Goal: Task Accomplishment & Management: Use online tool/utility

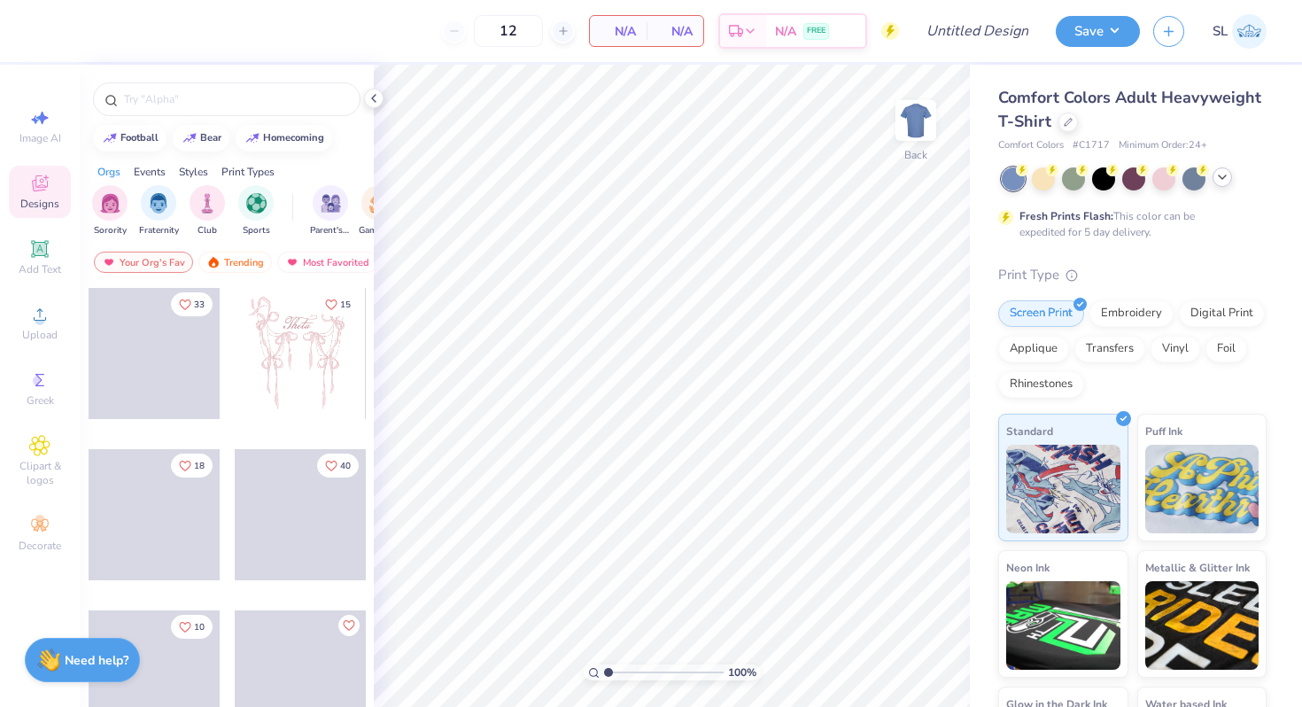
click at [1217, 182] on icon at bounding box center [1222, 177] width 14 height 14
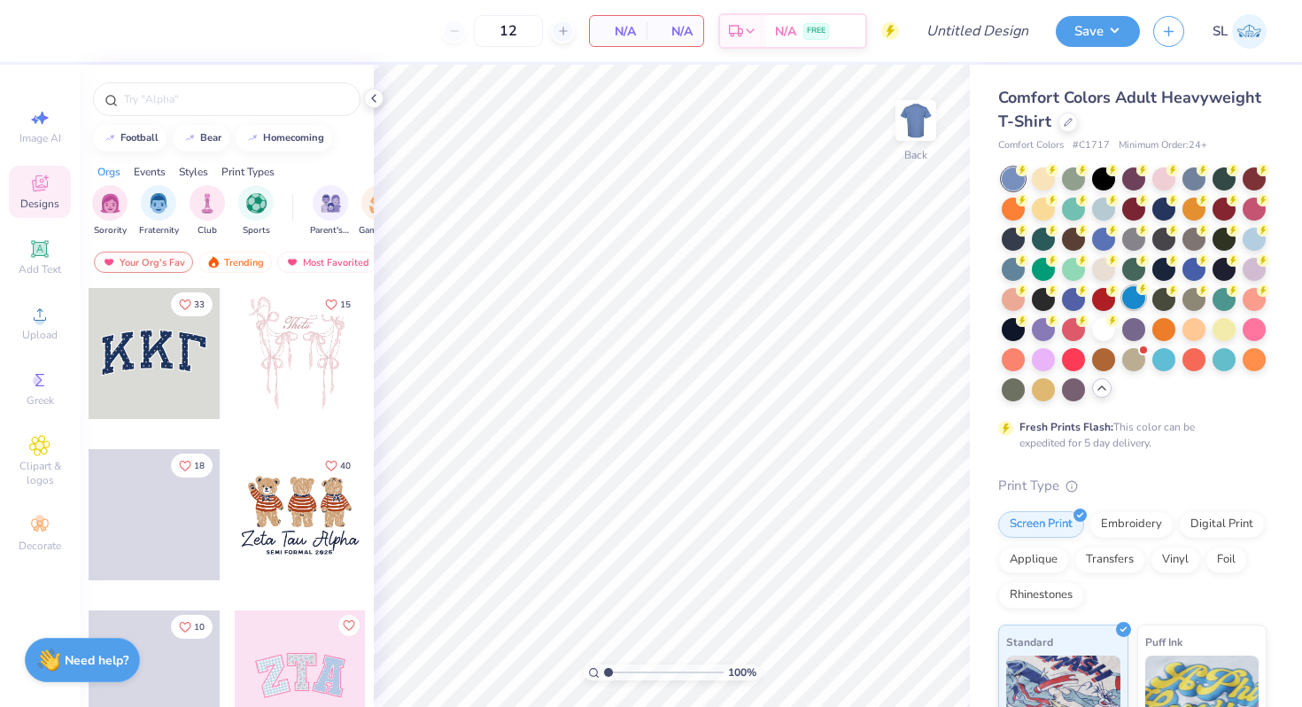
click at [1132, 298] on div at bounding box center [1133, 297] width 23 height 23
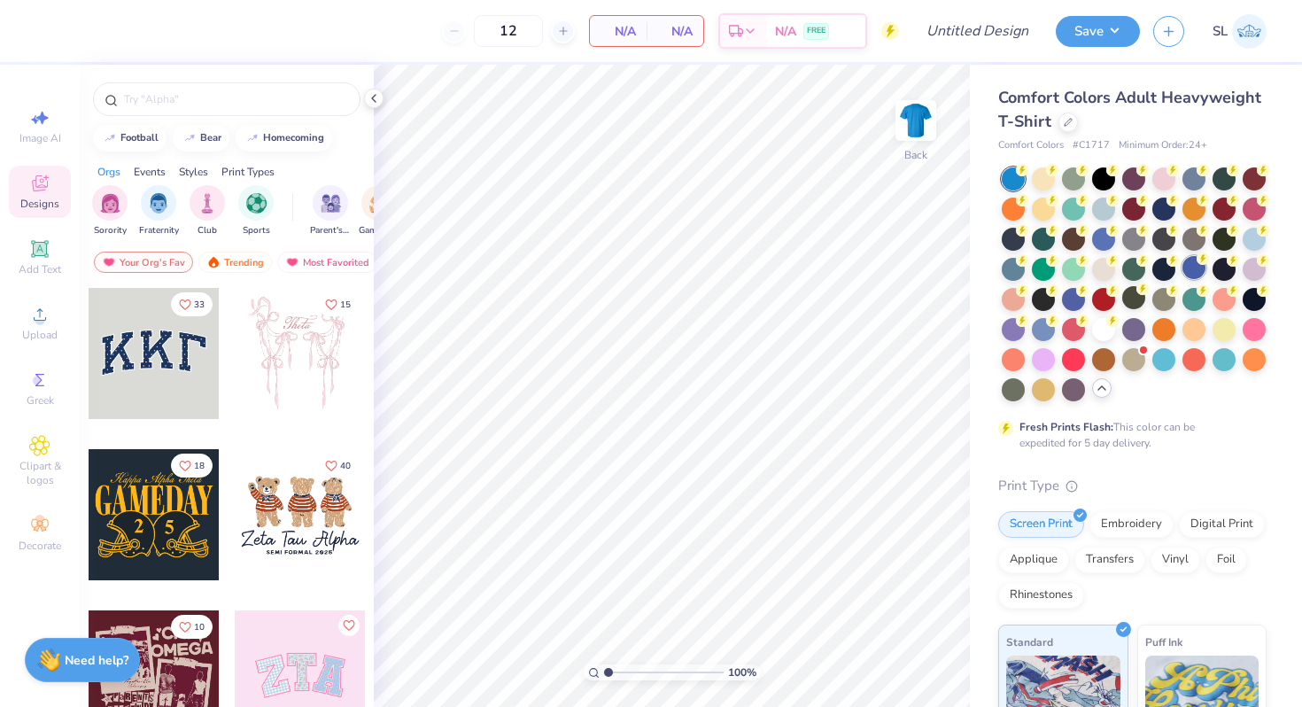
click at [1197, 265] on div at bounding box center [1193, 267] width 23 height 23
click at [1095, 237] on div at bounding box center [1103, 237] width 23 height 23
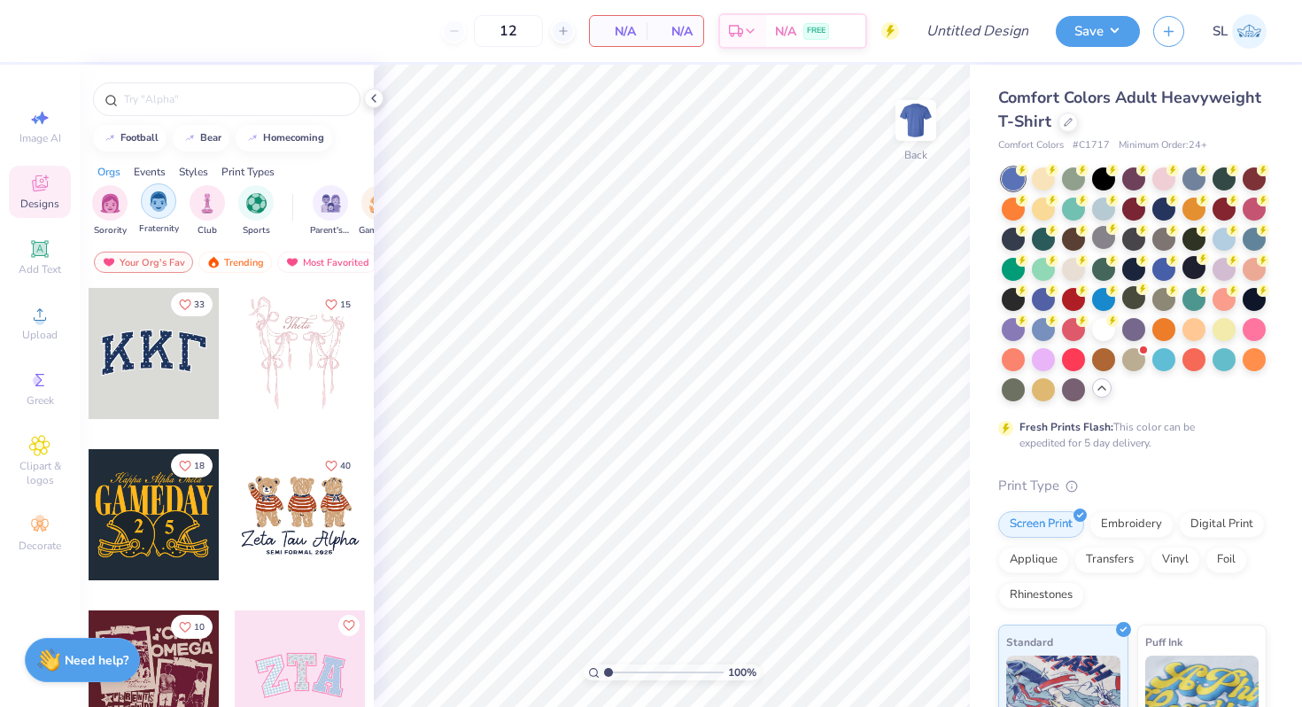
click at [158, 206] on img "filter for Fraternity" at bounding box center [158, 201] width 19 height 20
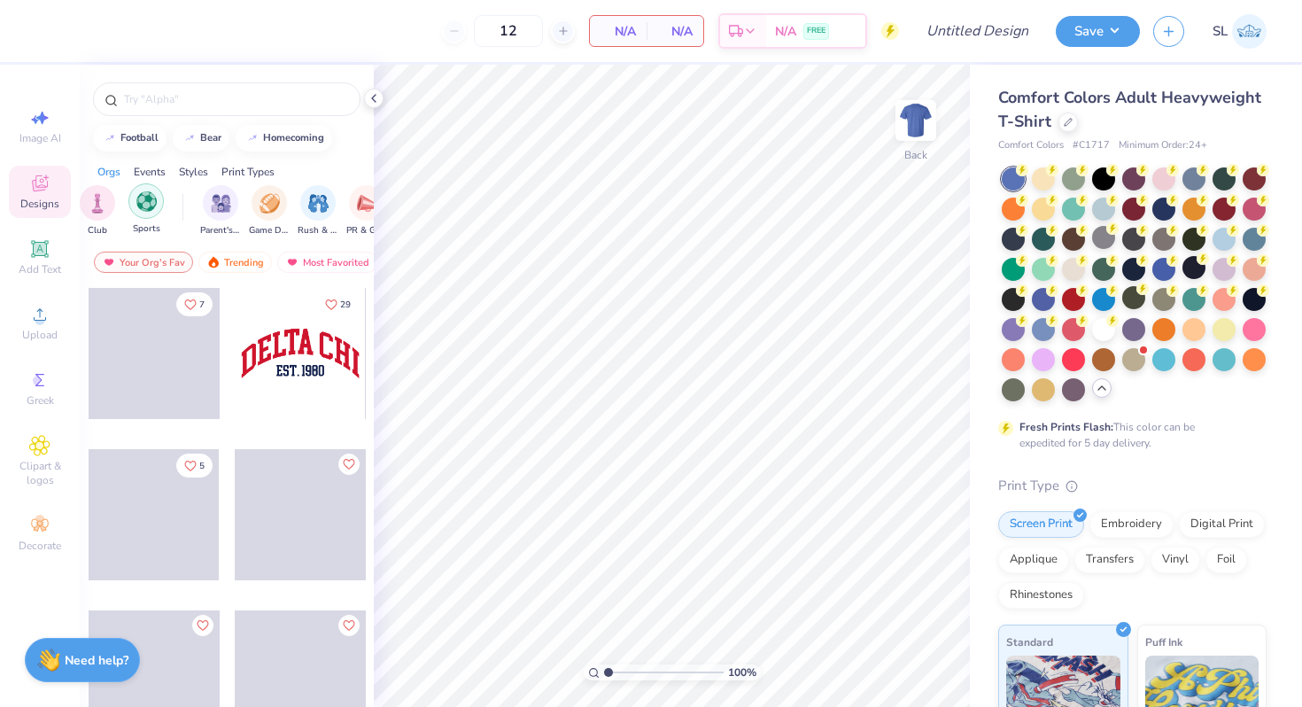
scroll to position [0, 152]
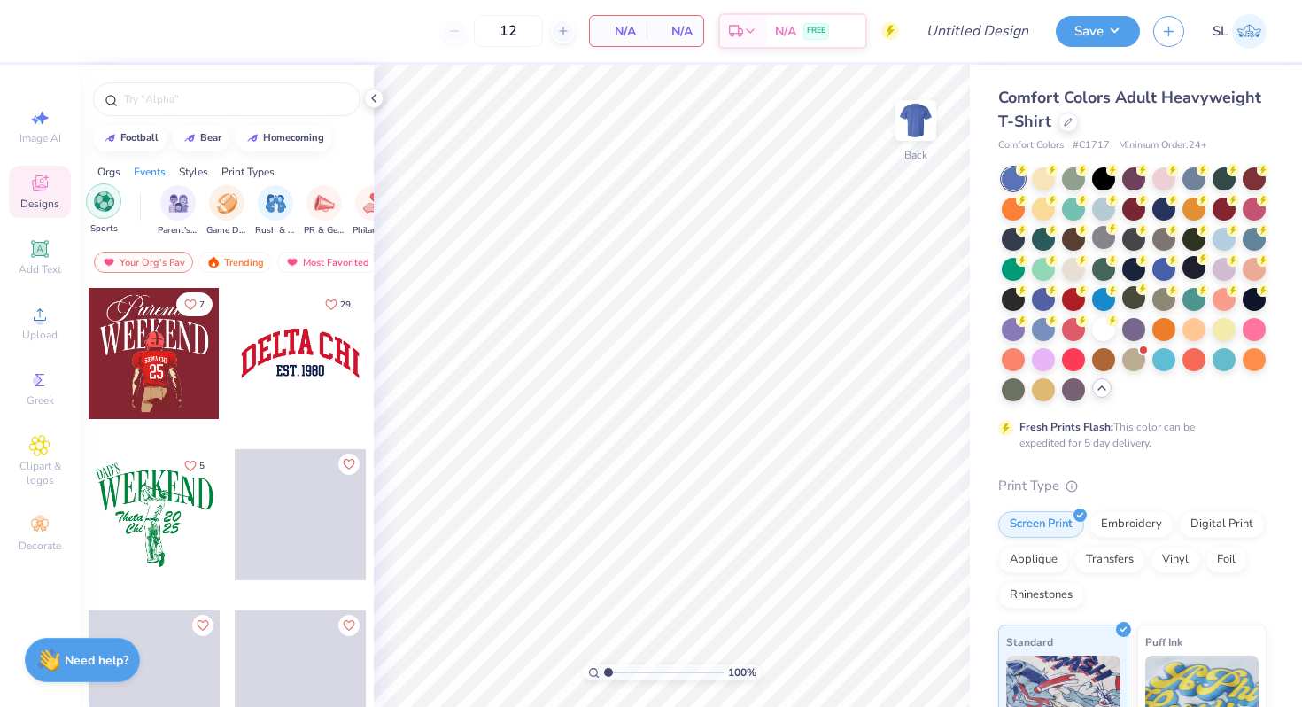
click at [254, 201] on div "Parent's Weekend Game Day Rush & Bid PR & General Philanthropy Big Little Revea…" at bounding box center [504, 211] width 688 height 52
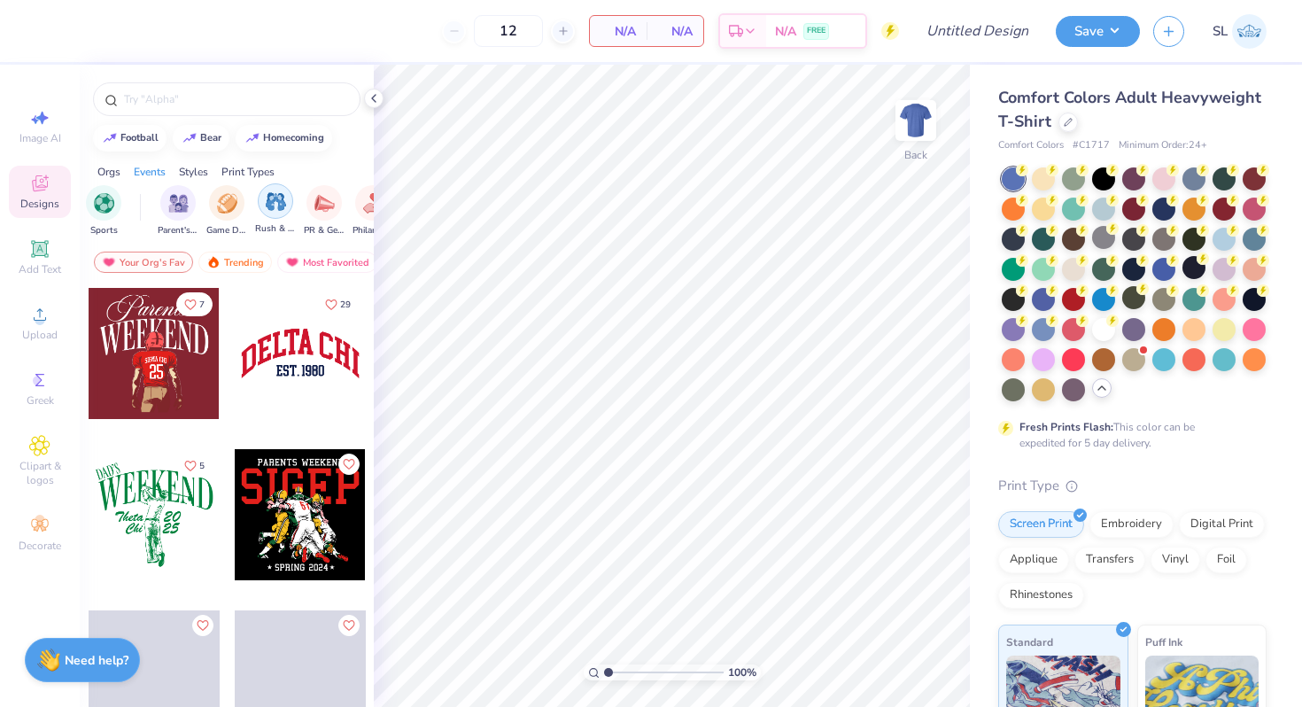
click at [269, 201] on img "filter for Rush & Bid" at bounding box center [276, 201] width 20 height 20
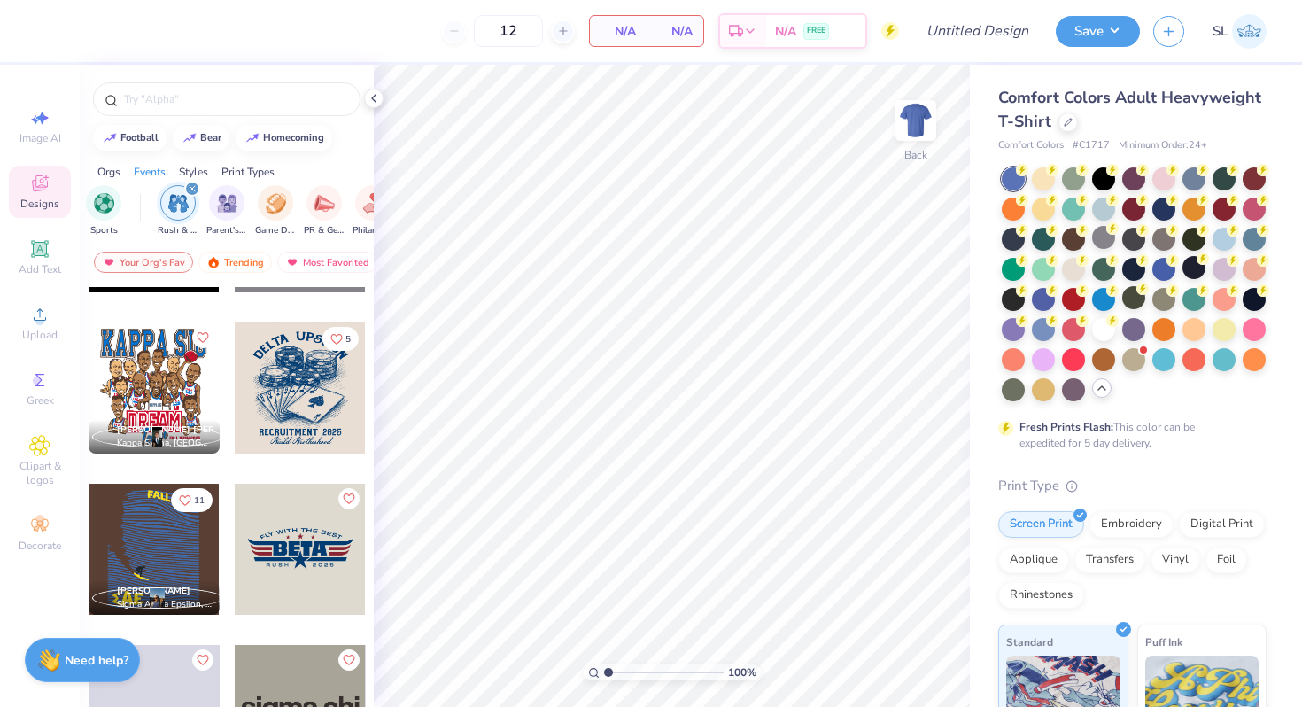
scroll to position [607, 0]
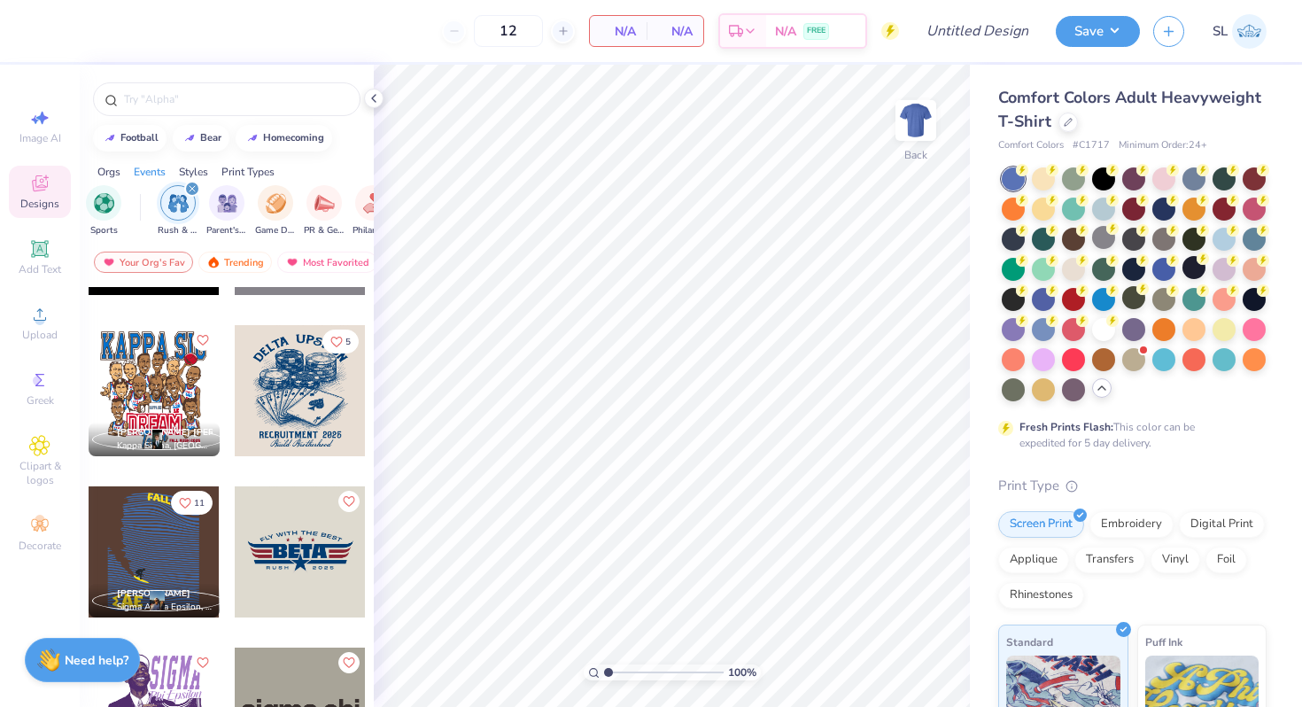
click at [265, 390] on div at bounding box center [300, 390] width 131 height 131
click at [913, 127] on img at bounding box center [915, 120] width 71 height 71
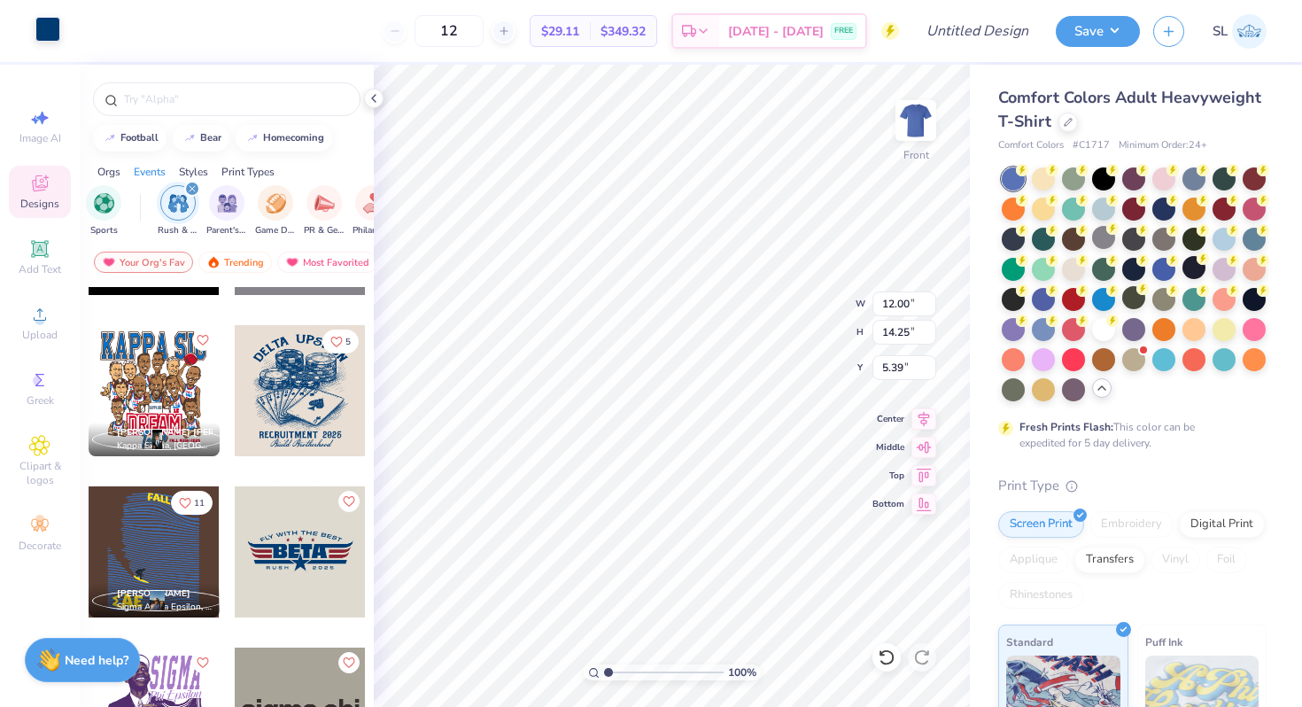
click at [54, 26] on div at bounding box center [47, 29] width 25 height 25
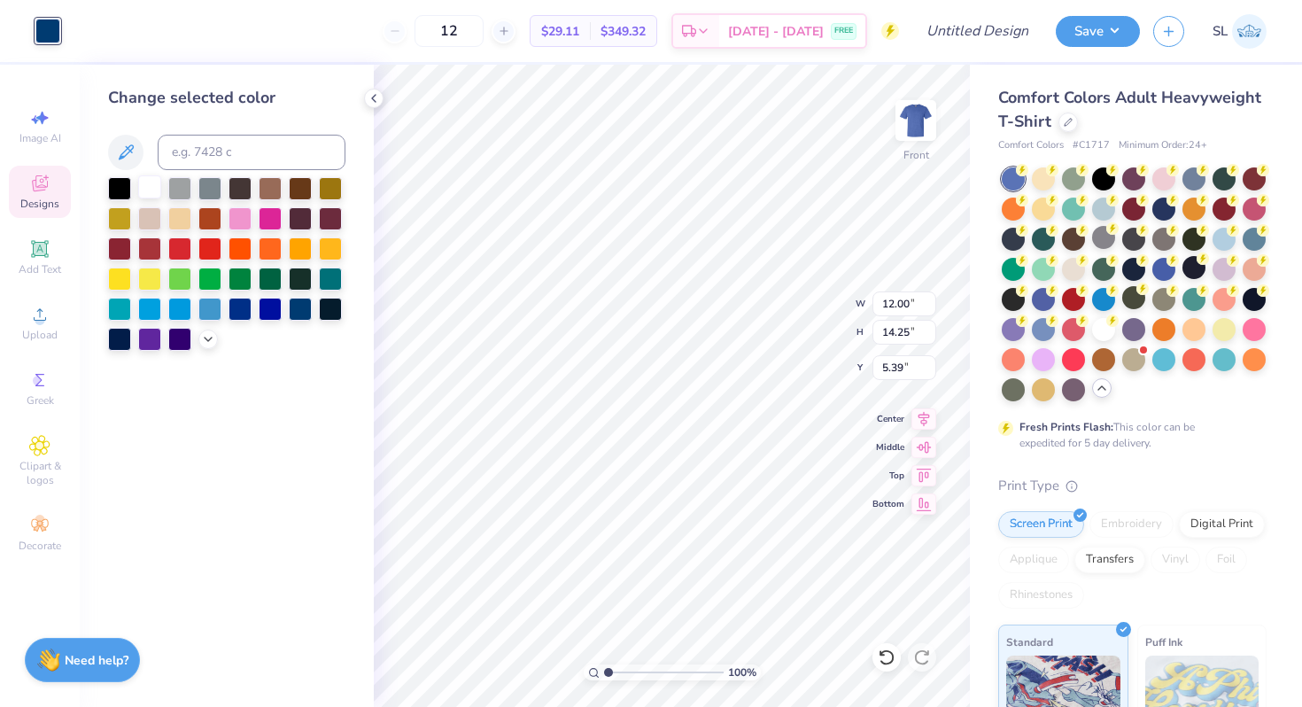
click at [156, 182] on div at bounding box center [149, 186] width 23 height 23
click at [150, 186] on div at bounding box center [149, 186] width 23 height 23
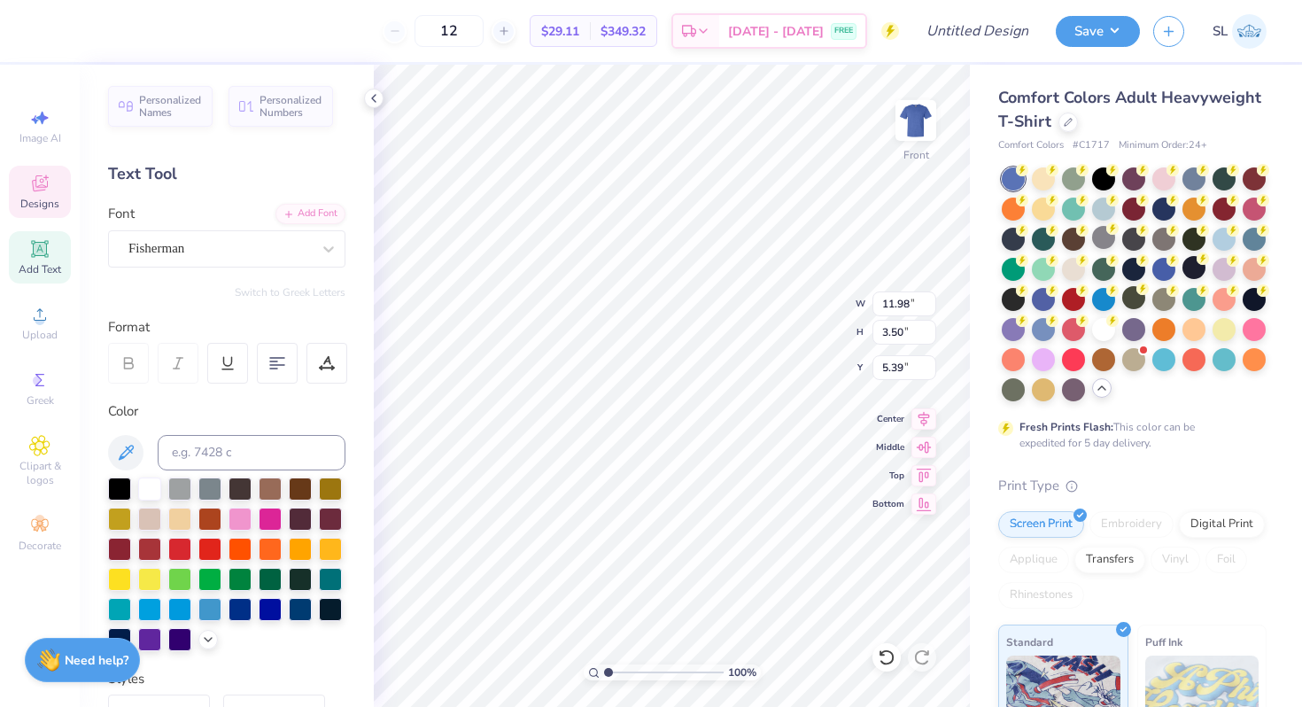
scroll to position [0, 0]
type textarea "D"
type textarea "Alpha Kappa Psi"
type textarea "B"
type textarea "Play Your Cards Right"
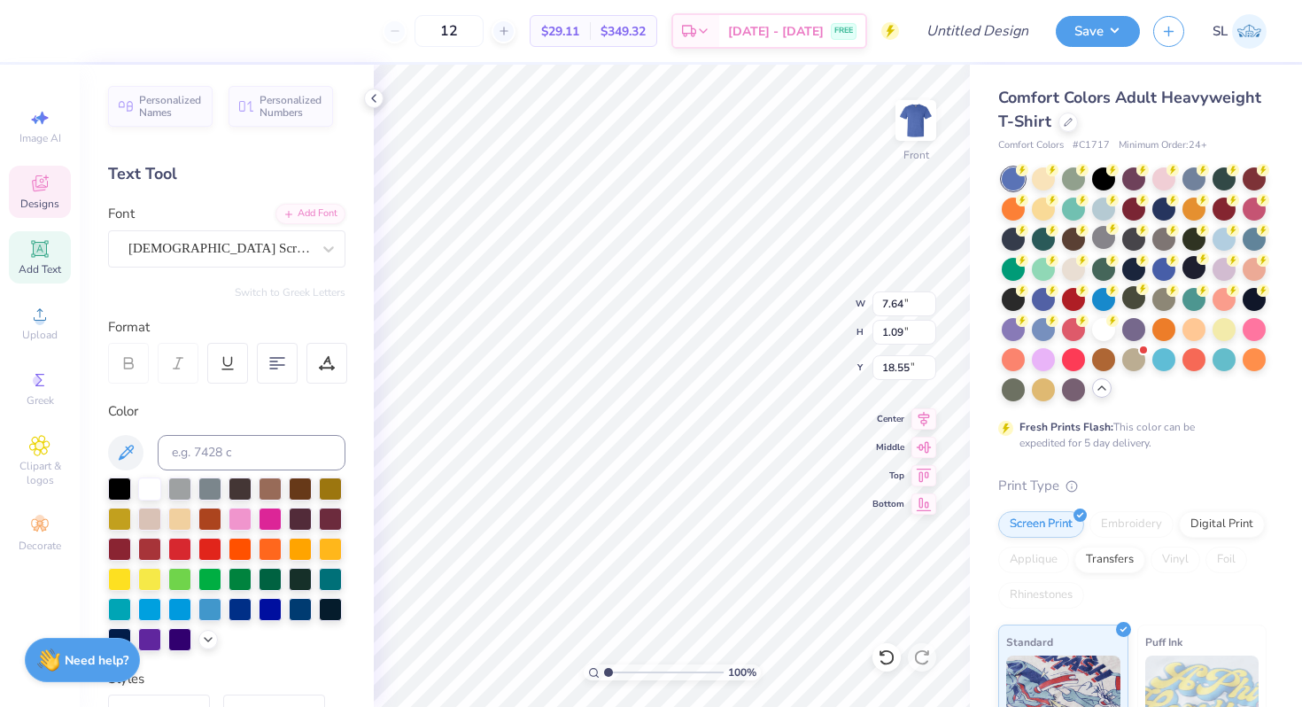
scroll to position [0, 6]
click at [916, 128] on img at bounding box center [915, 120] width 71 height 71
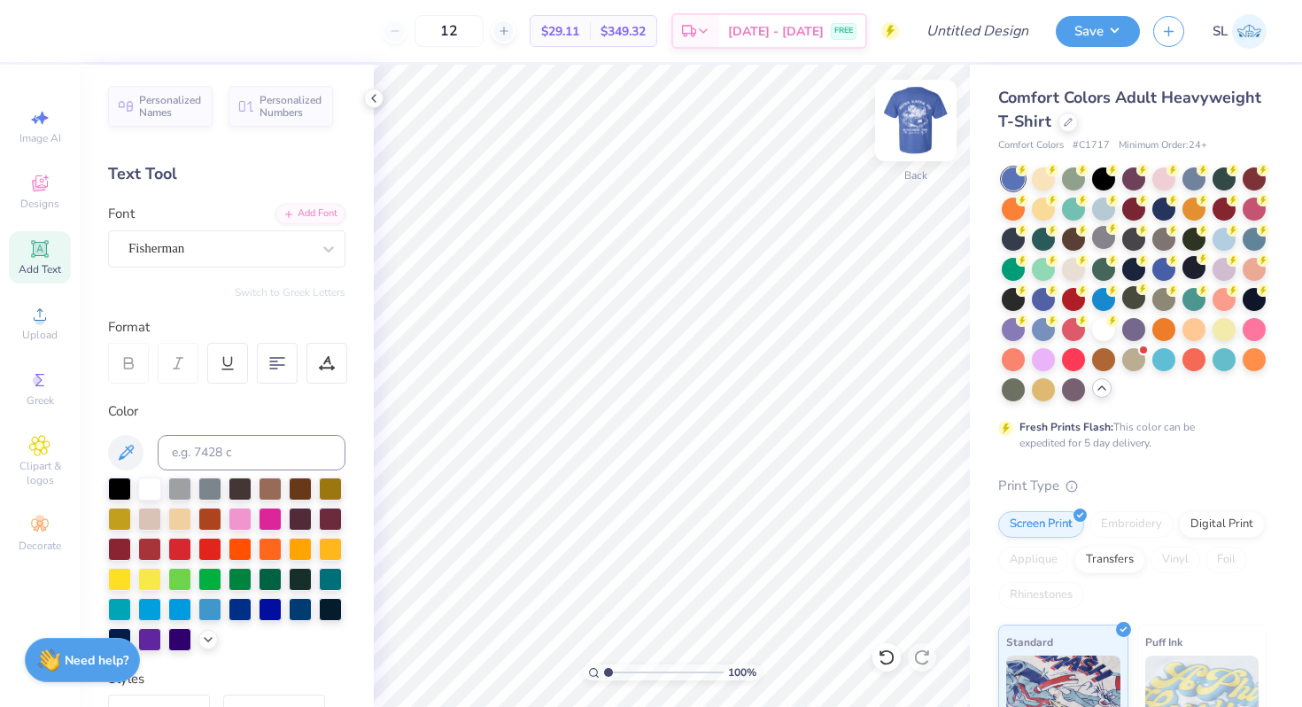
click at [927, 107] on img at bounding box center [915, 120] width 71 height 71
click at [912, 132] on img at bounding box center [915, 120] width 35 height 35
click at [982, 40] on input "Design Title" at bounding box center [998, 30] width 87 height 35
type input "AKPsi Fall Rush Tee"
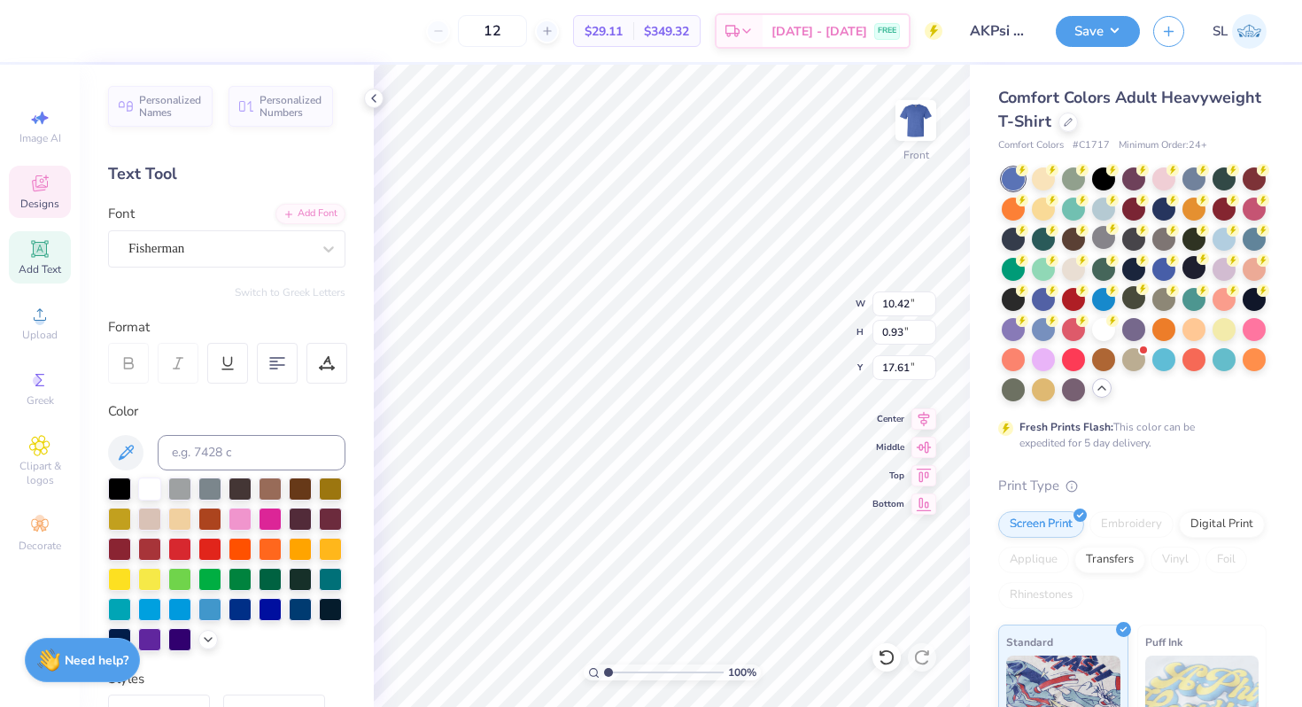
scroll to position [0, 0]
type textarea "Fall Rush 2025"
click at [897, 125] on img at bounding box center [915, 120] width 71 height 71
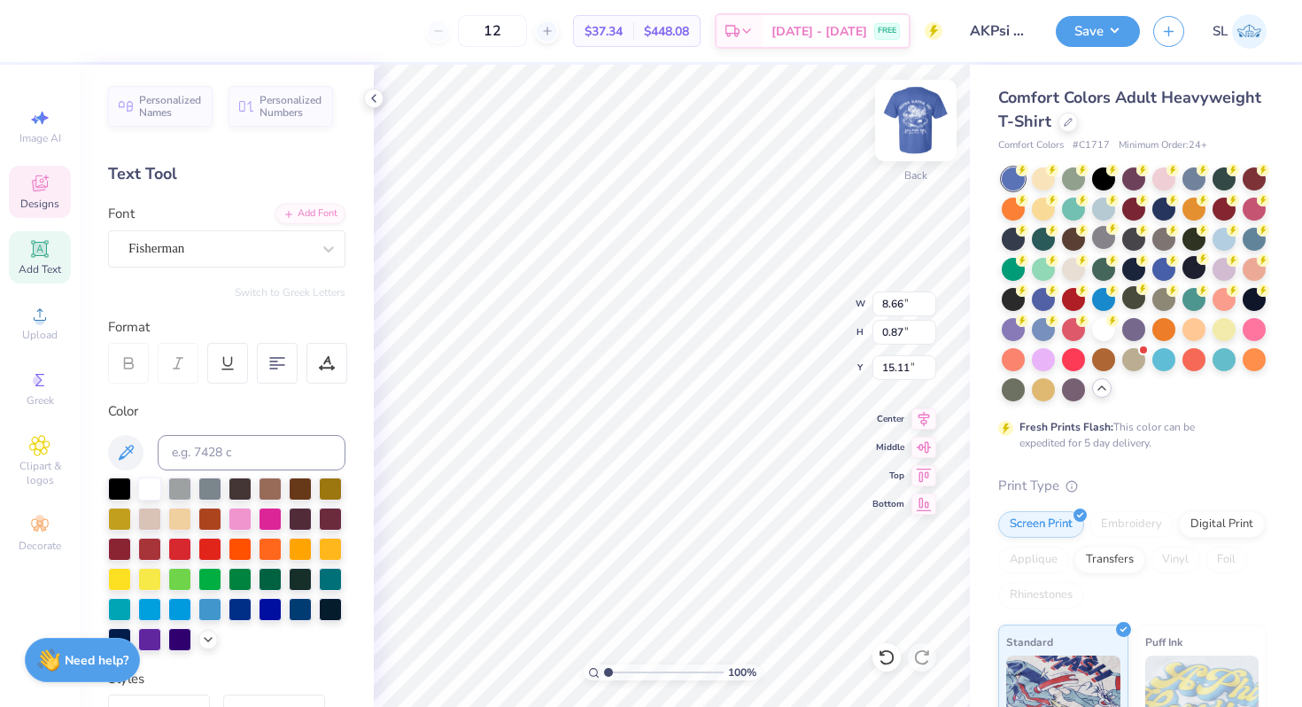
type textarea "AKPsi"
type input "4.76"
type input "8.66"
type input "15.11"
click at [245, 251] on div "Fisherman" at bounding box center [220, 248] width 186 height 27
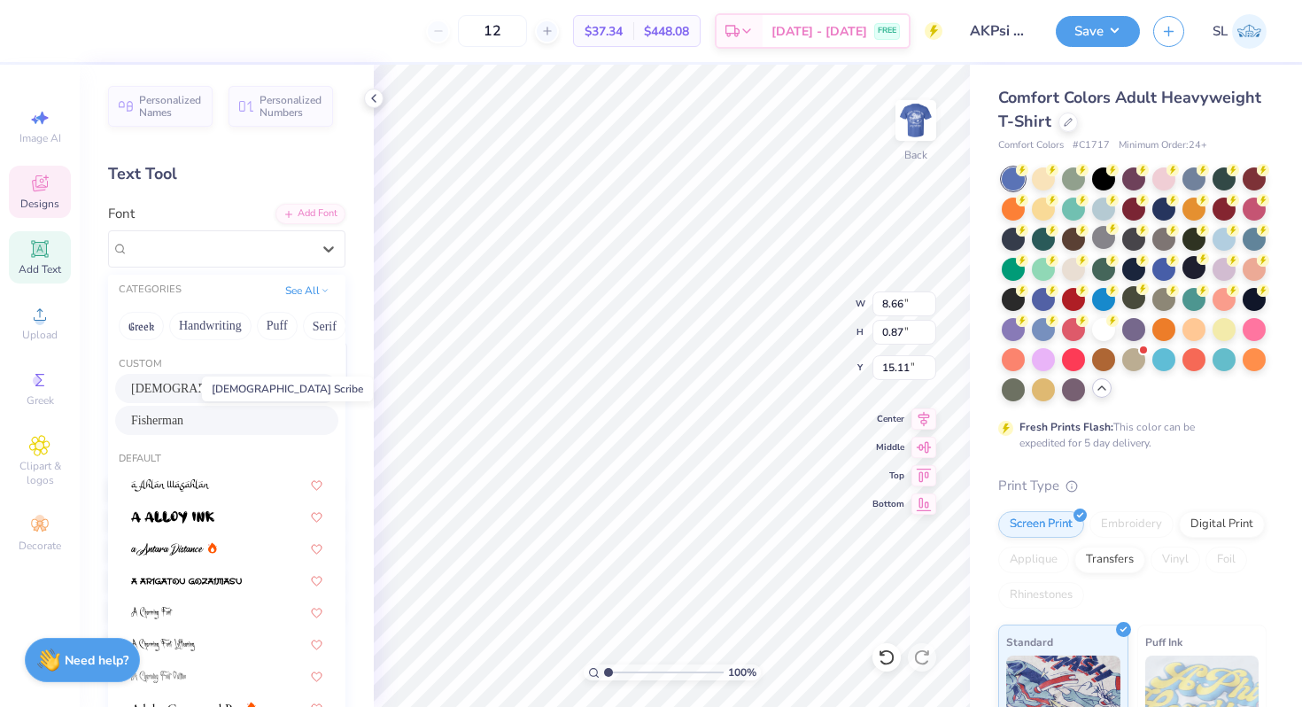
click at [176, 383] on span "[DEMOGRAPHIC_DATA] Scribe" at bounding box center [217, 388] width 172 height 19
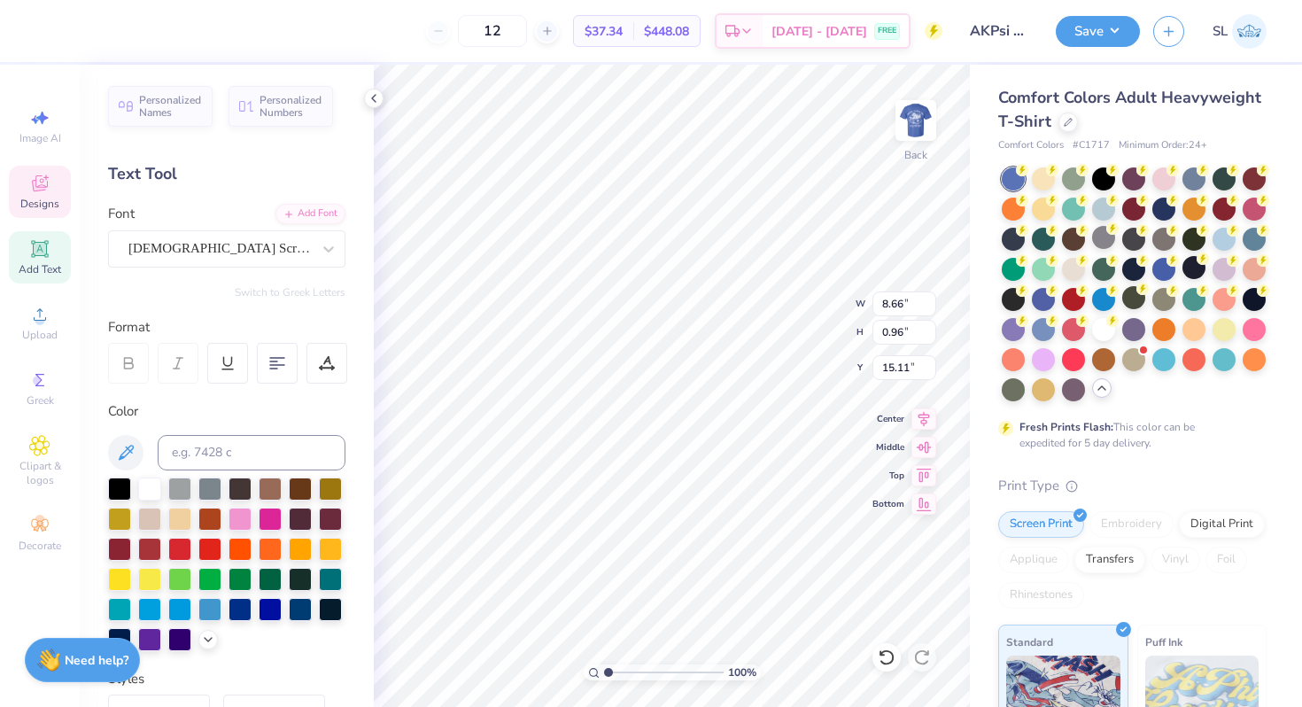
type input "7.08"
type input "0.96"
type input "15.06"
type input "3.63"
type input "0.49"
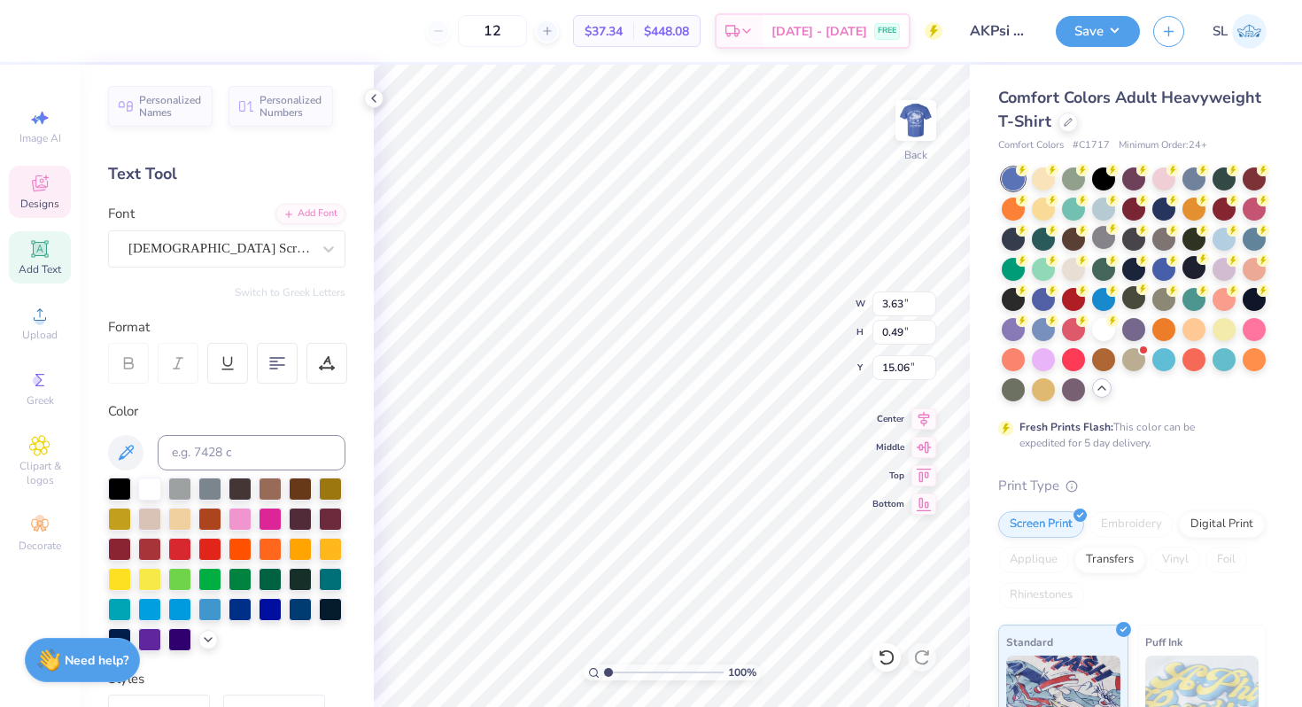
type input "5.92"
click at [272, 259] on div at bounding box center [219, 248] width 182 height 24
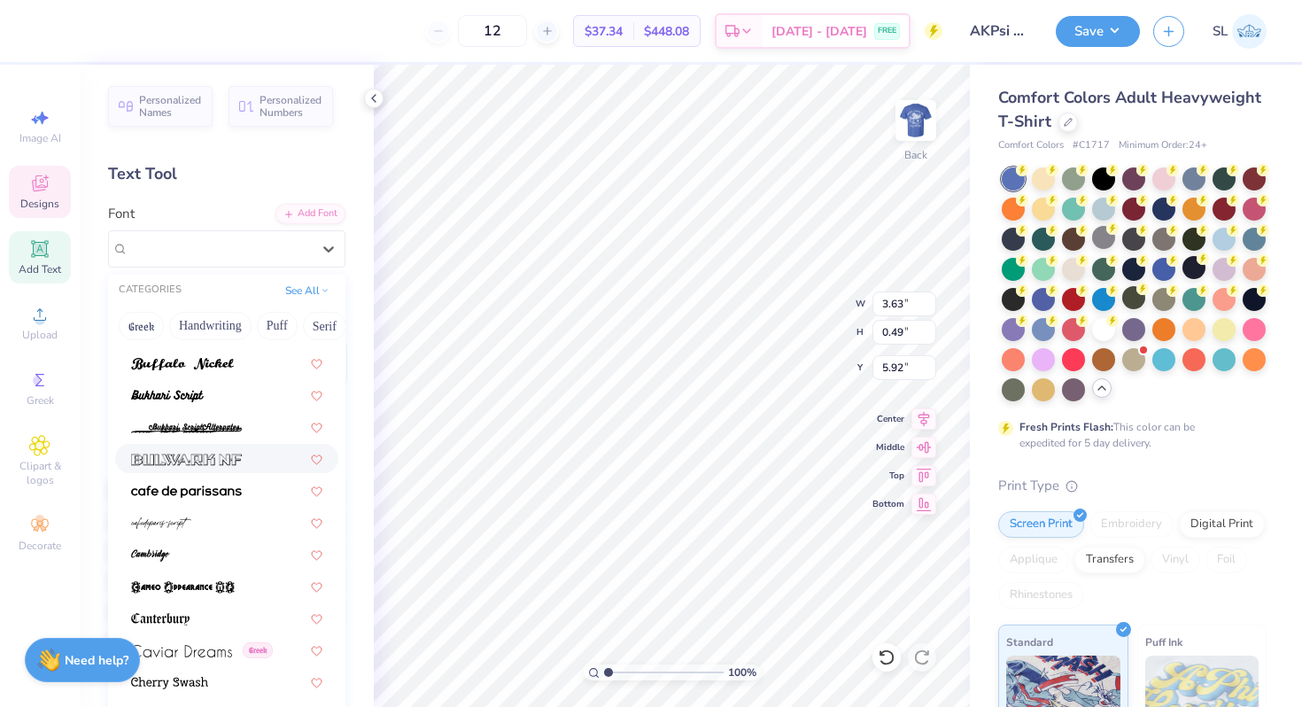
scroll to position [1751, 0]
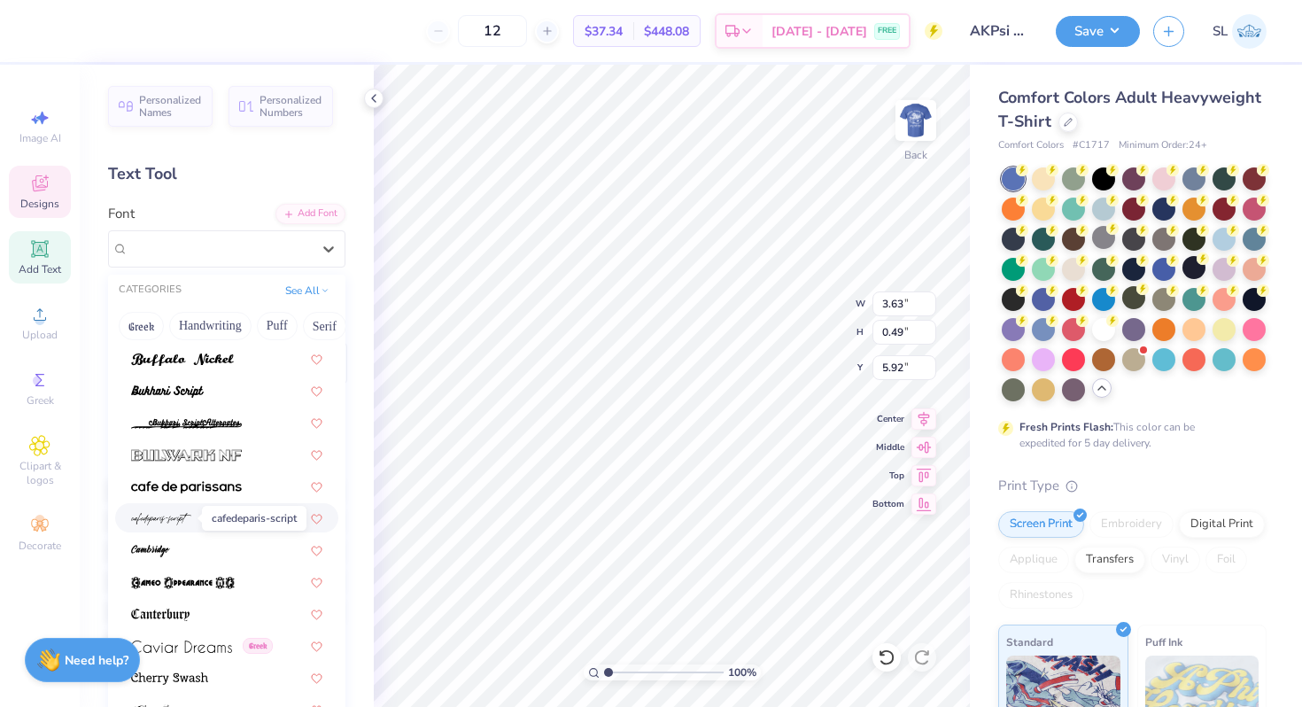
click at [184, 516] on img at bounding box center [161, 519] width 60 height 12
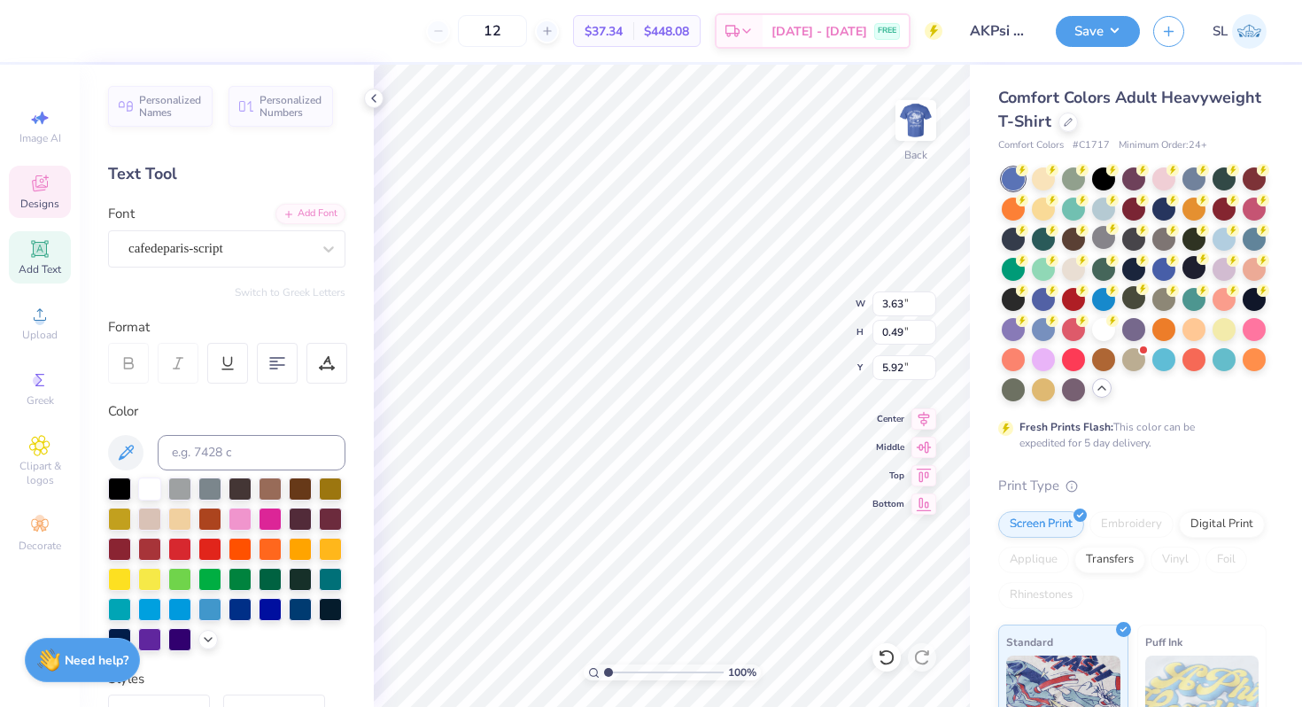
type input "2.12"
type input "0.60"
type input "5.87"
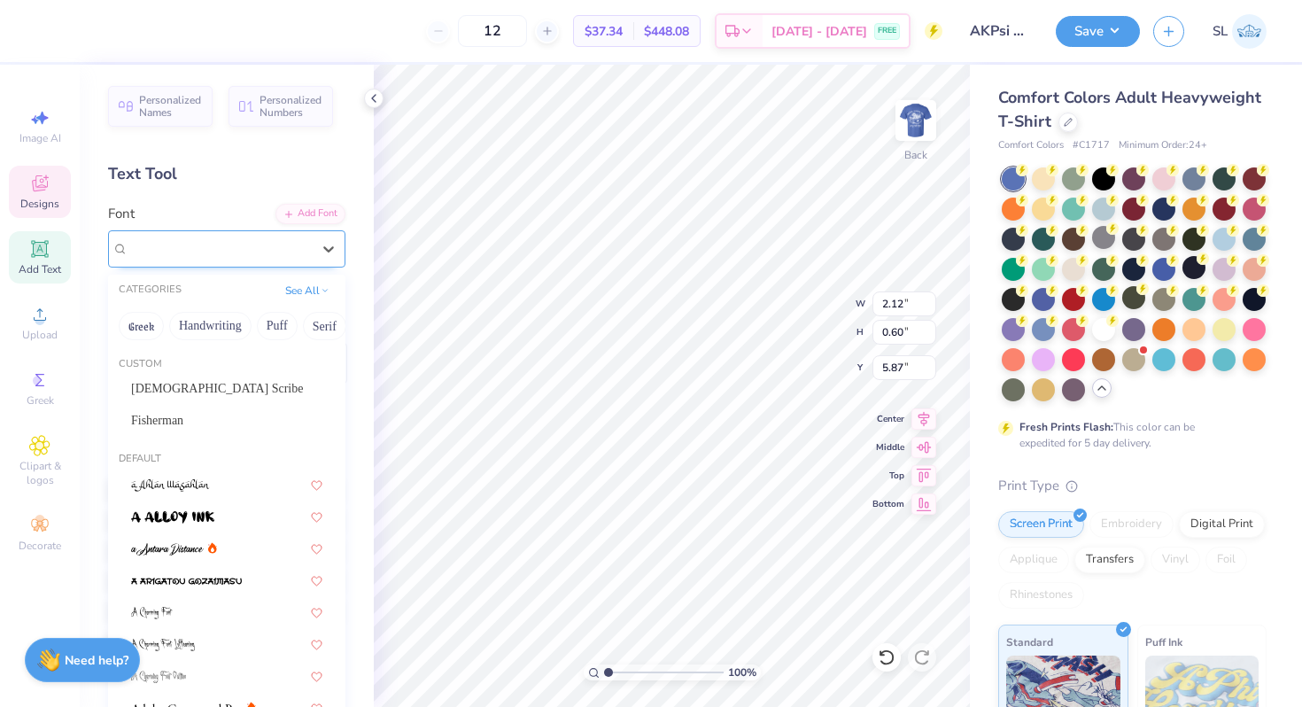
click at [262, 249] on div "cafedeparis-script" at bounding box center [220, 248] width 186 height 27
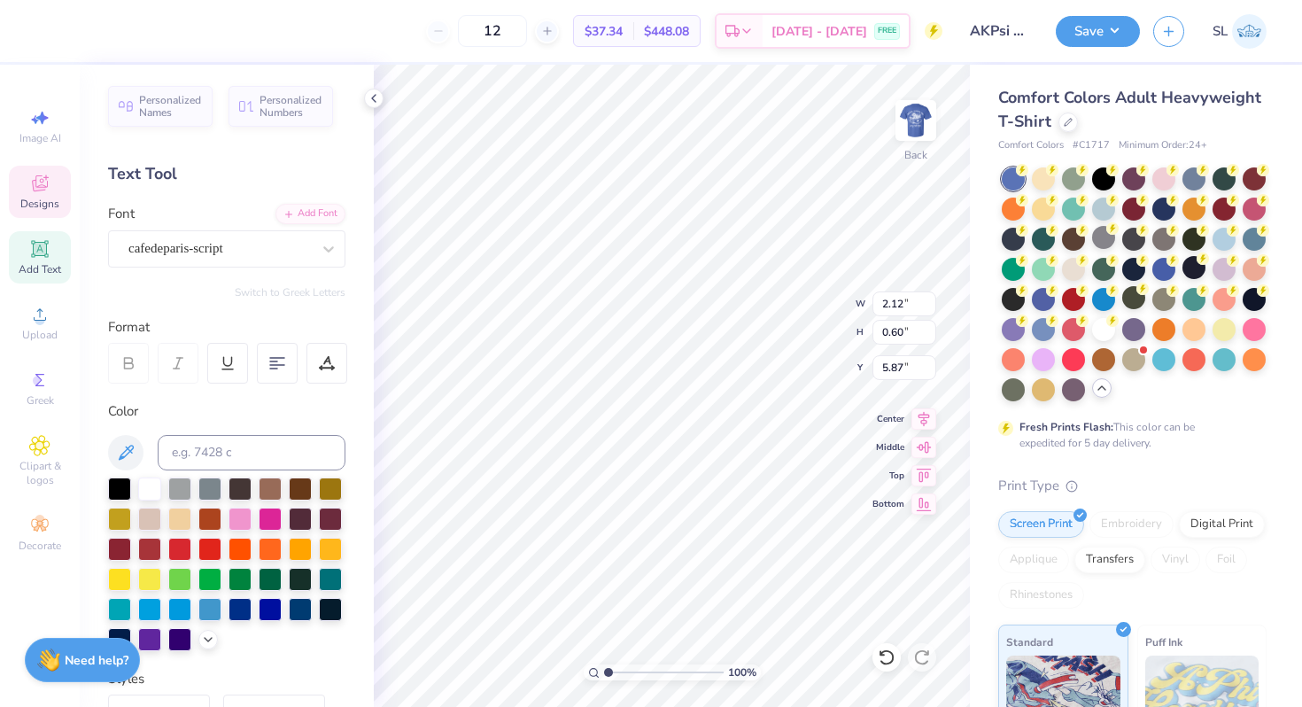
type input "2.78"
type input "0.79"
type input "5.85"
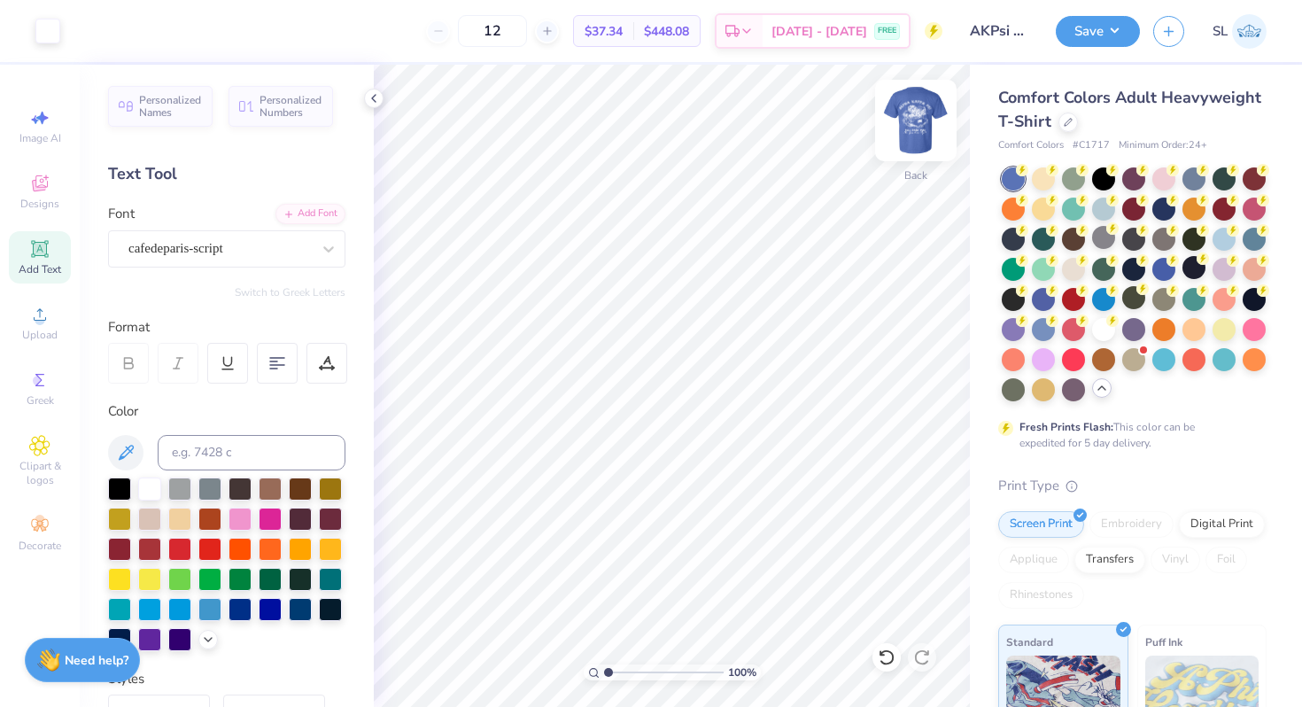
click at [906, 130] on img at bounding box center [915, 120] width 71 height 71
click at [327, 259] on div at bounding box center [329, 249] width 32 height 32
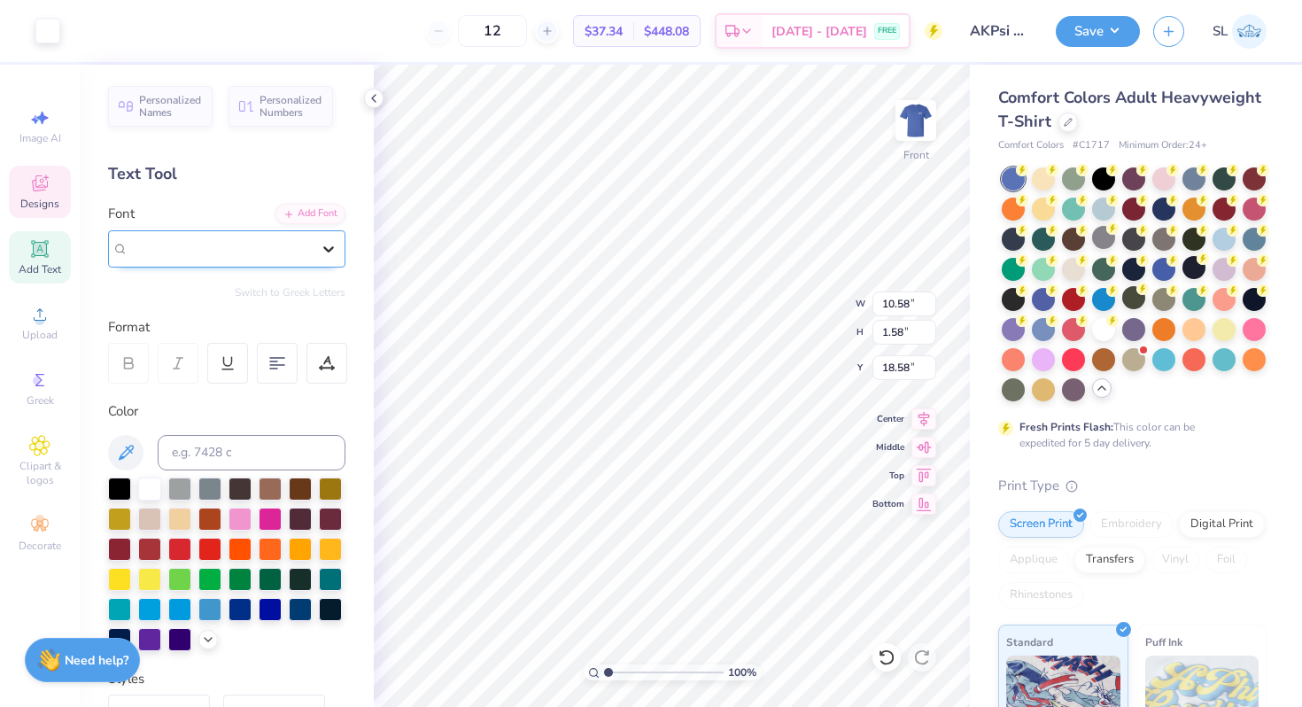
type input "18.58"
click at [321, 246] on icon at bounding box center [329, 249] width 18 height 18
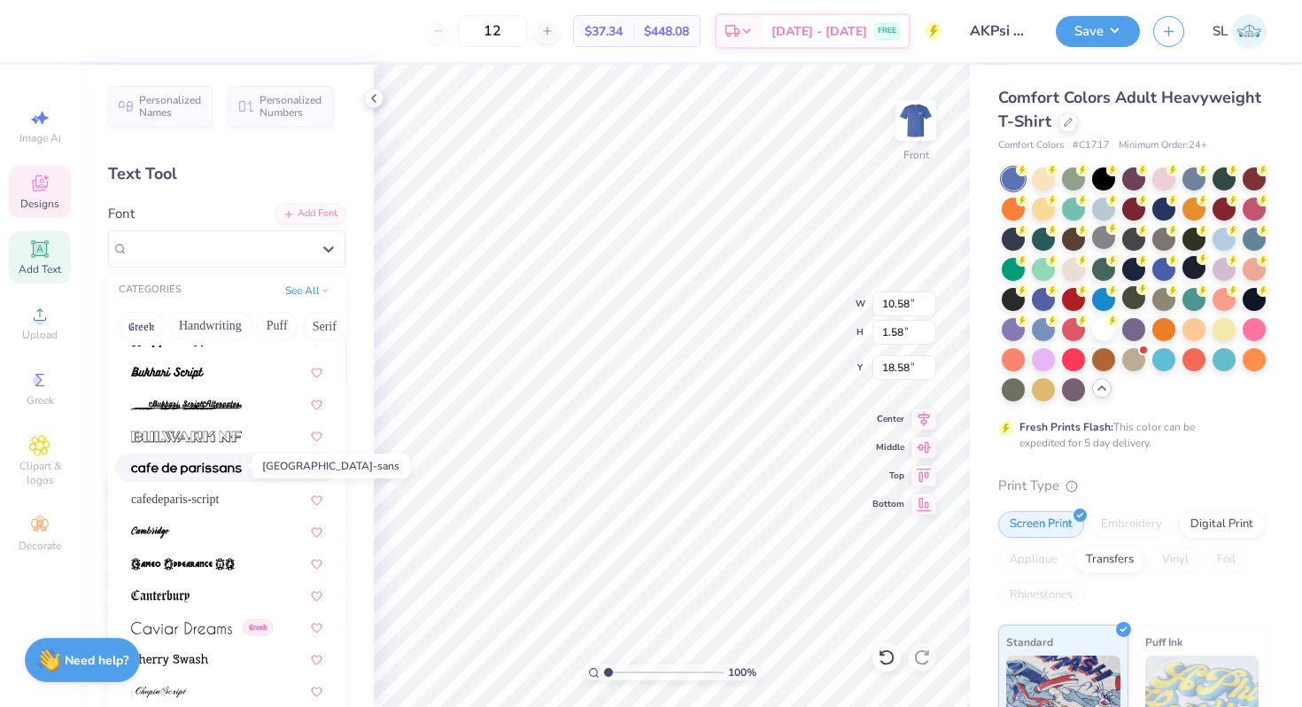
scroll to position [1772, 0]
click at [171, 503] on div "cafedeparis-script" at bounding box center [226, 497] width 191 height 19
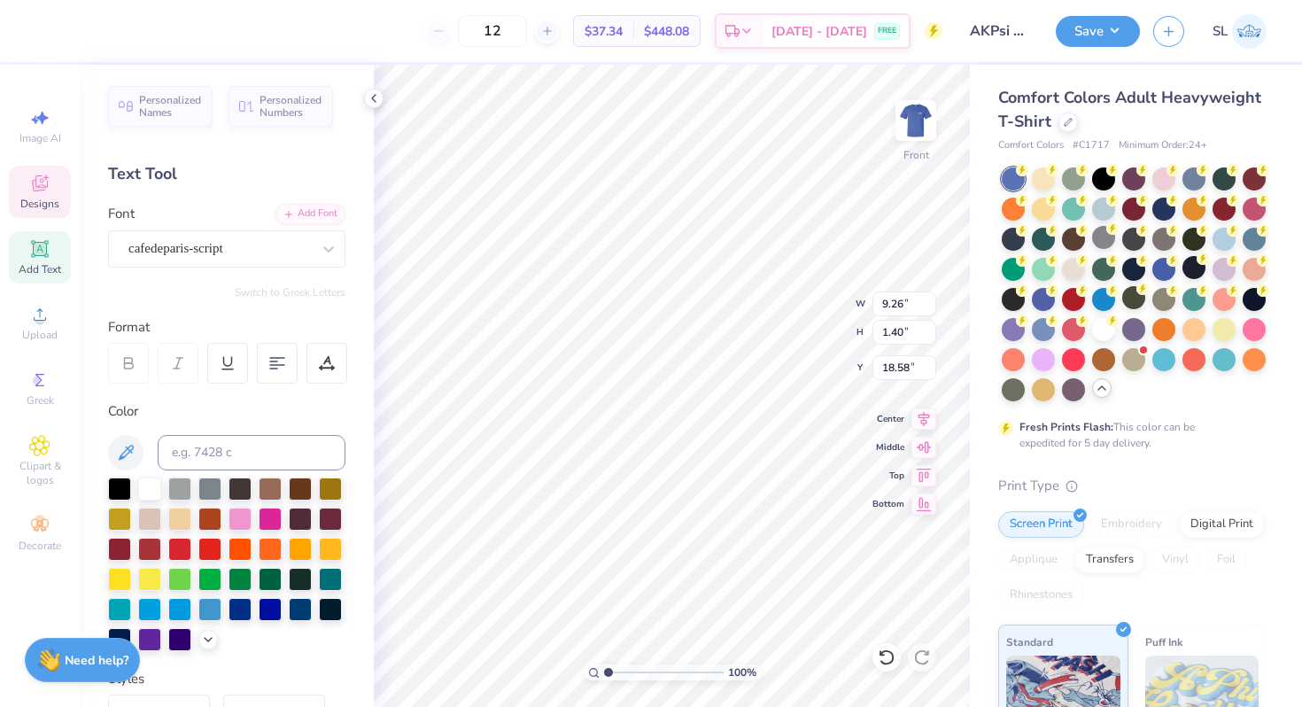
type input "9.26"
type input "1.40"
type input "18.67"
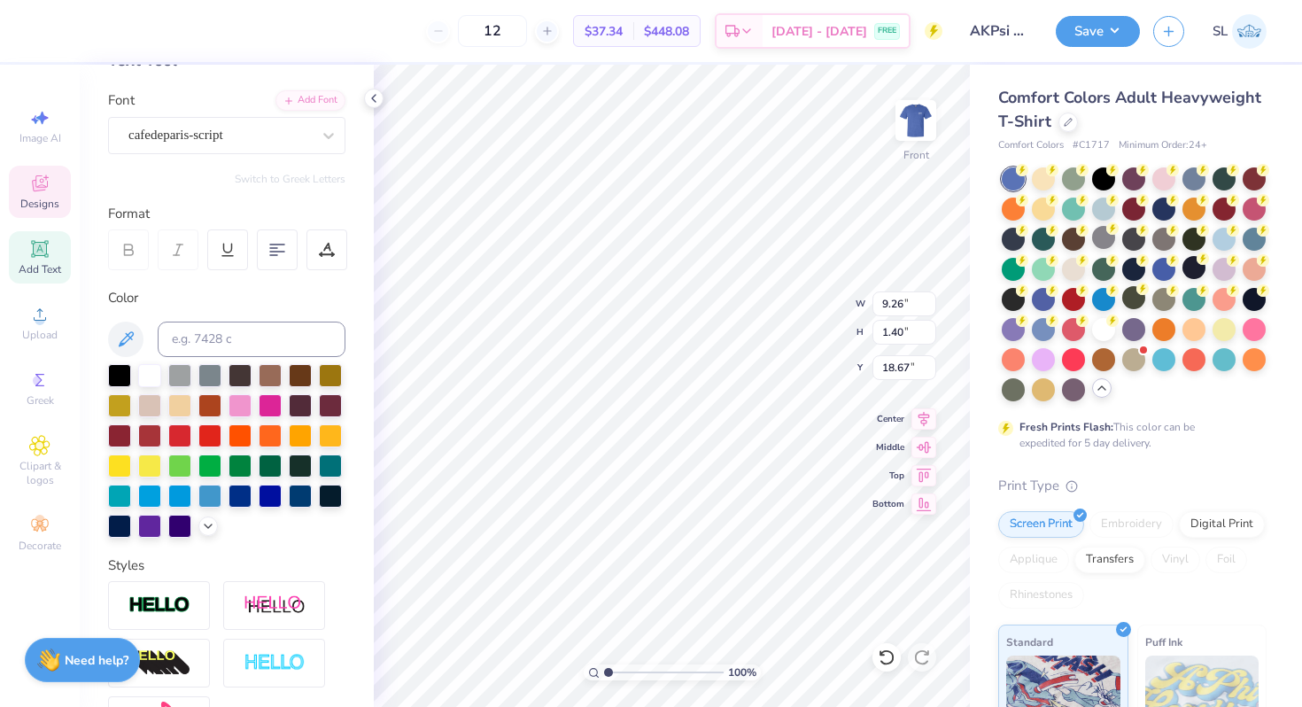
scroll to position [108, 0]
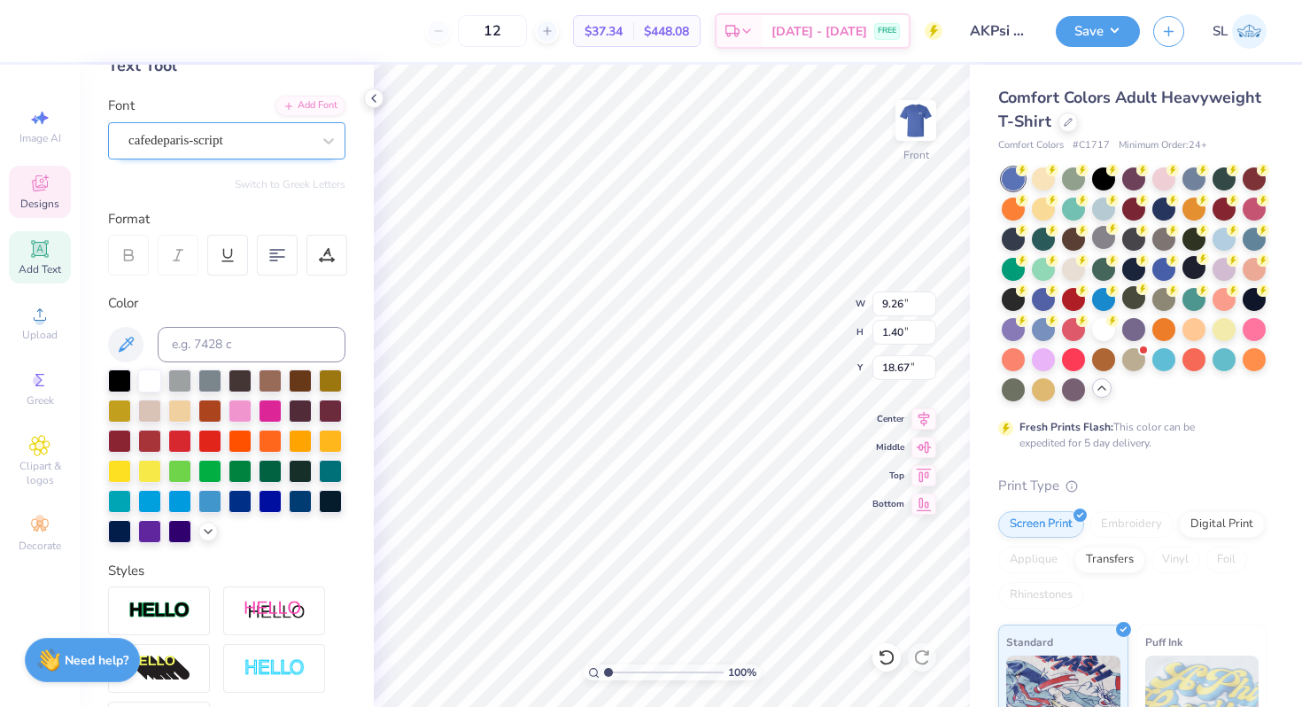
click at [262, 140] on div "cafedeparis-script" at bounding box center [220, 140] width 186 height 27
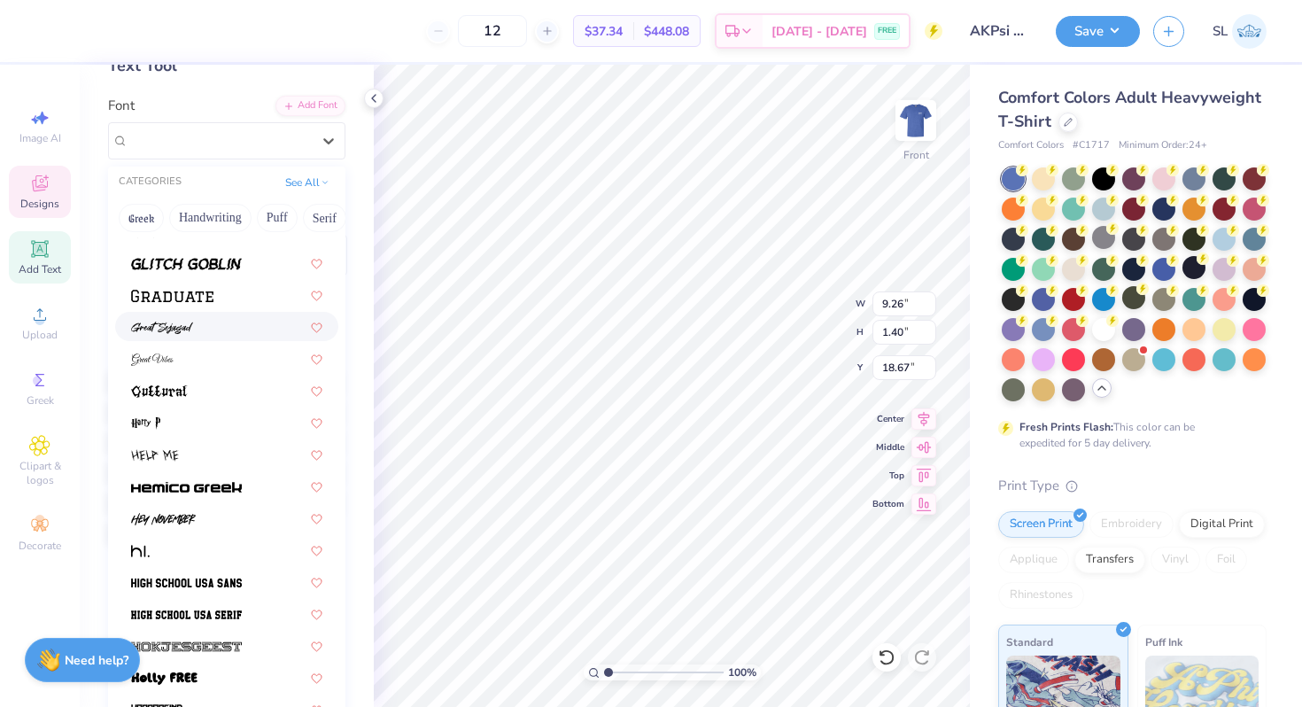
scroll to position [4259, 0]
click at [201, 323] on div at bounding box center [226, 324] width 191 height 19
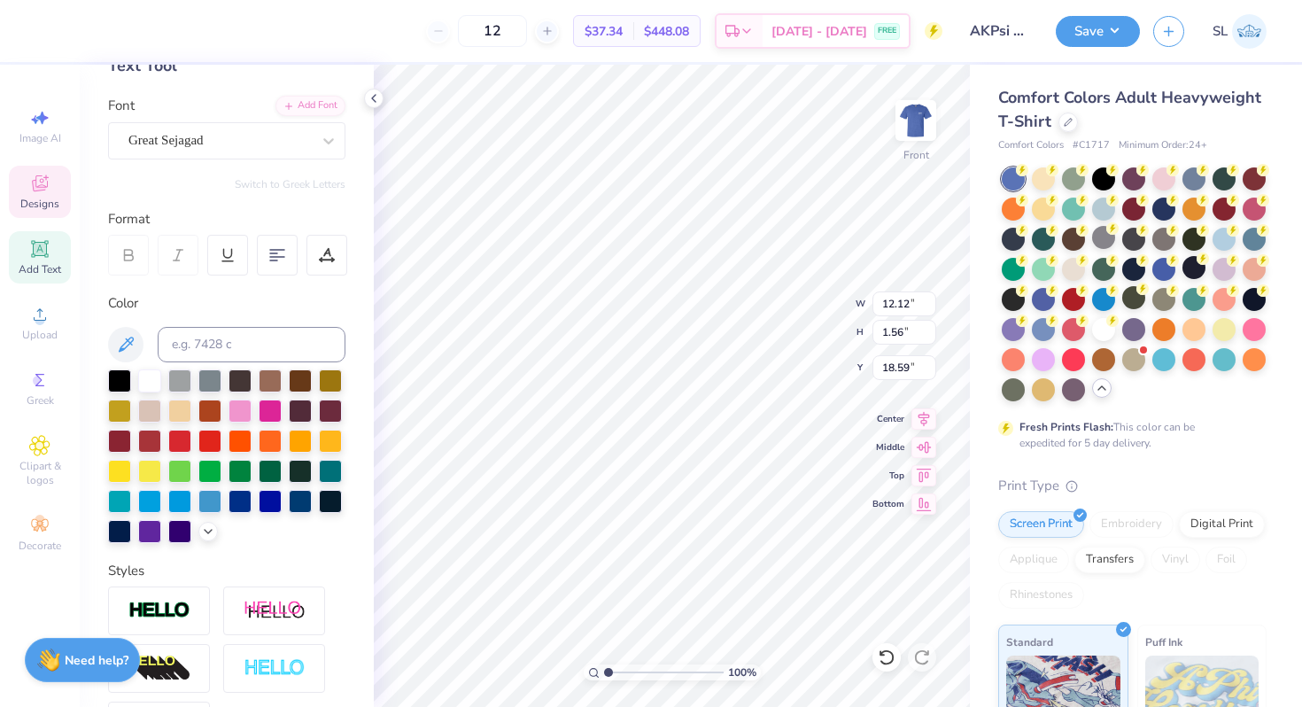
type input "12.12"
type input "1.56"
type input "18.59"
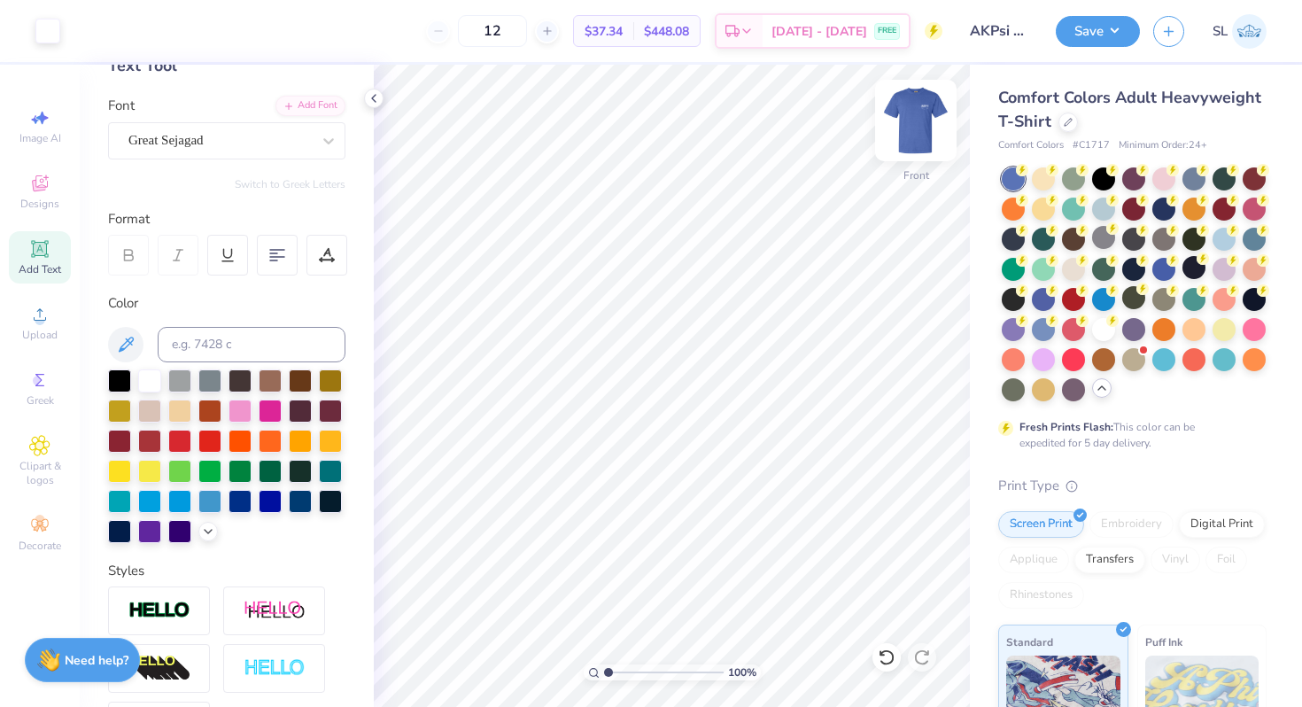
click at [907, 122] on img at bounding box center [915, 120] width 71 height 71
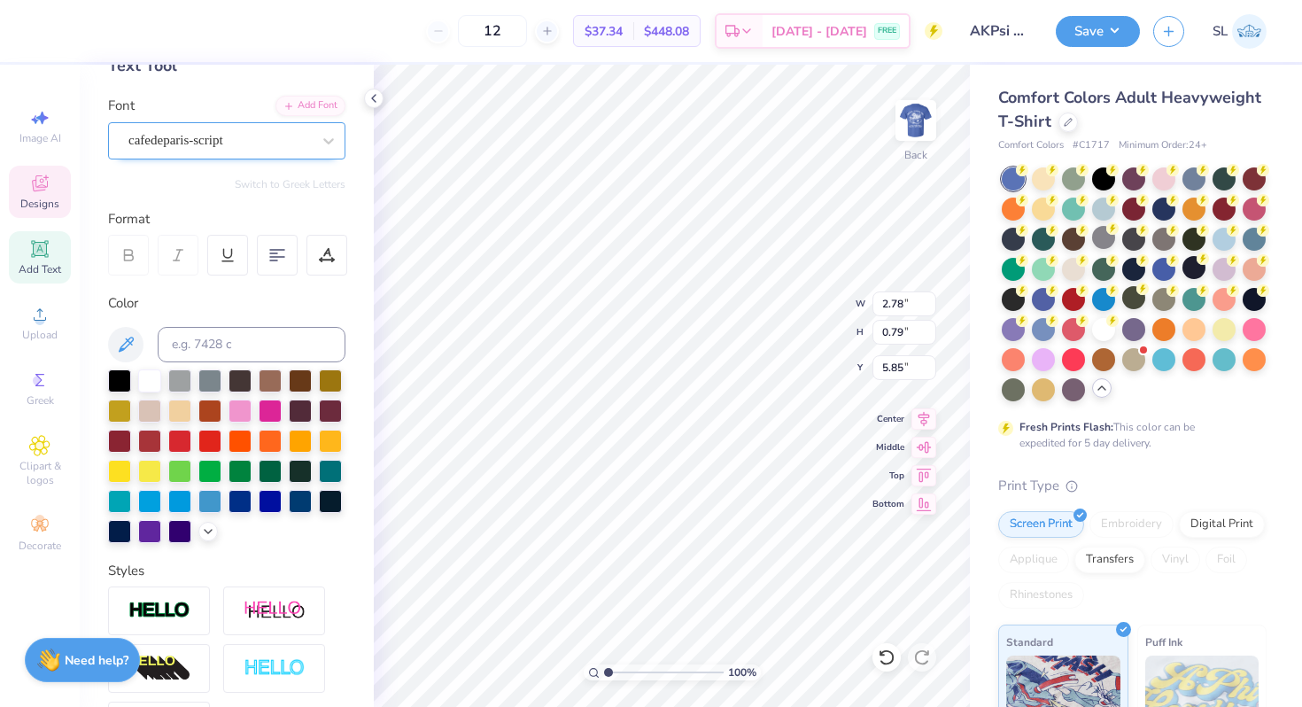
click at [286, 127] on div "cafedeparis-script" at bounding box center [220, 140] width 186 height 27
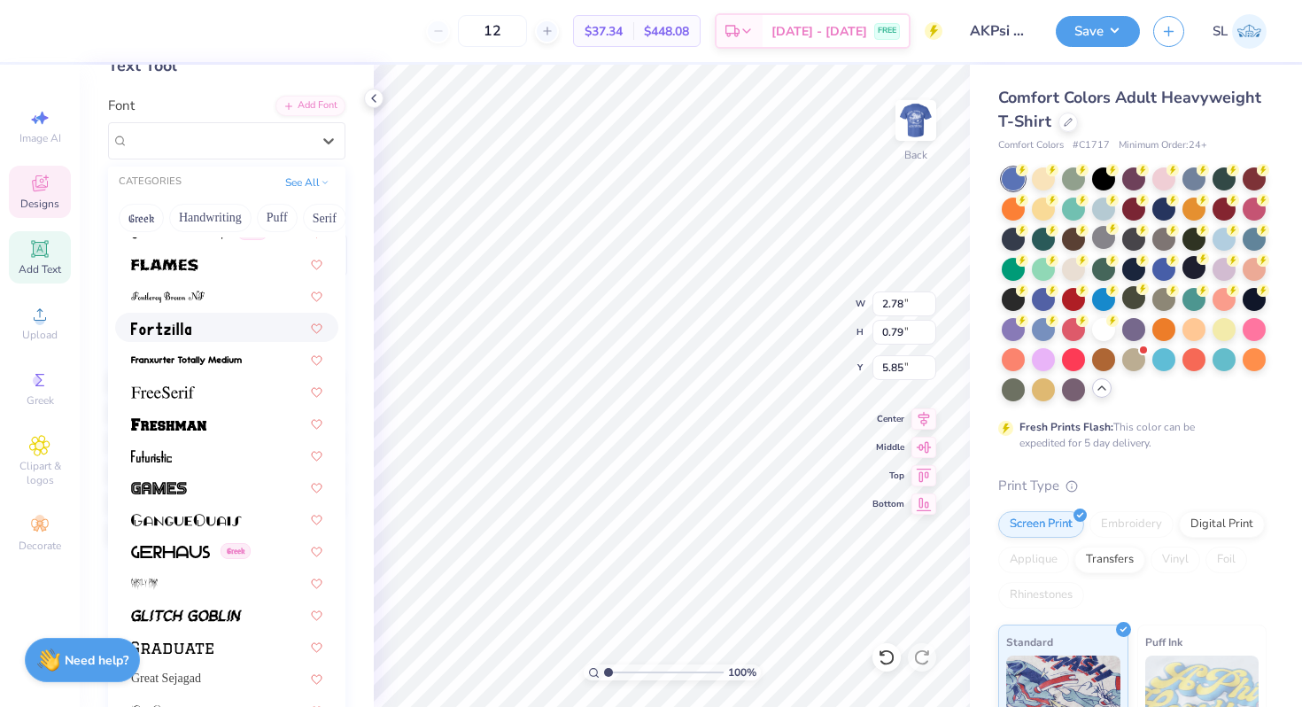
scroll to position [4062, 0]
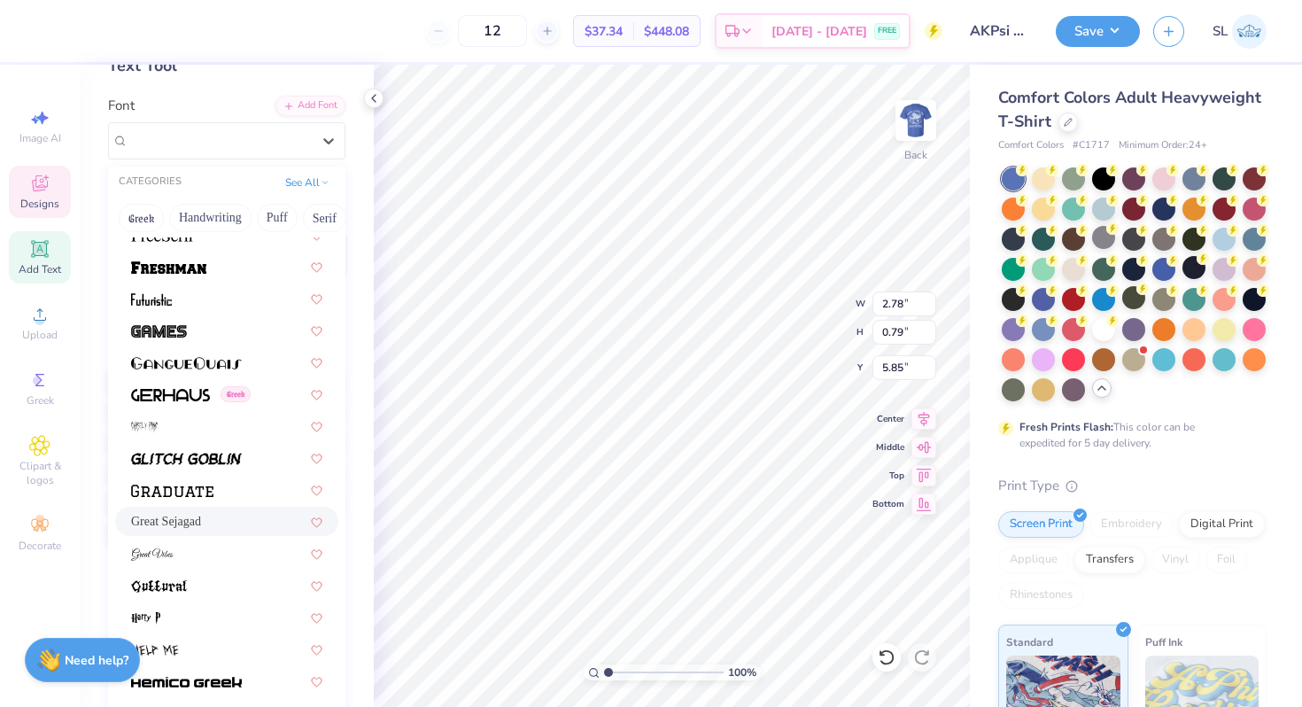
click at [178, 519] on span "Great Sejagad" at bounding box center [166, 521] width 70 height 19
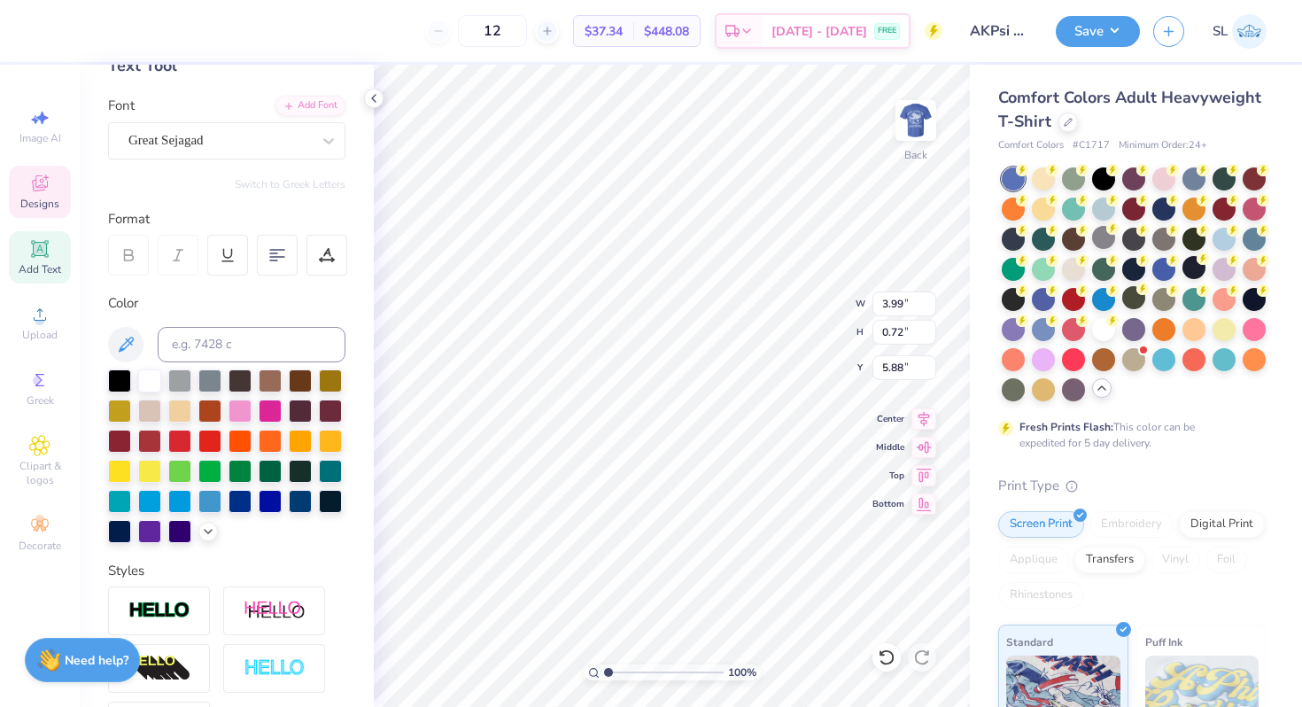
type input "3.99"
type input "0.72"
type input "5.88"
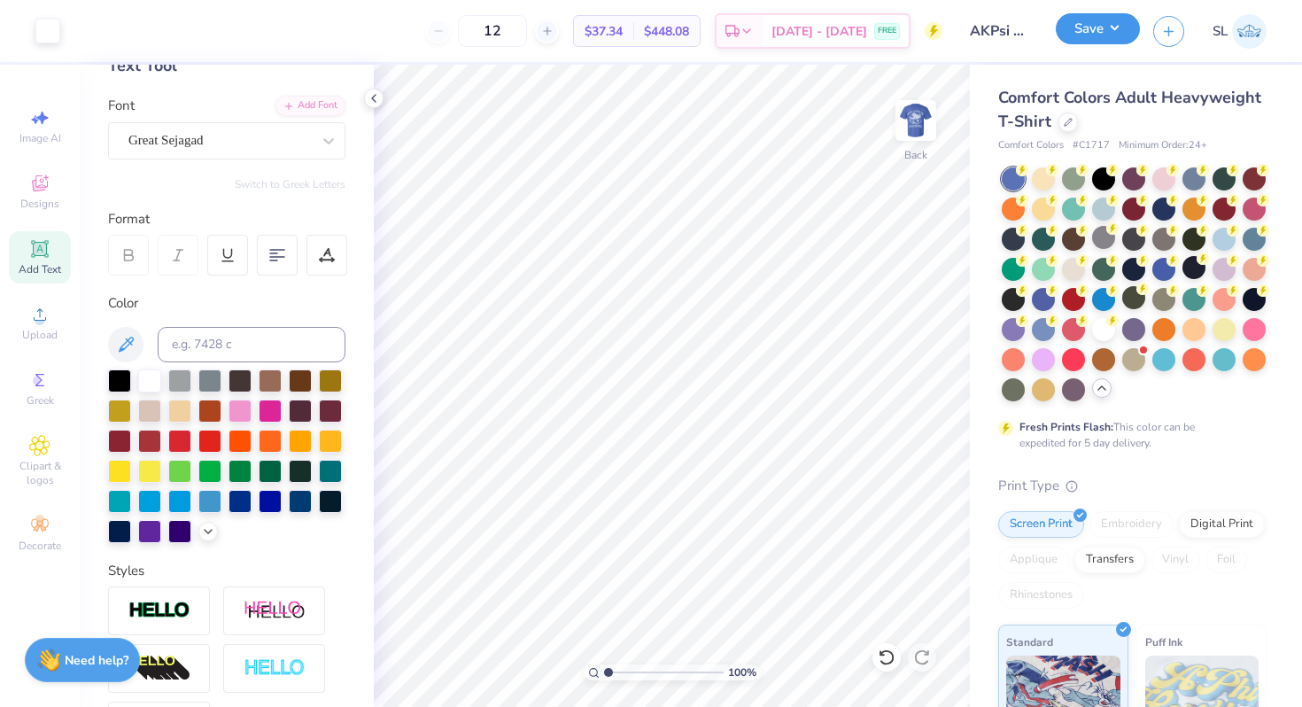
click at [1067, 29] on button "Save" at bounding box center [1097, 28] width 84 height 31
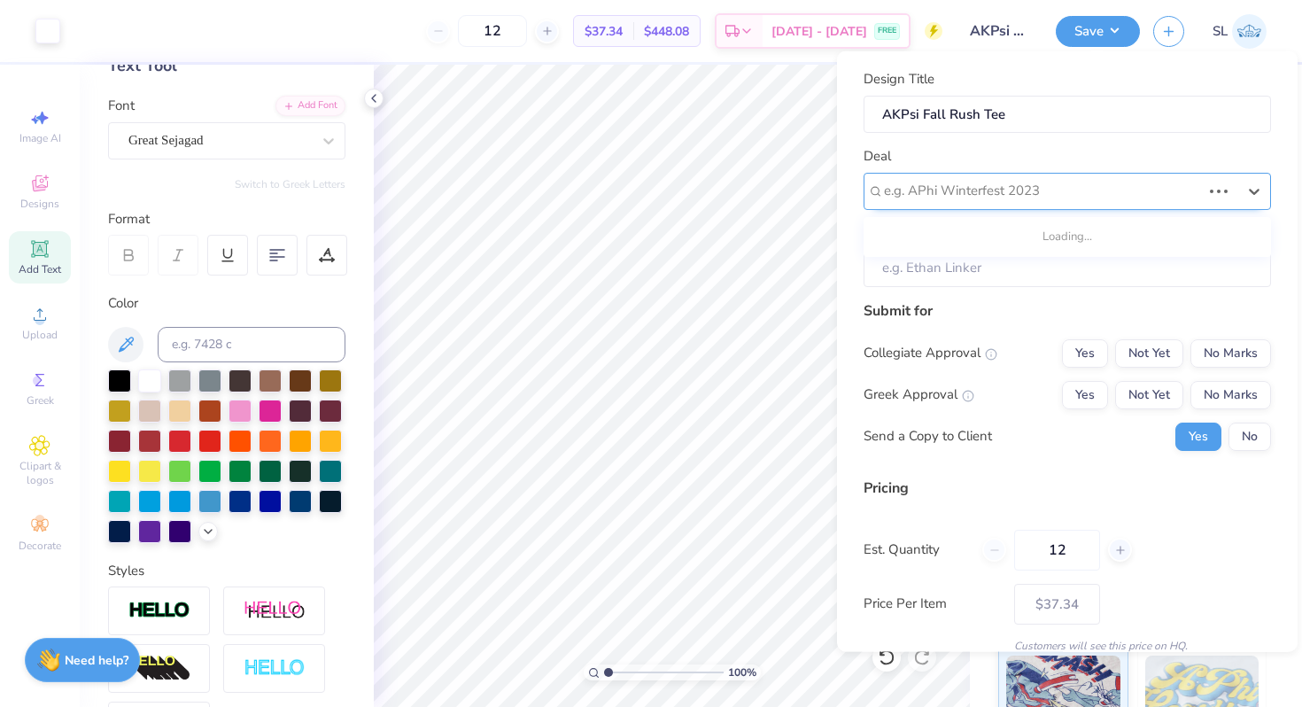
click at [993, 202] on div at bounding box center [1042, 191] width 317 height 24
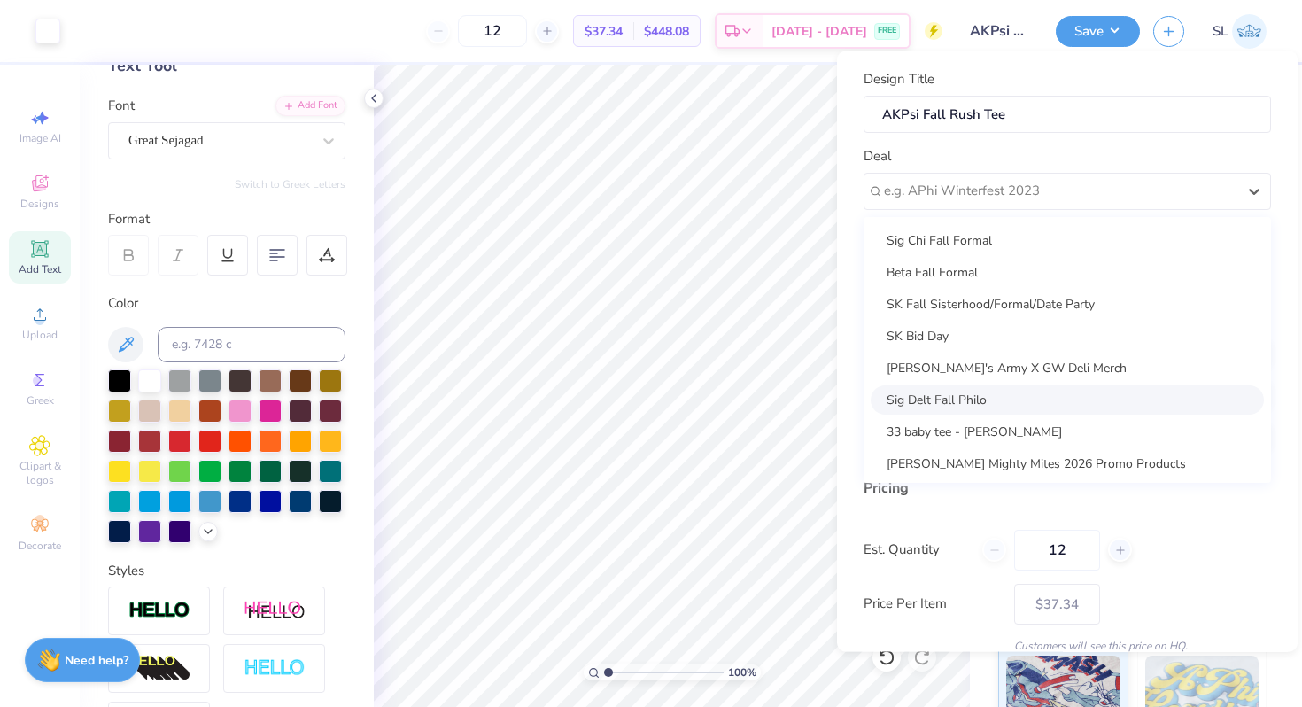
scroll to position [38, 0]
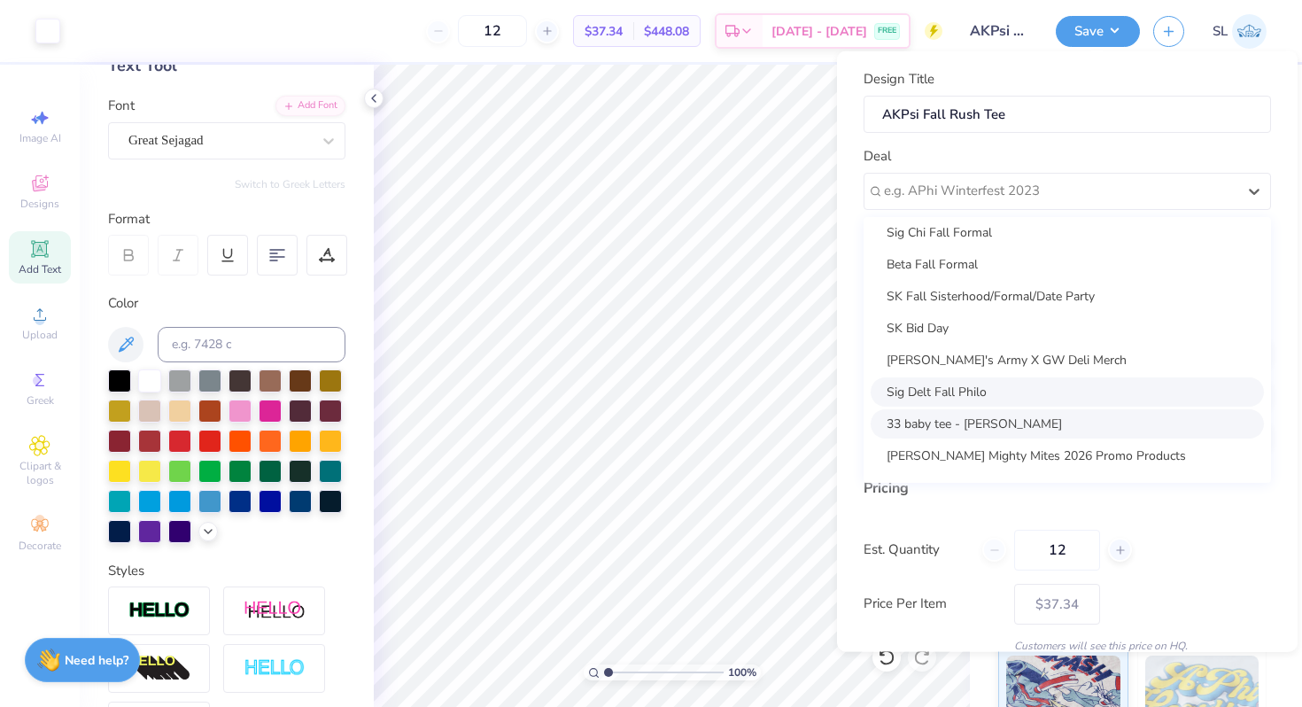
click at [928, 423] on div "33 baby tee - [PERSON_NAME]" at bounding box center [1066, 422] width 393 height 29
type input "[PERSON_NAME]"
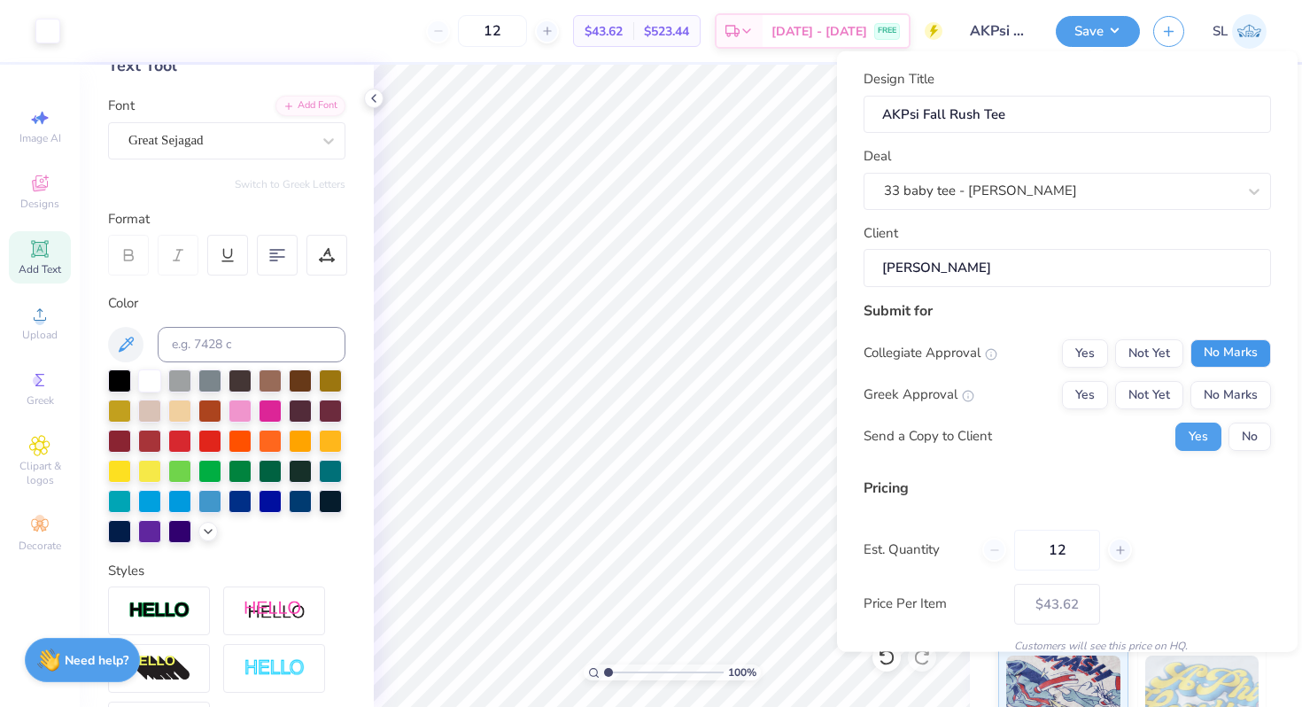
click at [1227, 352] on button "No Marks" at bounding box center [1230, 352] width 81 height 28
click at [1168, 386] on button "Not Yet" at bounding box center [1149, 394] width 68 height 28
type input "$43.62"
click at [1237, 428] on button "No" at bounding box center [1249, 435] width 43 height 28
click at [1073, 543] on input "12" at bounding box center [1057, 549] width 86 height 41
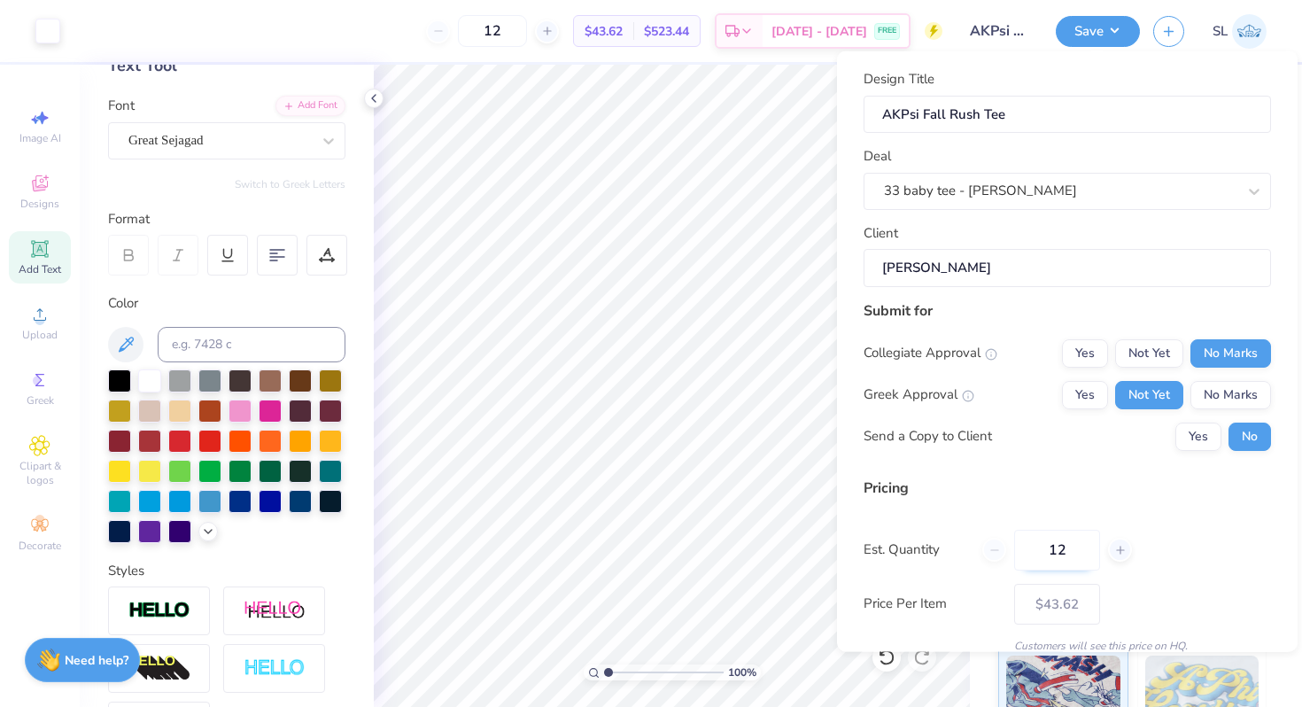
drag, startPoint x: 1073, startPoint y: 543, endPoint x: 1029, endPoint y: 543, distance: 44.3
click at [1029, 543] on input "12" at bounding box center [1057, 549] width 86 height 41
type input "05"
type input "5"
type input "0"
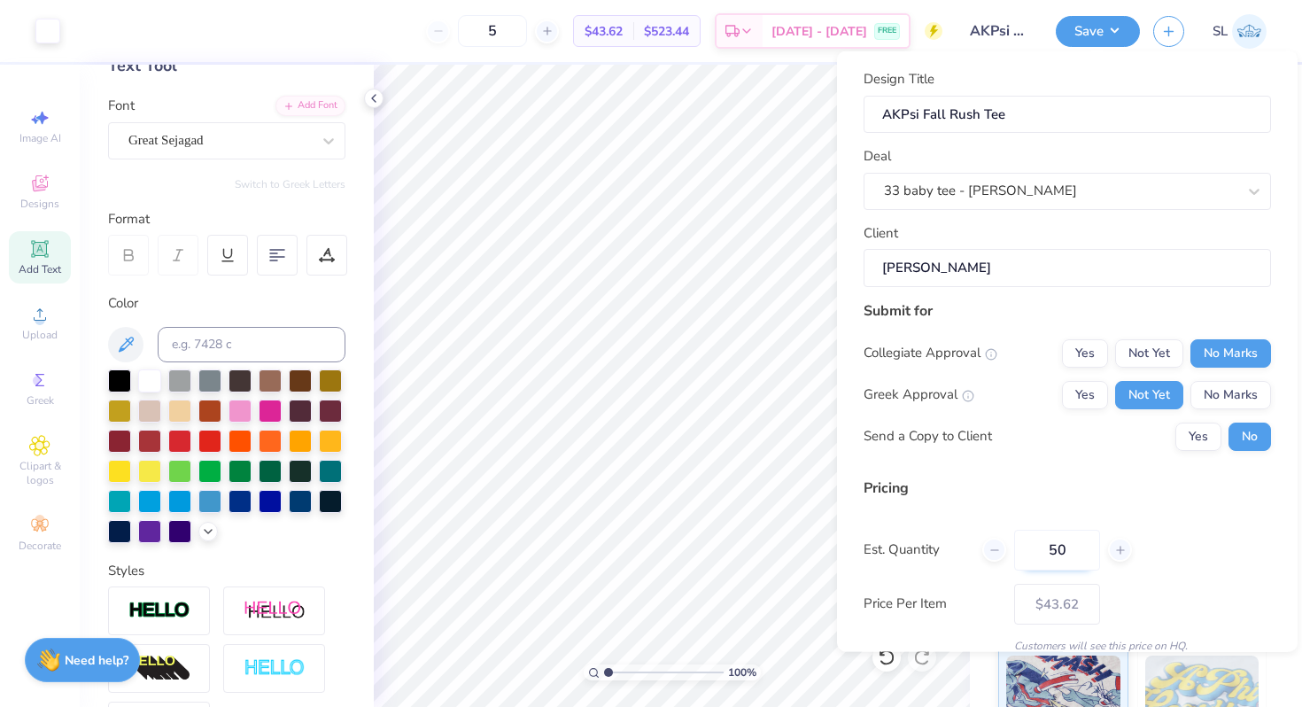
type input "50"
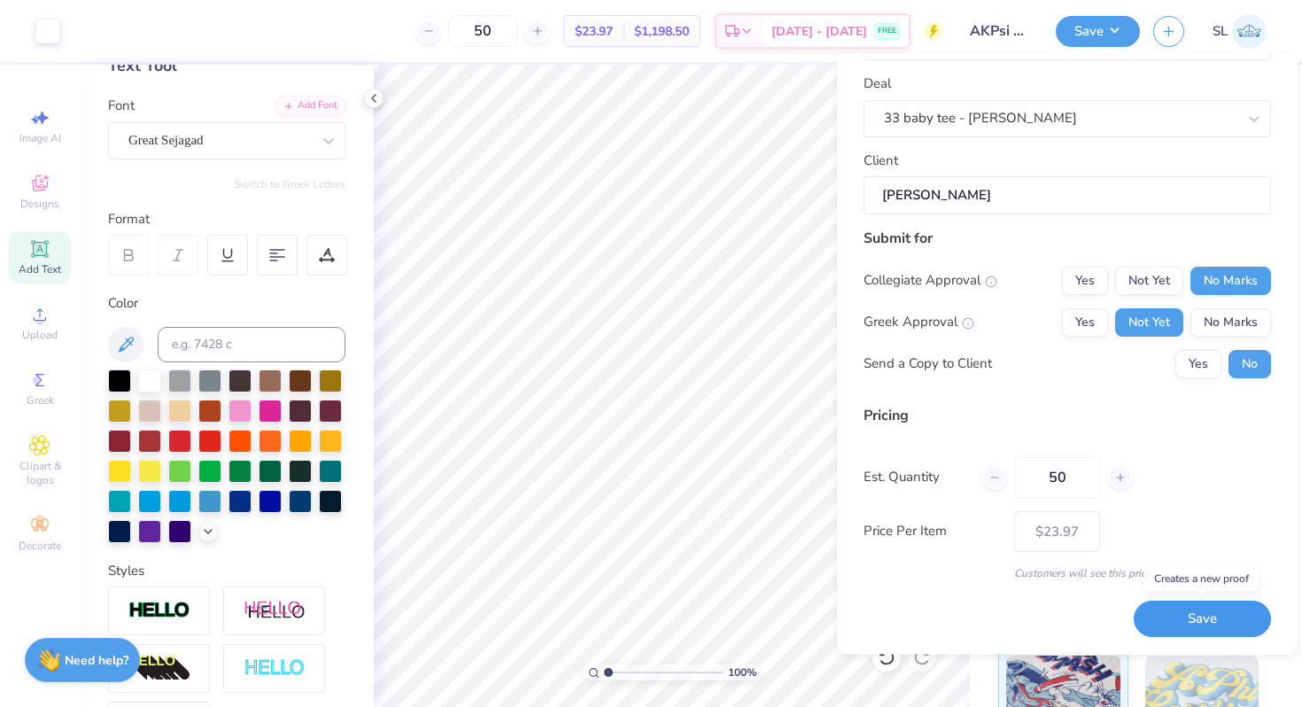
click at [1155, 622] on button "Save" at bounding box center [1201, 619] width 137 height 36
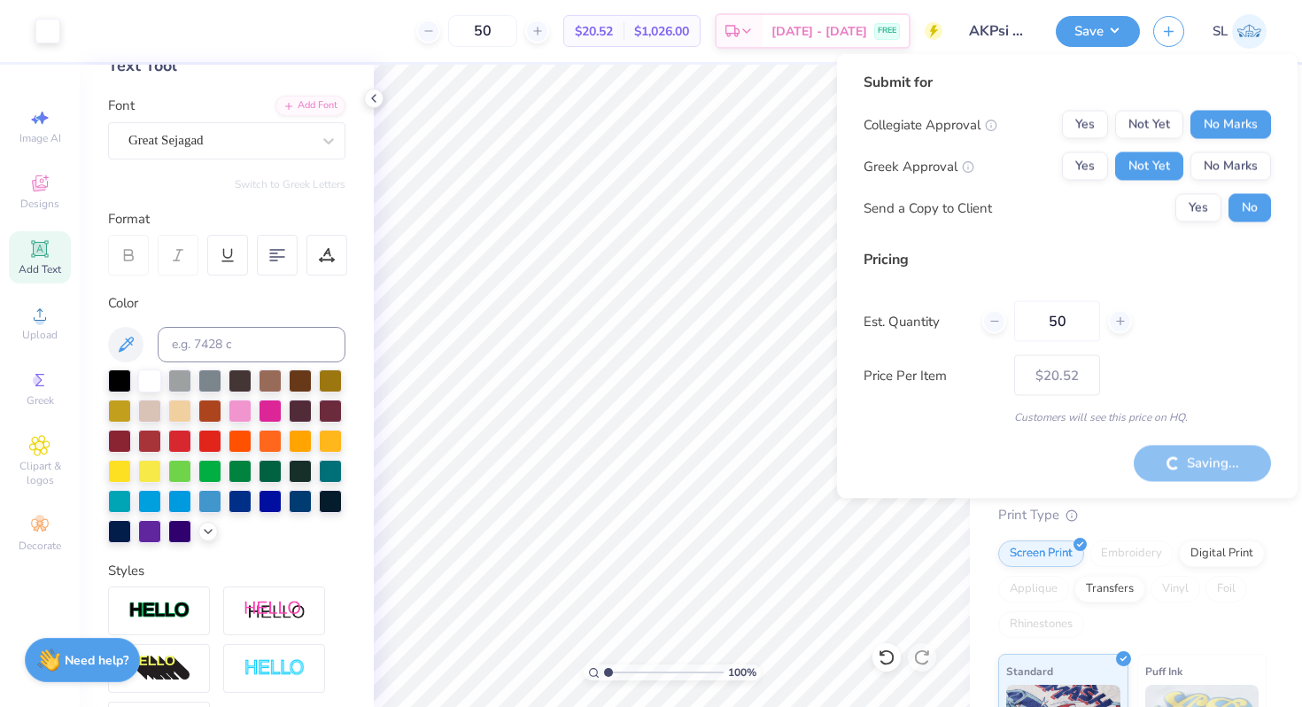
type input "– –"
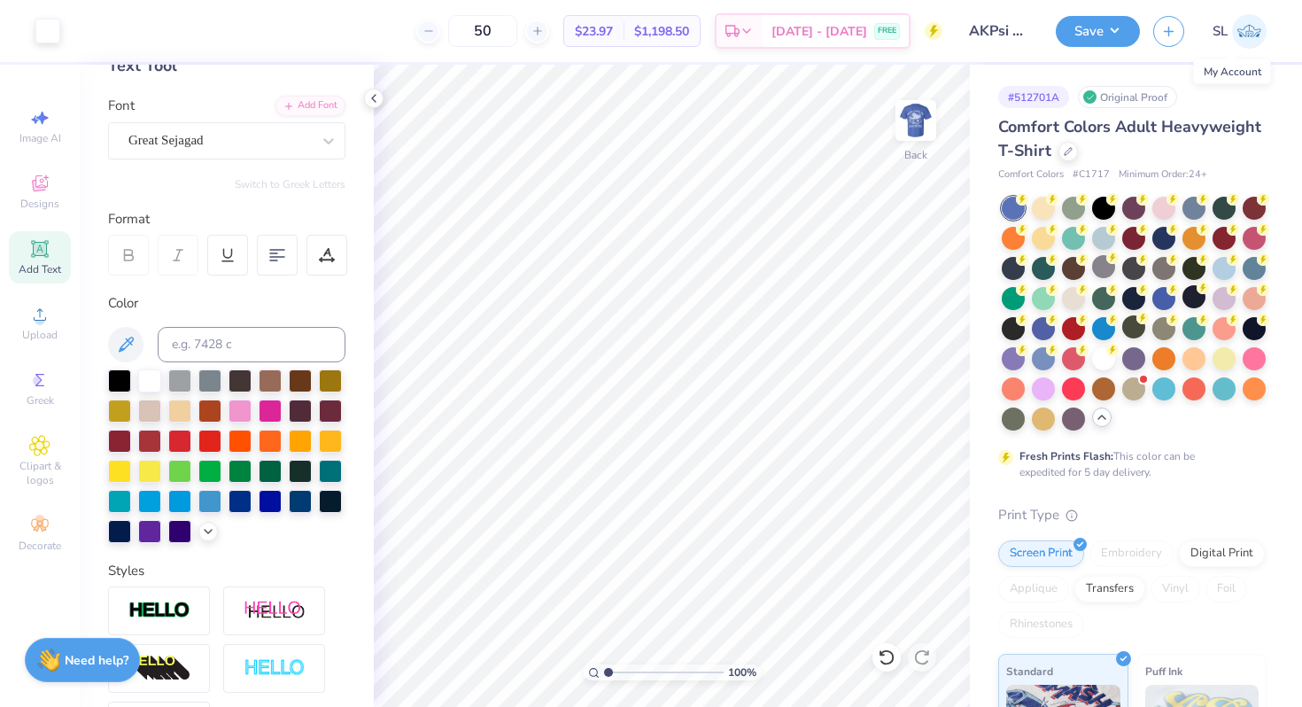
click at [1229, 43] on link "SL" at bounding box center [1239, 31] width 54 height 35
click at [46, 199] on span "Designs" at bounding box center [39, 204] width 39 height 14
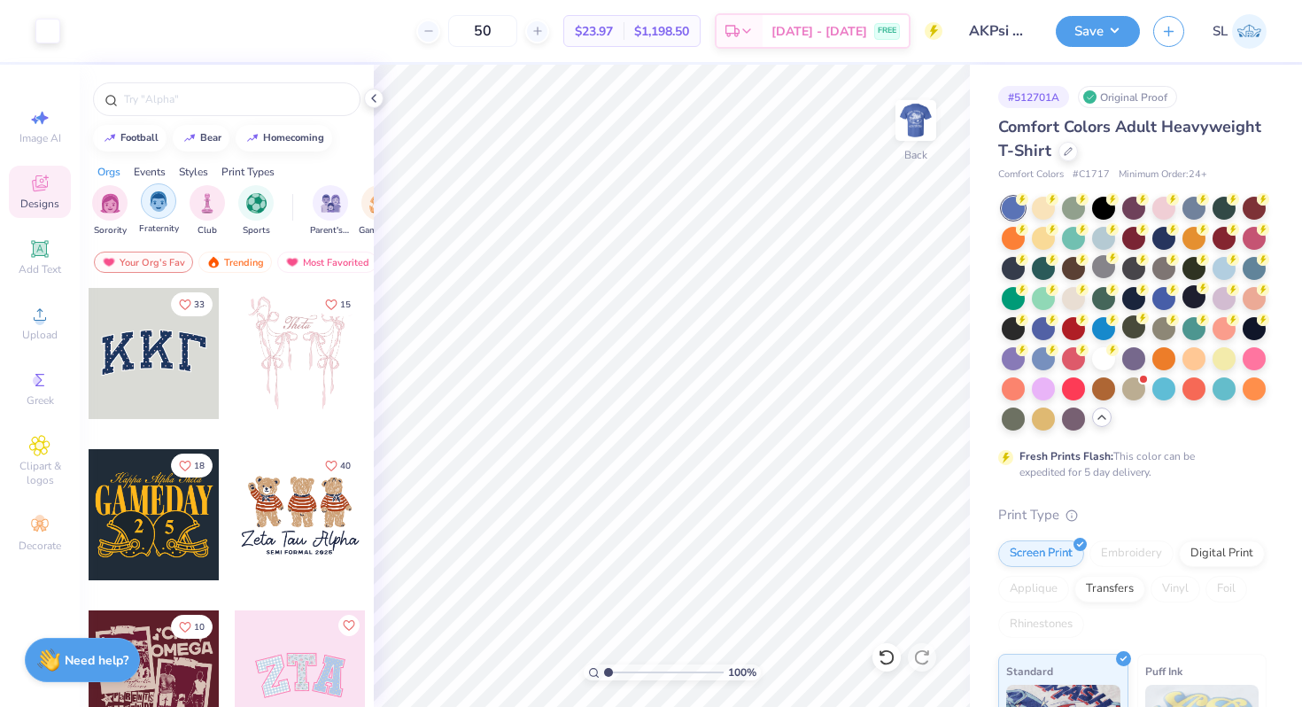
click at [152, 199] on img "filter for Fraternity" at bounding box center [158, 201] width 19 height 20
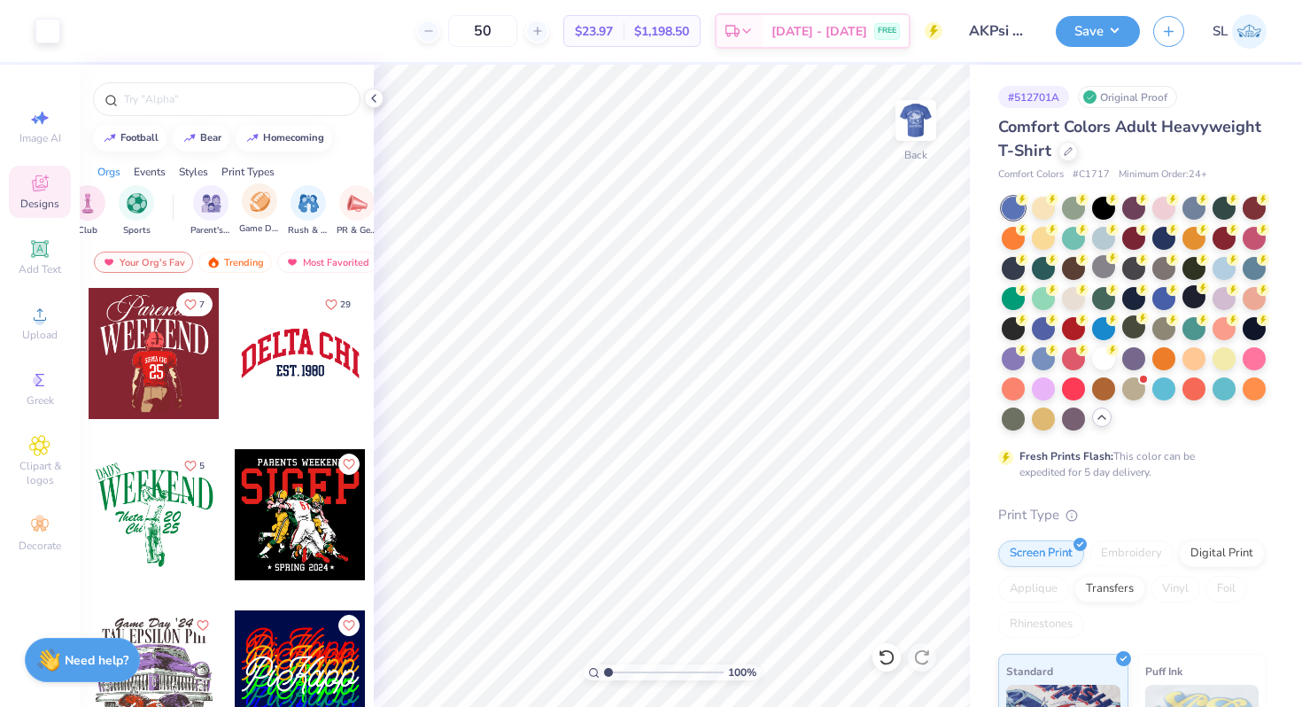
scroll to position [0, 120]
click at [301, 199] on img "filter for Rush & Bid" at bounding box center [308, 201] width 20 height 20
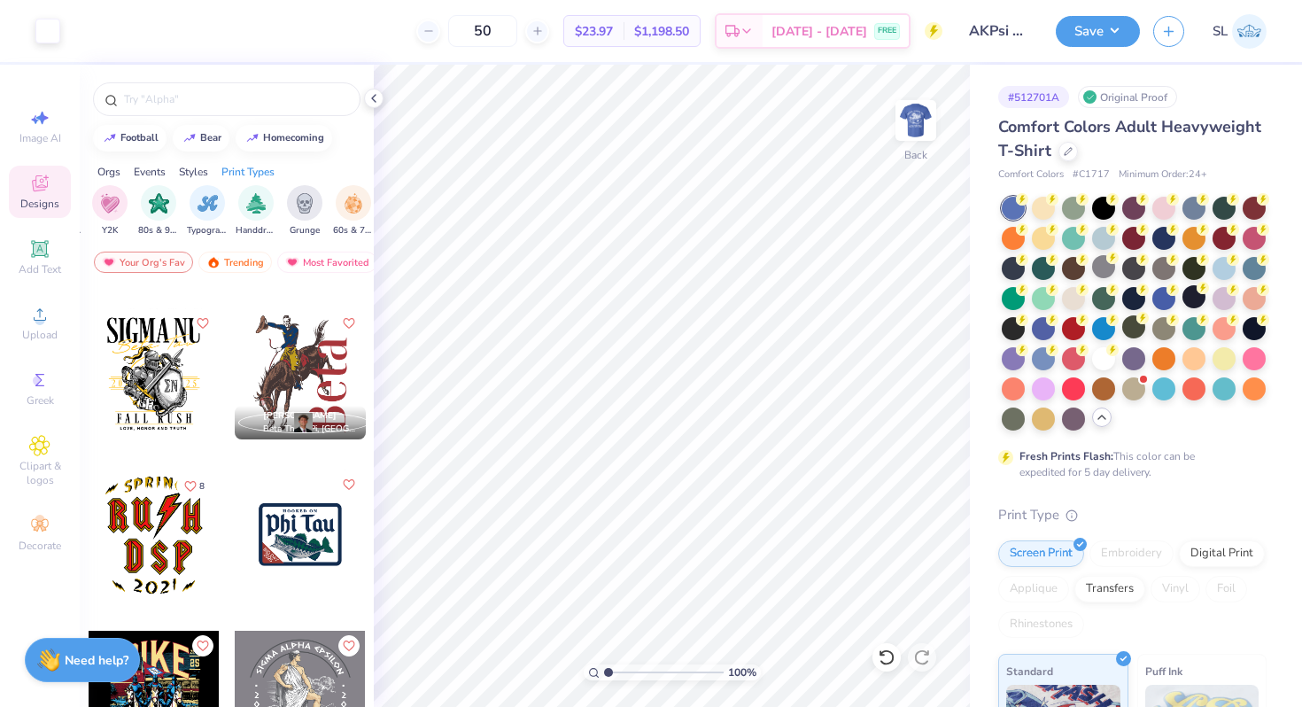
scroll to position [143, 0]
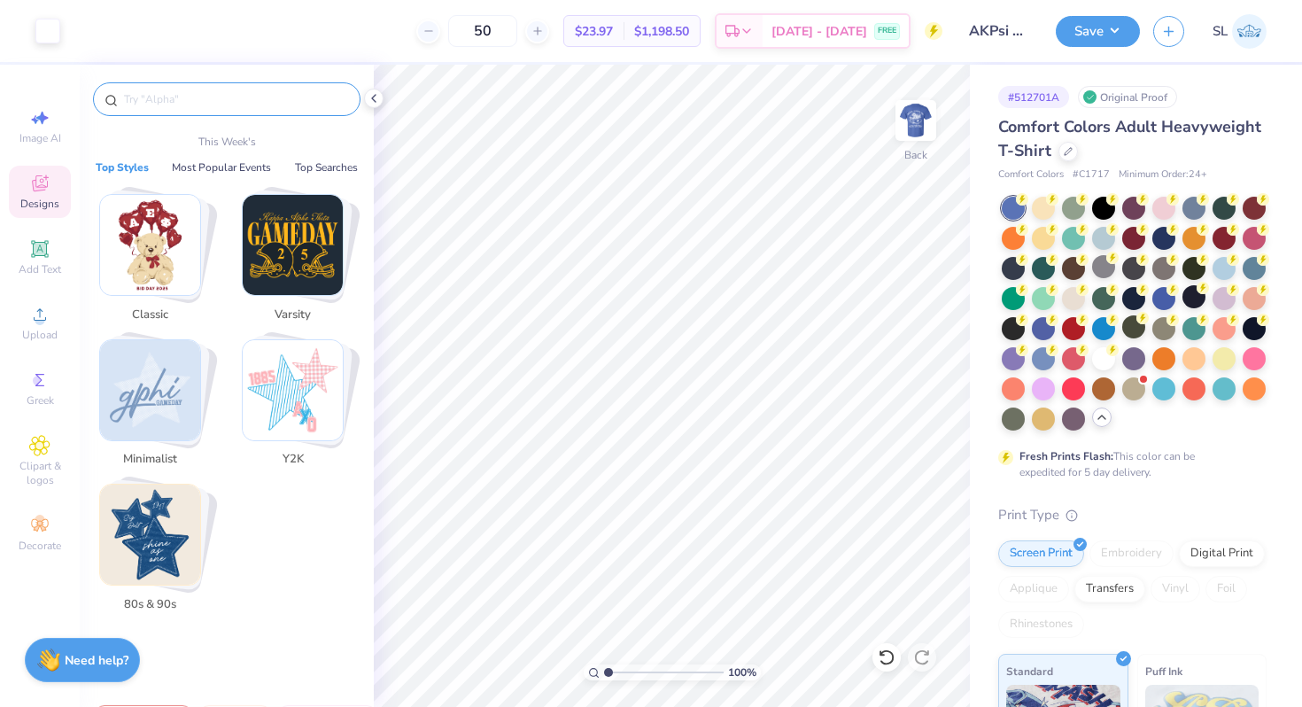
click at [235, 96] on input "text" at bounding box center [235, 99] width 227 height 18
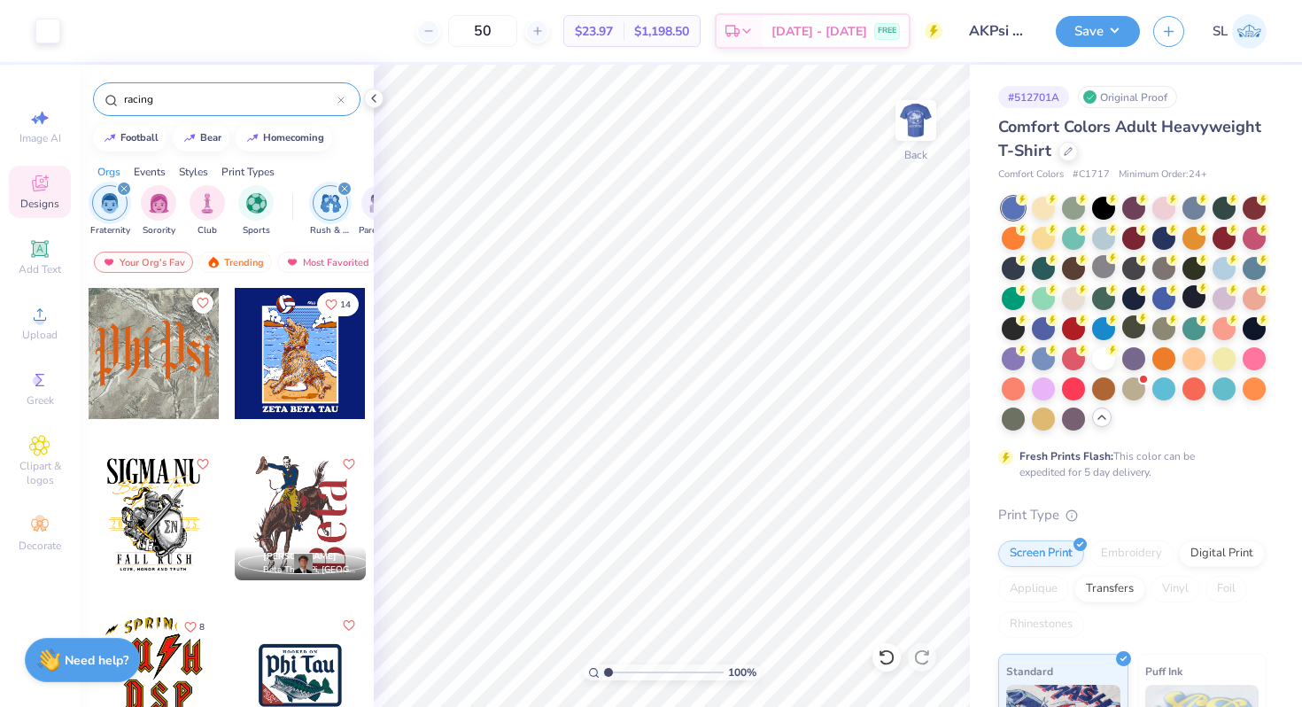
type input "racing"
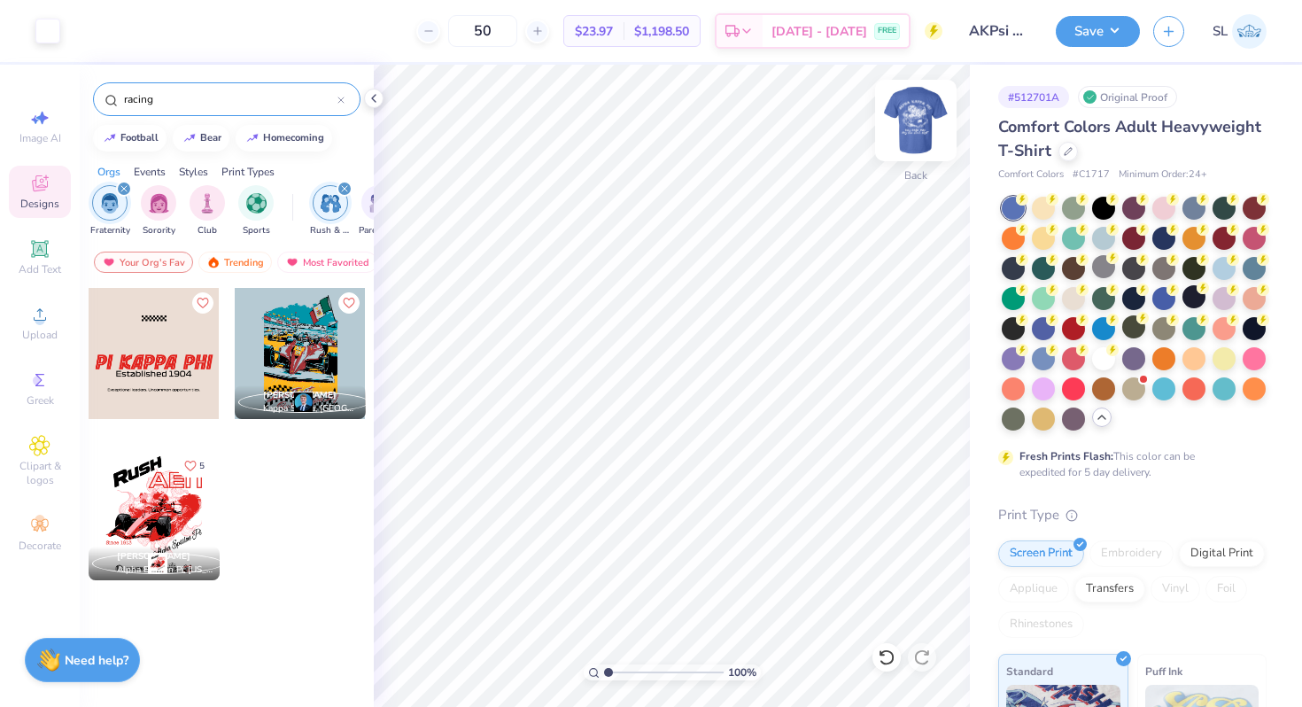
click at [918, 118] on img at bounding box center [915, 120] width 71 height 71
click at [161, 498] on div at bounding box center [154, 514] width 131 height 131
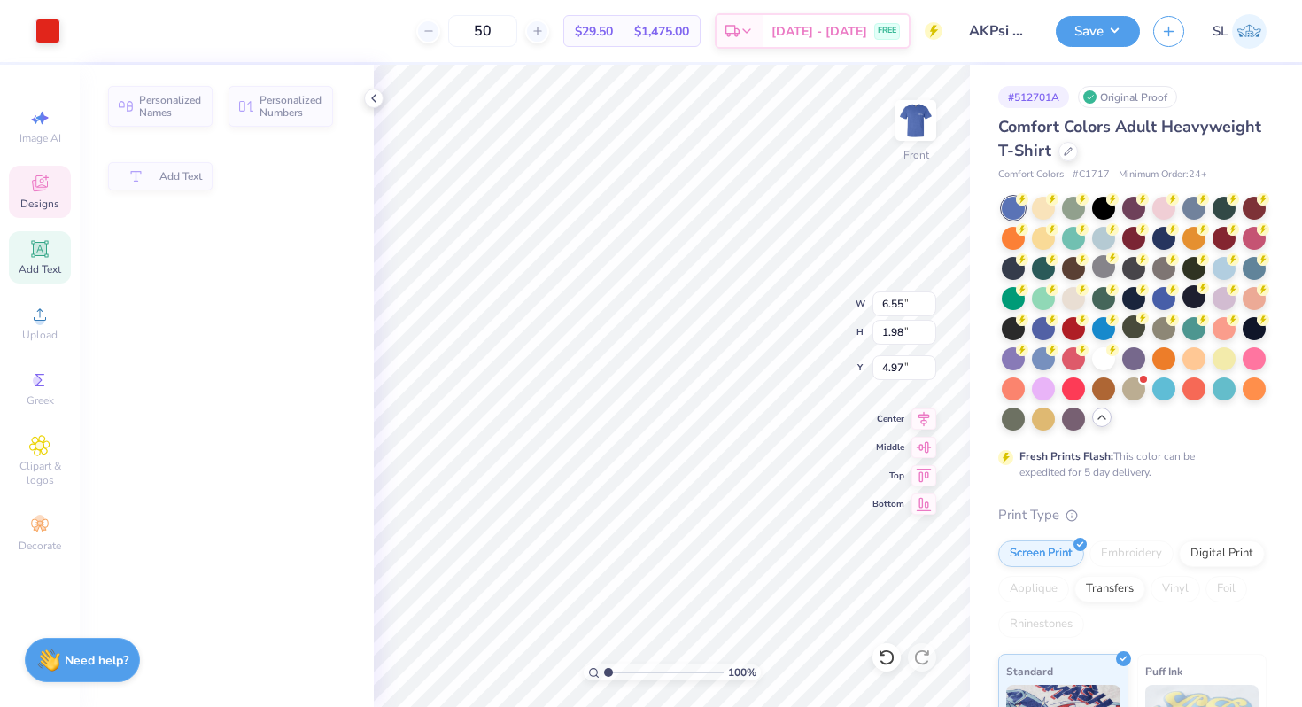
type input "6.55"
type input "1.98"
type input "4.97"
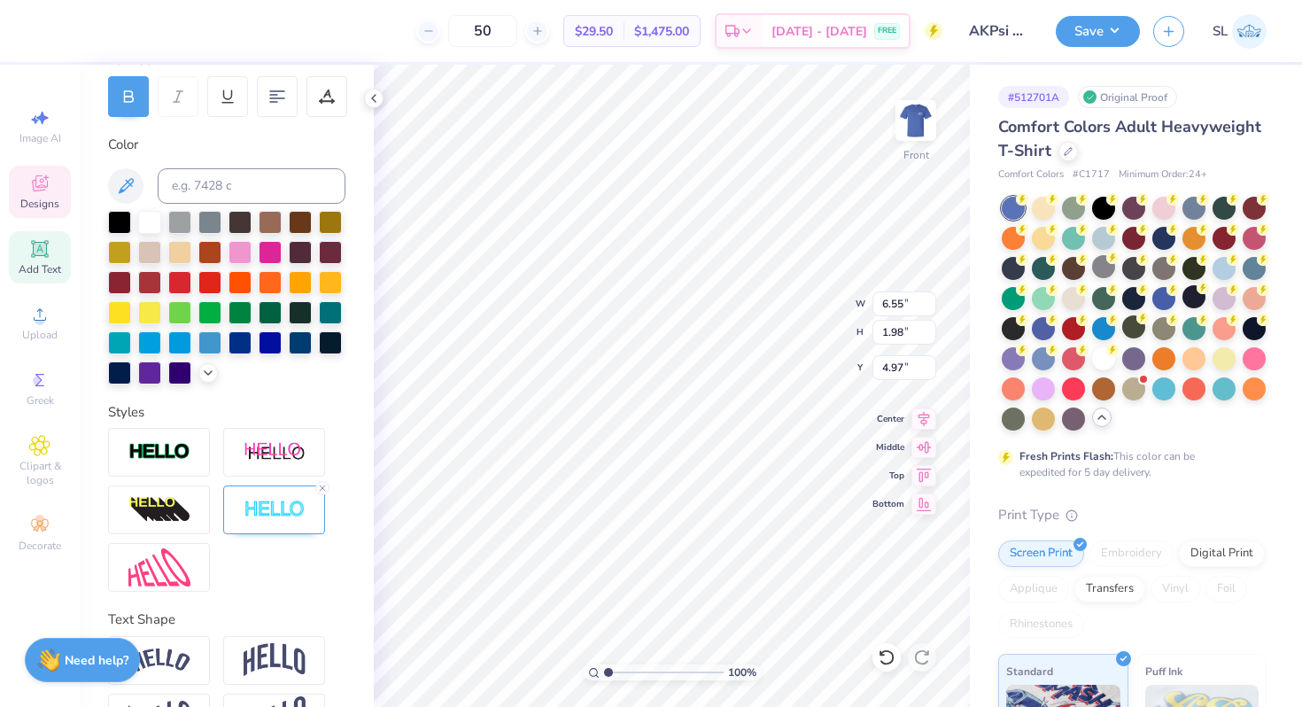
scroll to position [322, 0]
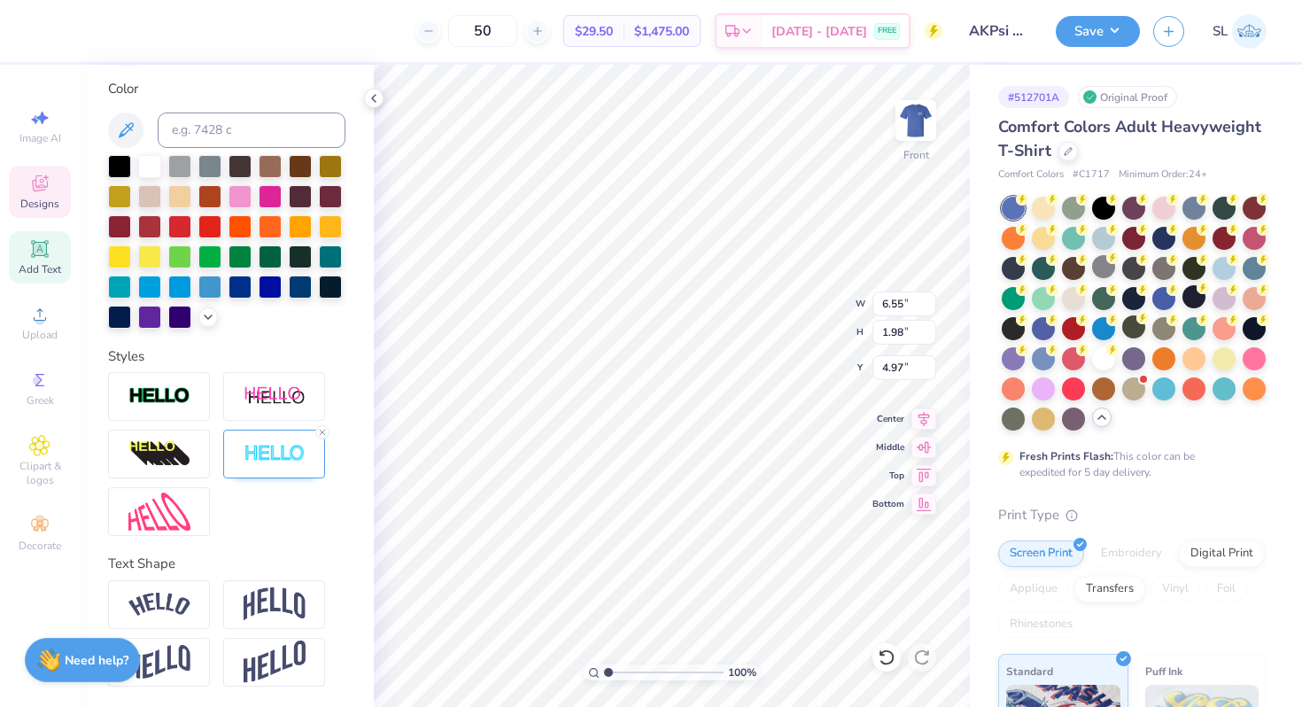
type textarea "AKPSI"
type input "8.20"
type input "1.74"
type input "4.90"
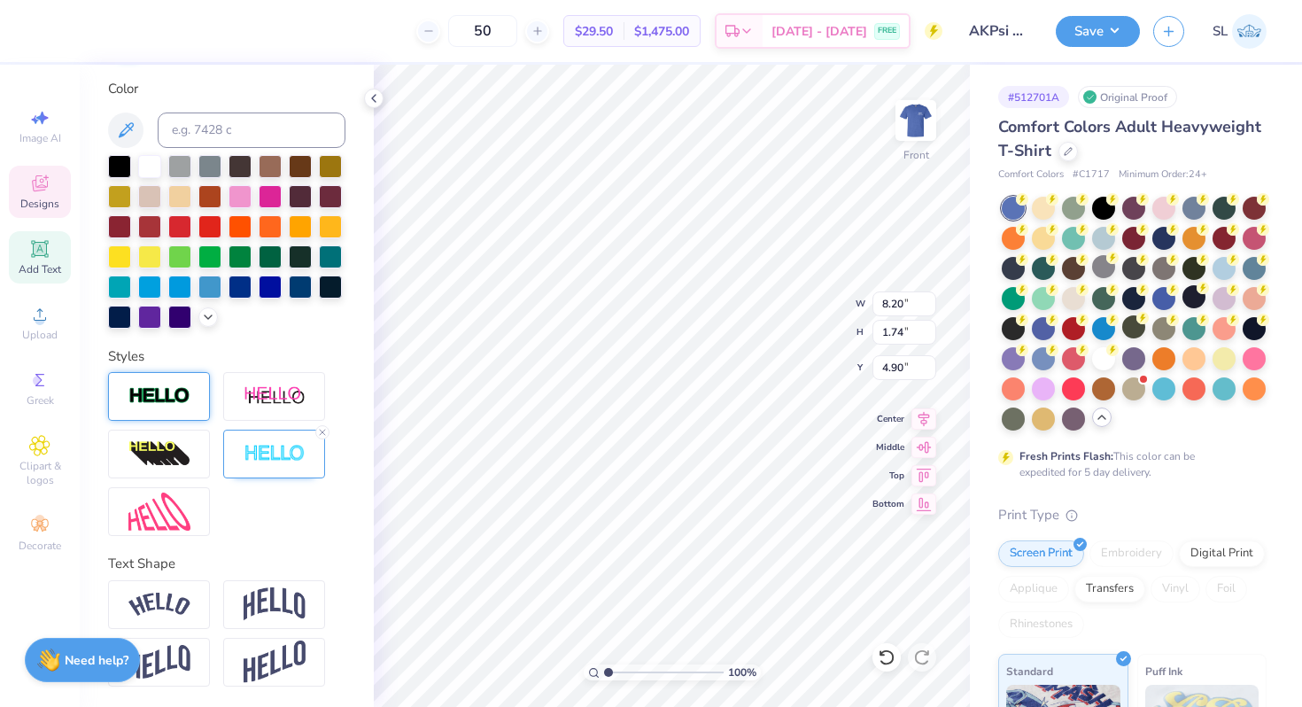
click at [189, 383] on div at bounding box center [159, 396] width 102 height 49
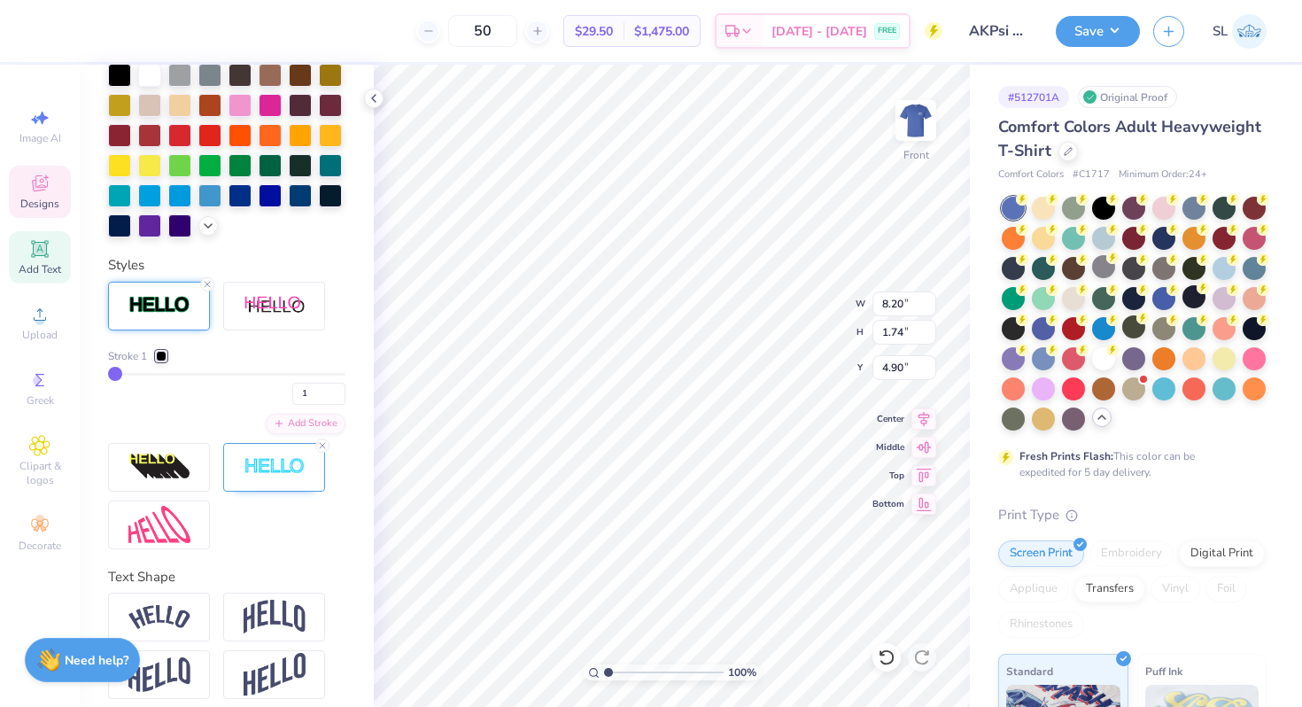
scroll to position [495, 0]
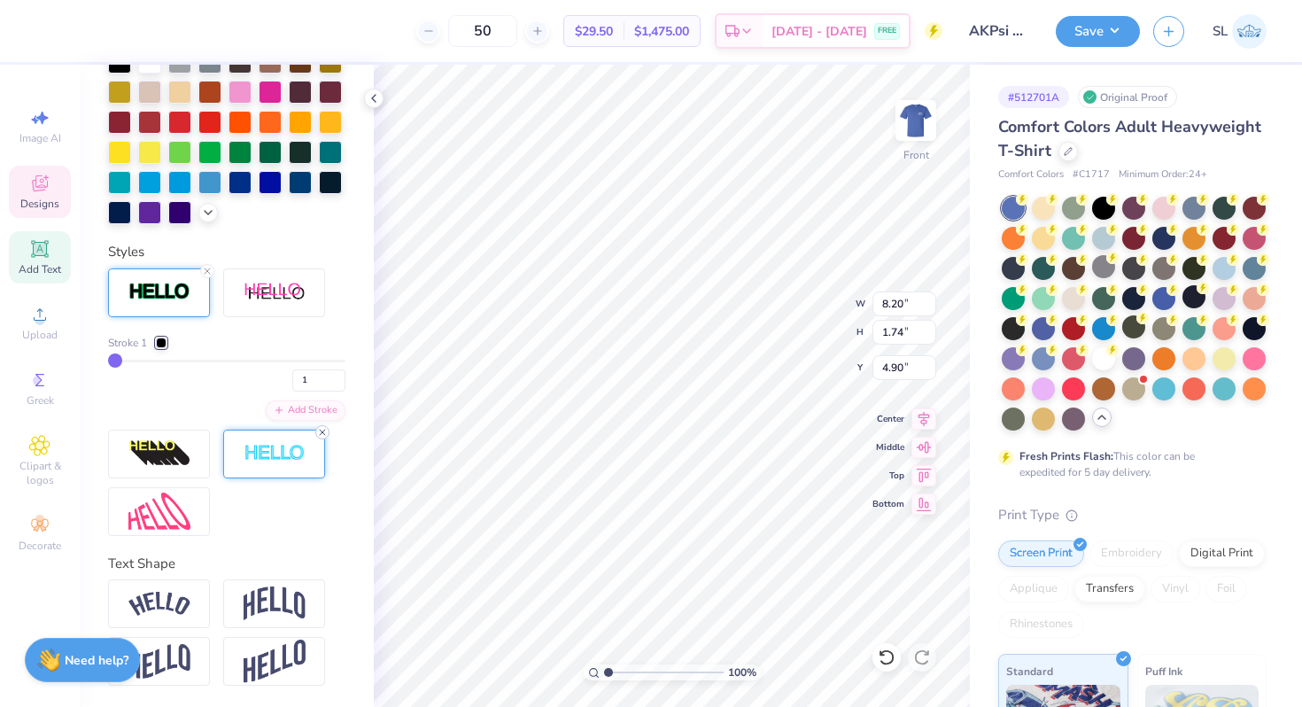
click at [321, 434] on icon at bounding box center [322, 432] width 11 height 11
type input "8.11"
type input "1.65"
type input "4.94"
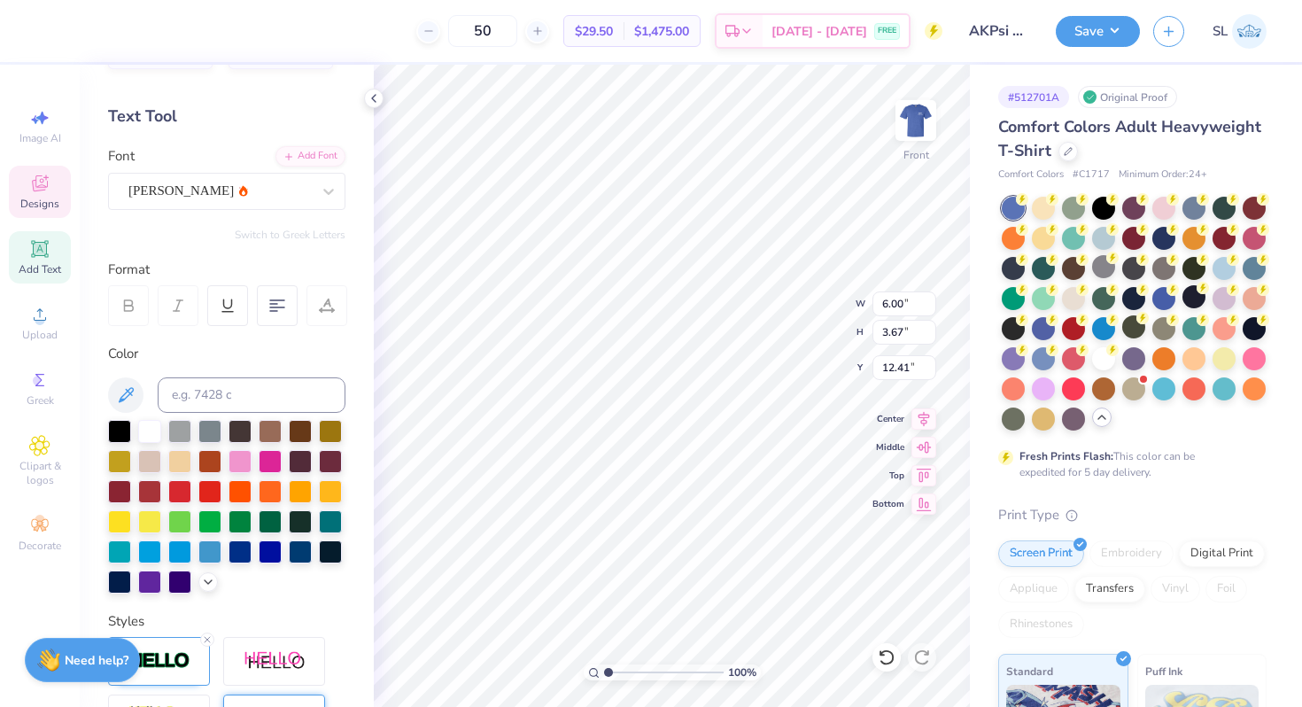
scroll to position [0, 0]
type textarea "A"
type textarea "Shift Into High Gear"
type textarea "Since [DATE]"
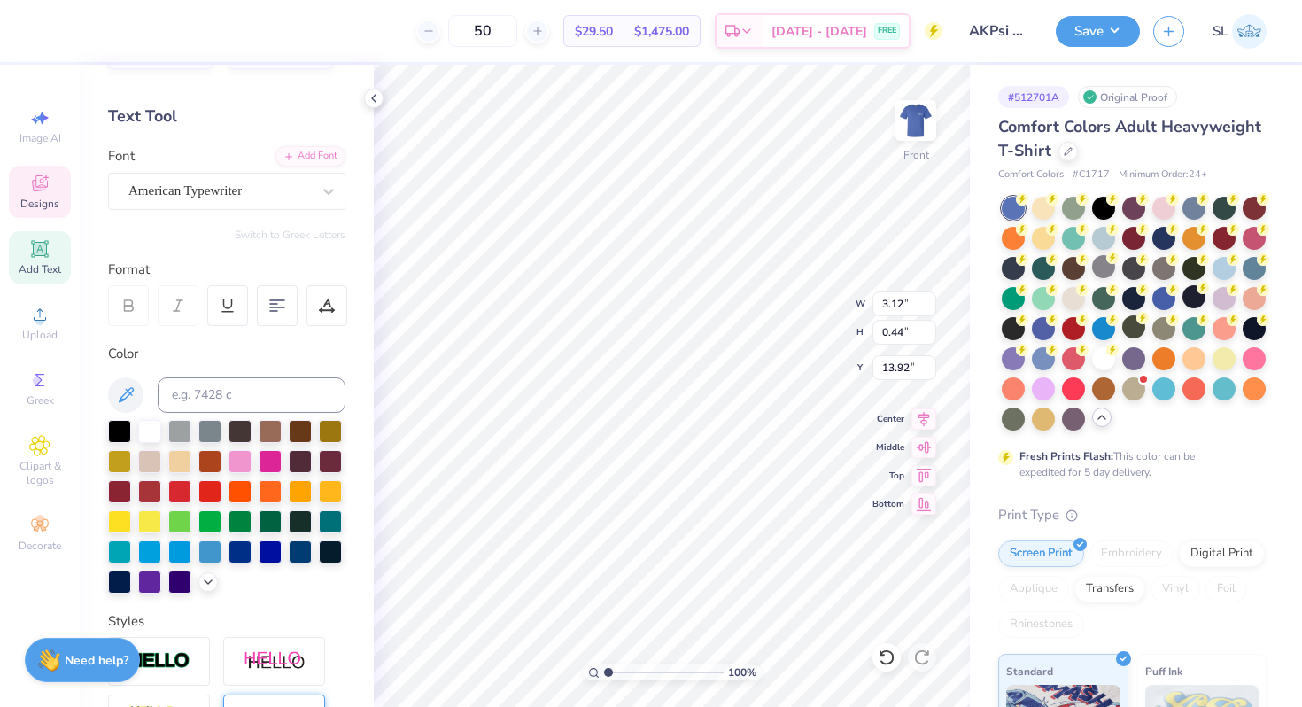
scroll to position [0, 3]
click at [54, 25] on div at bounding box center [47, 29] width 25 height 25
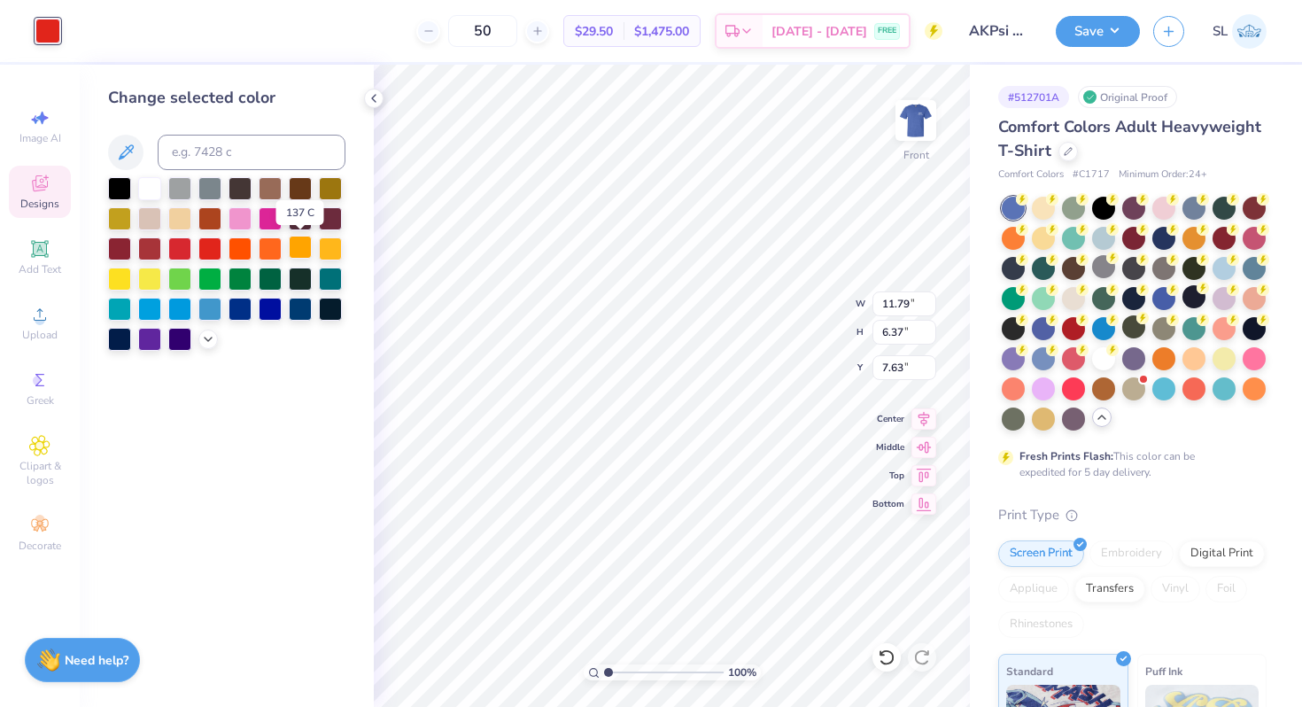
click at [300, 243] on div at bounding box center [300, 247] width 23 height 23
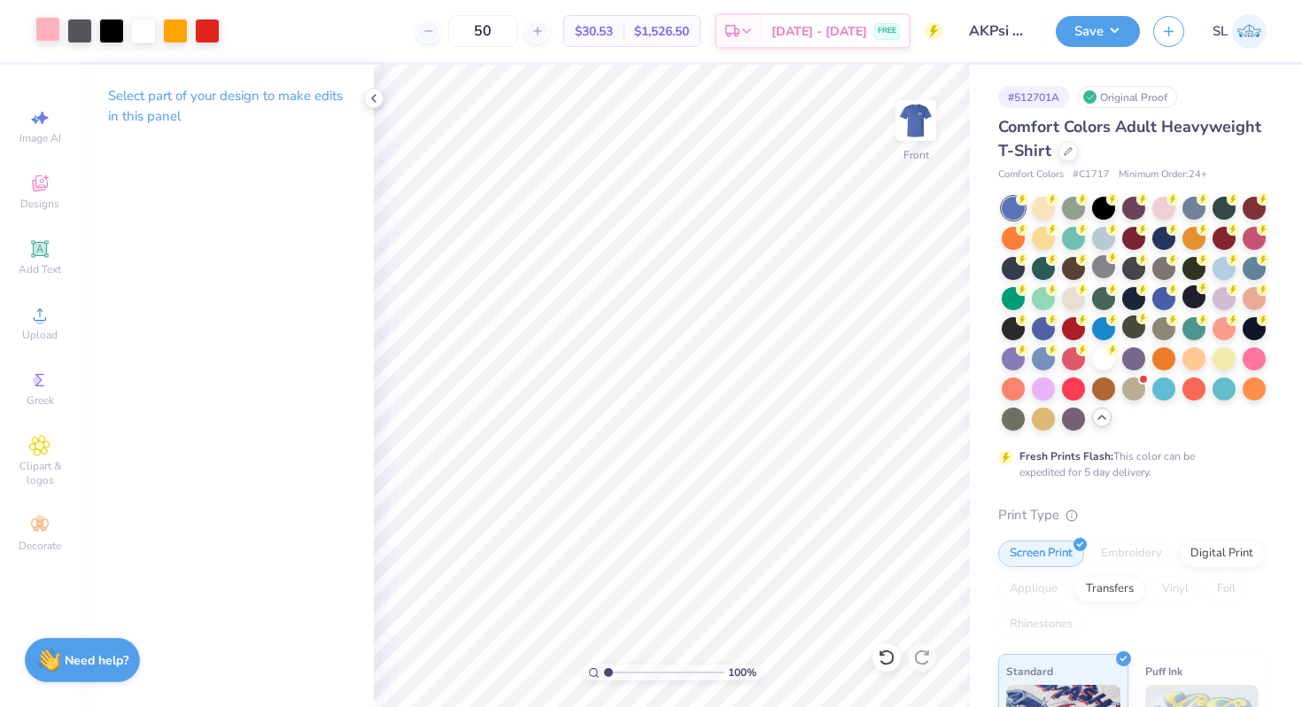
click at [50, 35] on div at bounding box center [47, 29] width 25 height 25
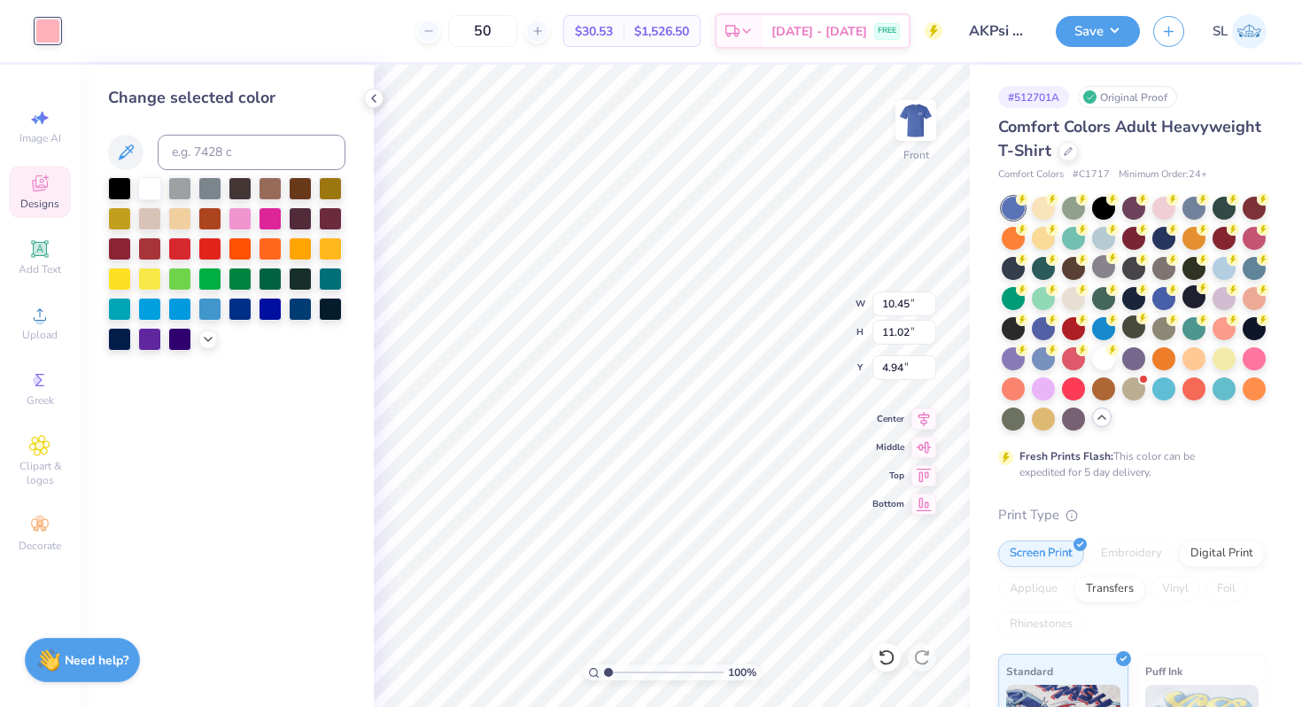
type input "4.94"
click at [335, 243] on div at bounding box center [330, 247] width 23 height 23
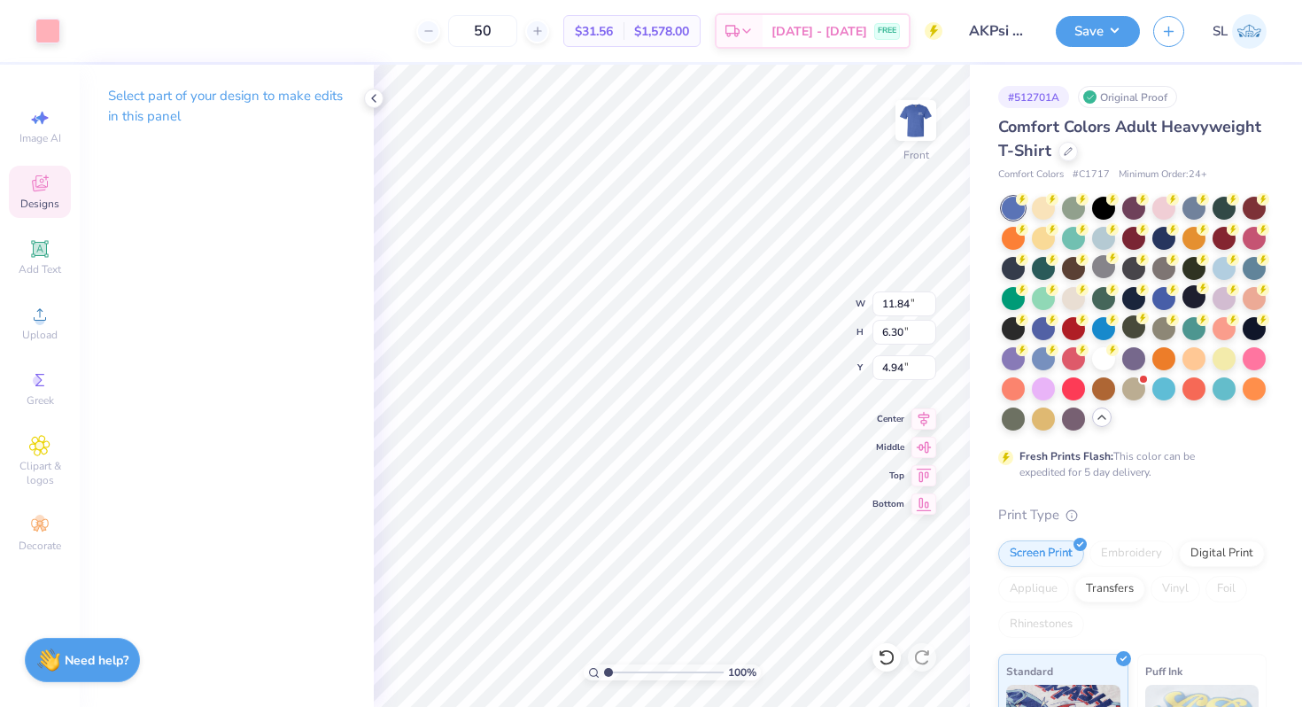
type input "11.84"
type input "6.30"
type input "7.64"
click at [51, 27] on div at bounding box center [47, 29] width 25 height 25
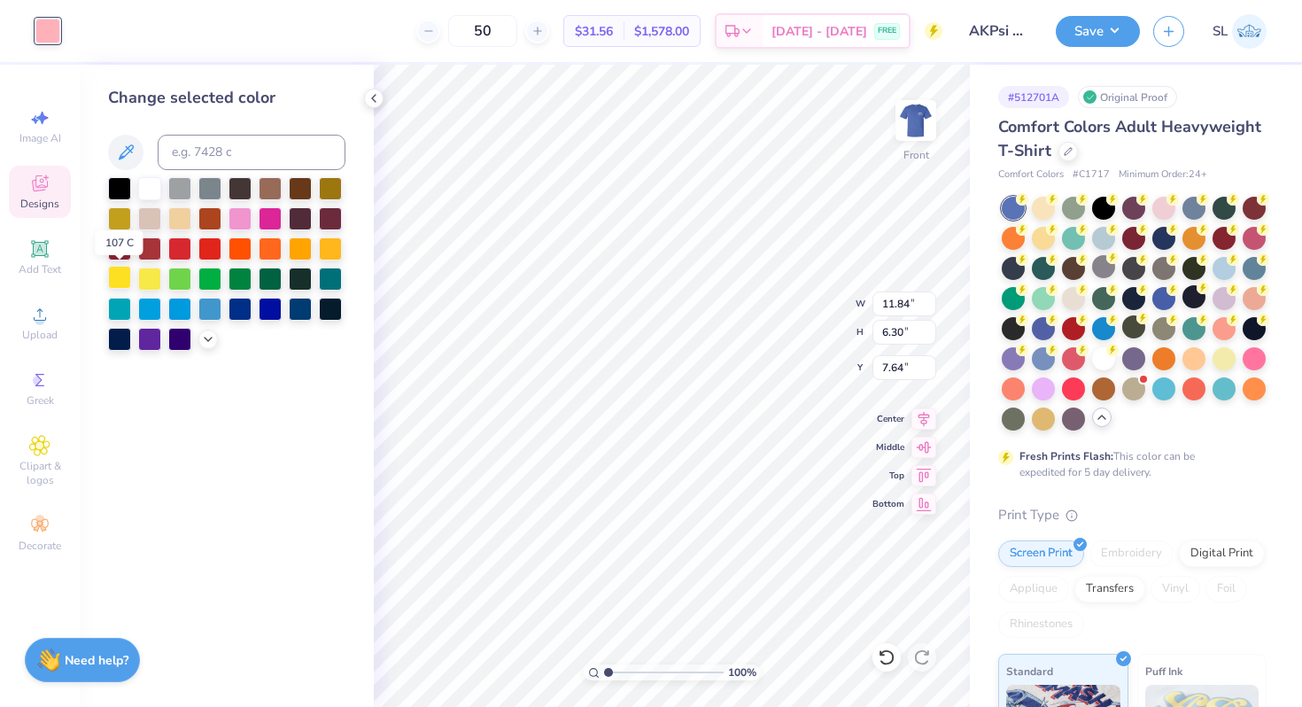
click at [118, 275] on div at bounding box center [119, 277] width 23 height 23
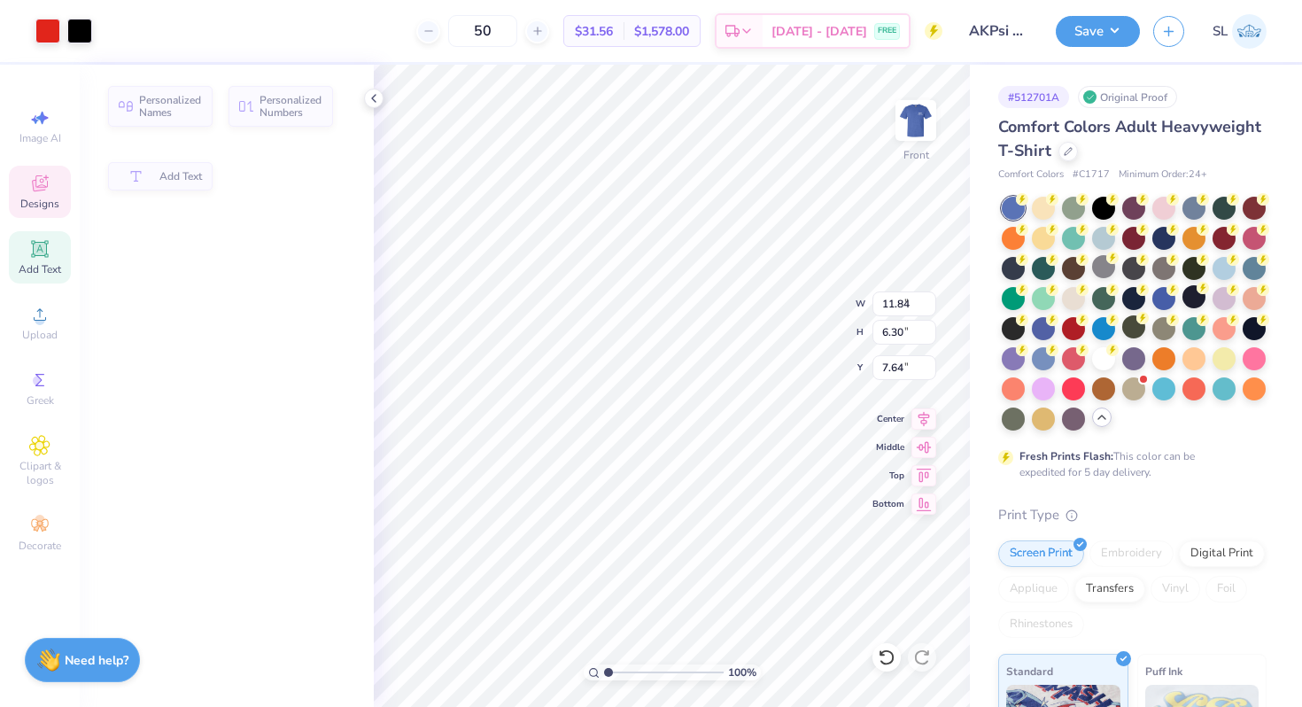
type input "8.11"
type input "1.65"
type input "4.94"
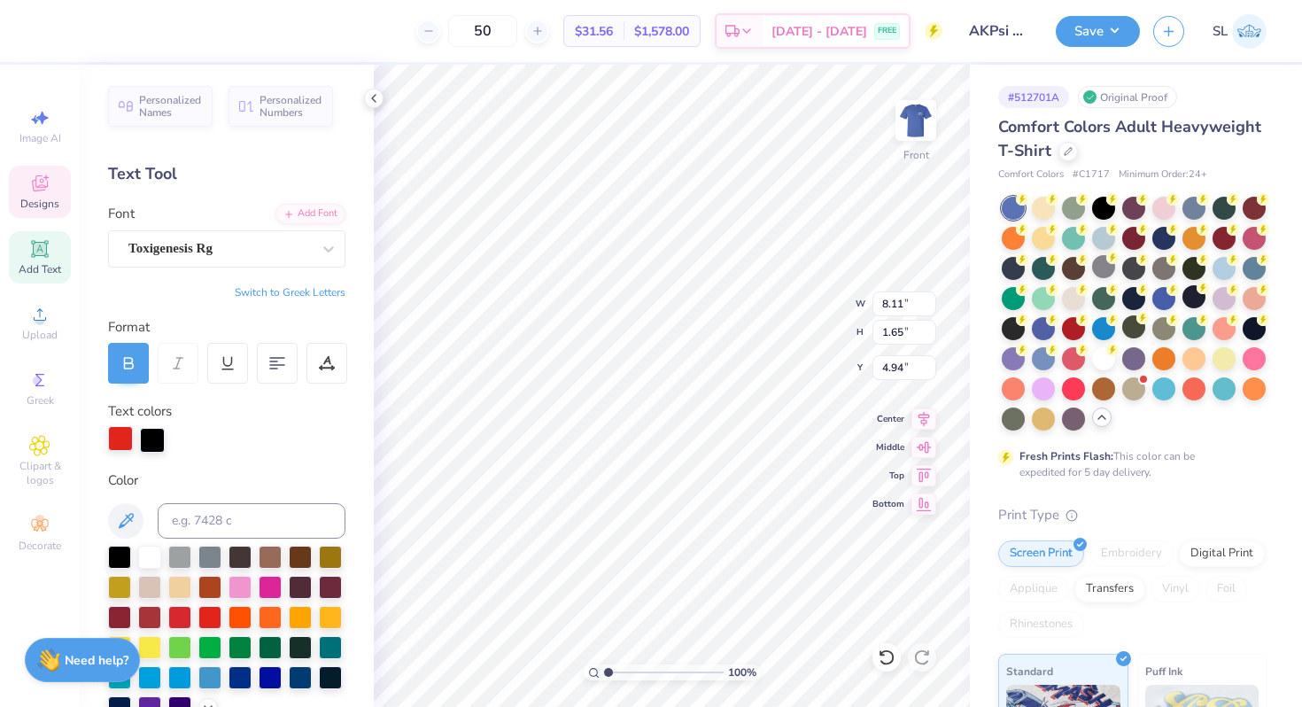
click at [119, 449] on div at bounding box center [120, 438] width 25 height 25
click at [306, 619] on div at bounding box center [300, 615] width 23 height 23
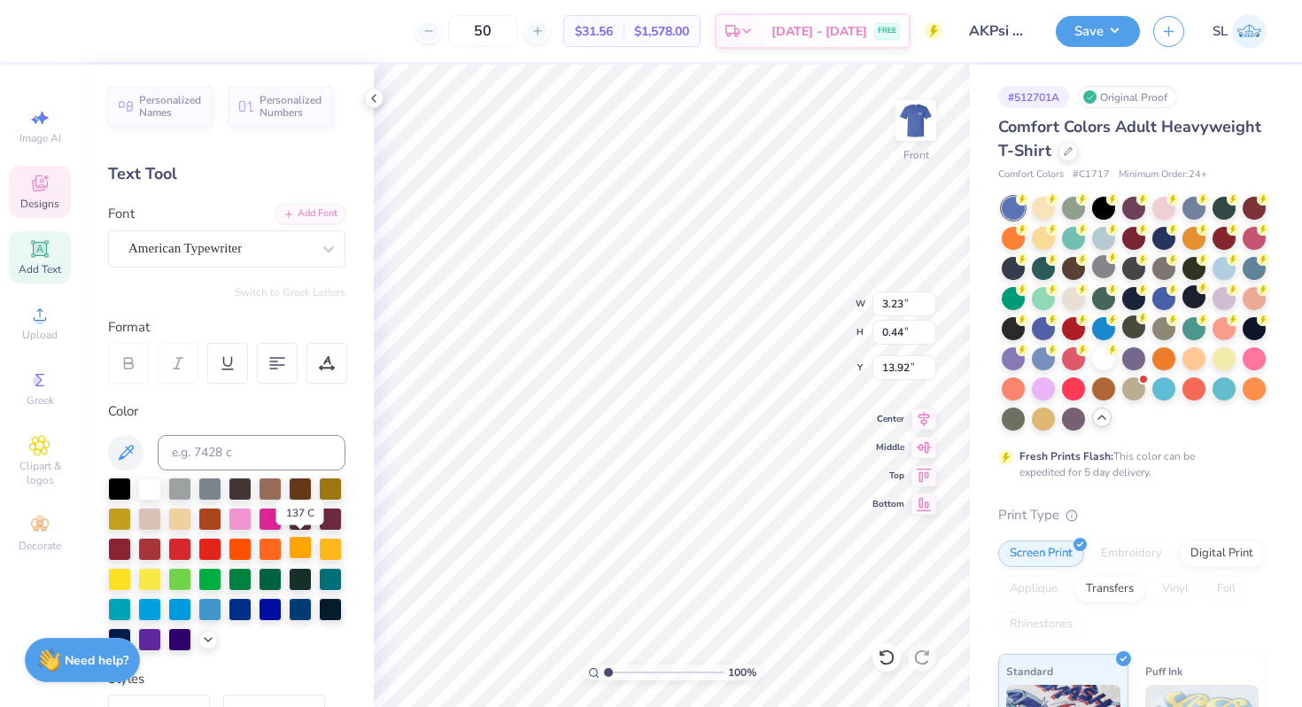
click at [307, 546] on div at bounding box center [300, 547] width 23 height 23
type input "5.96"
type input "3.90"
type input "3.00"
click at [40, 27] on div at bounding box center [47, 29] width 25 height 25
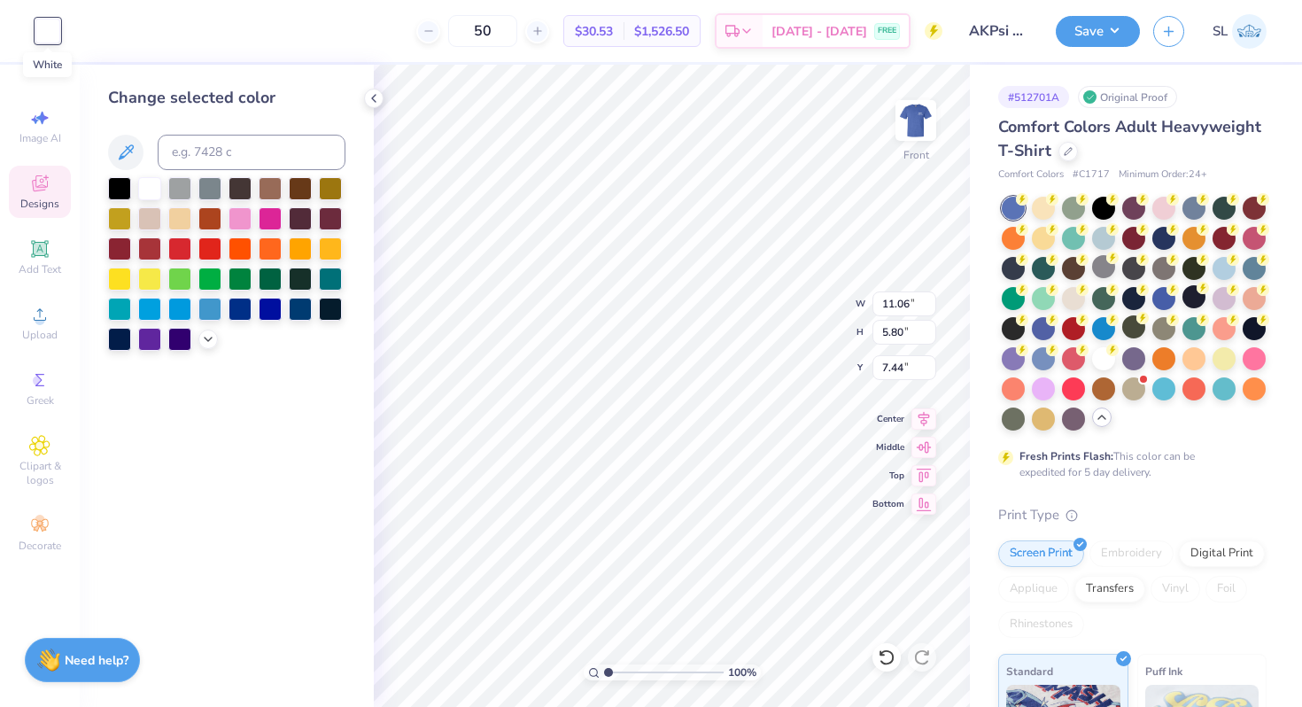
click at [41, 27] on div at bounding box center [47, 31] width 25 height 25
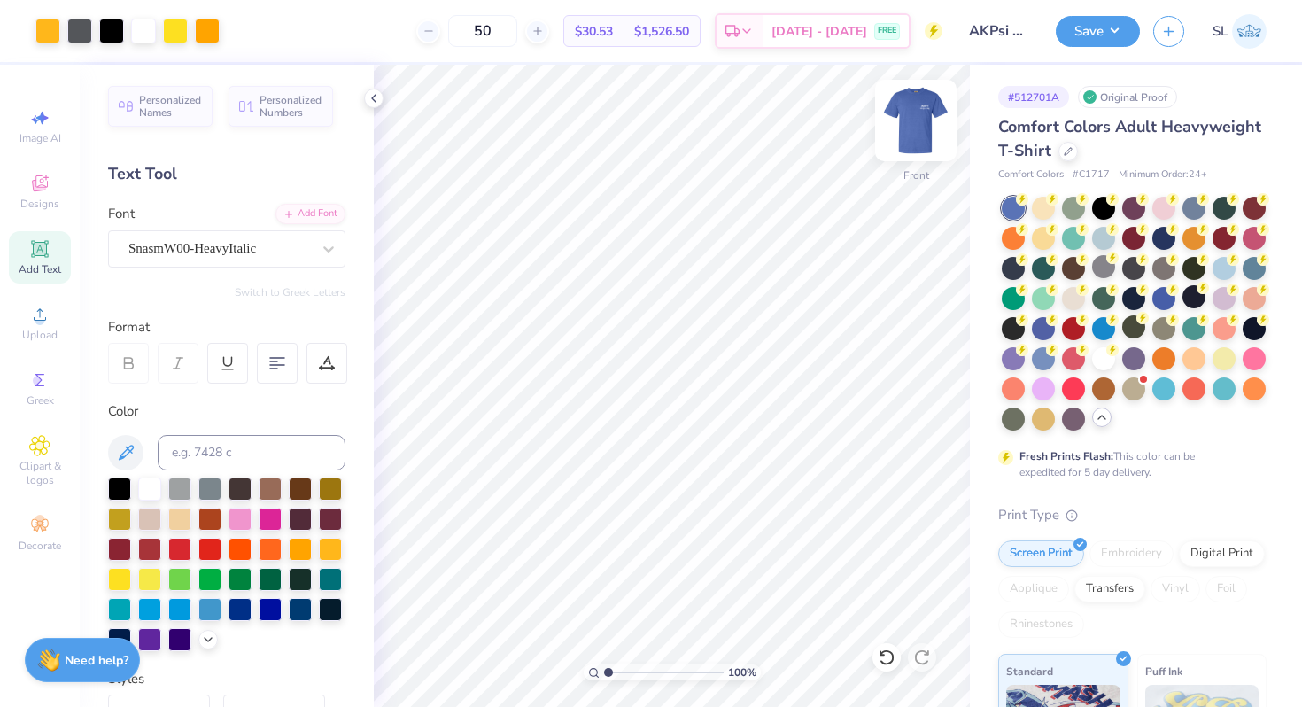
click at [920, 117] on img at bounding box center [915, 120] width 71 height 71
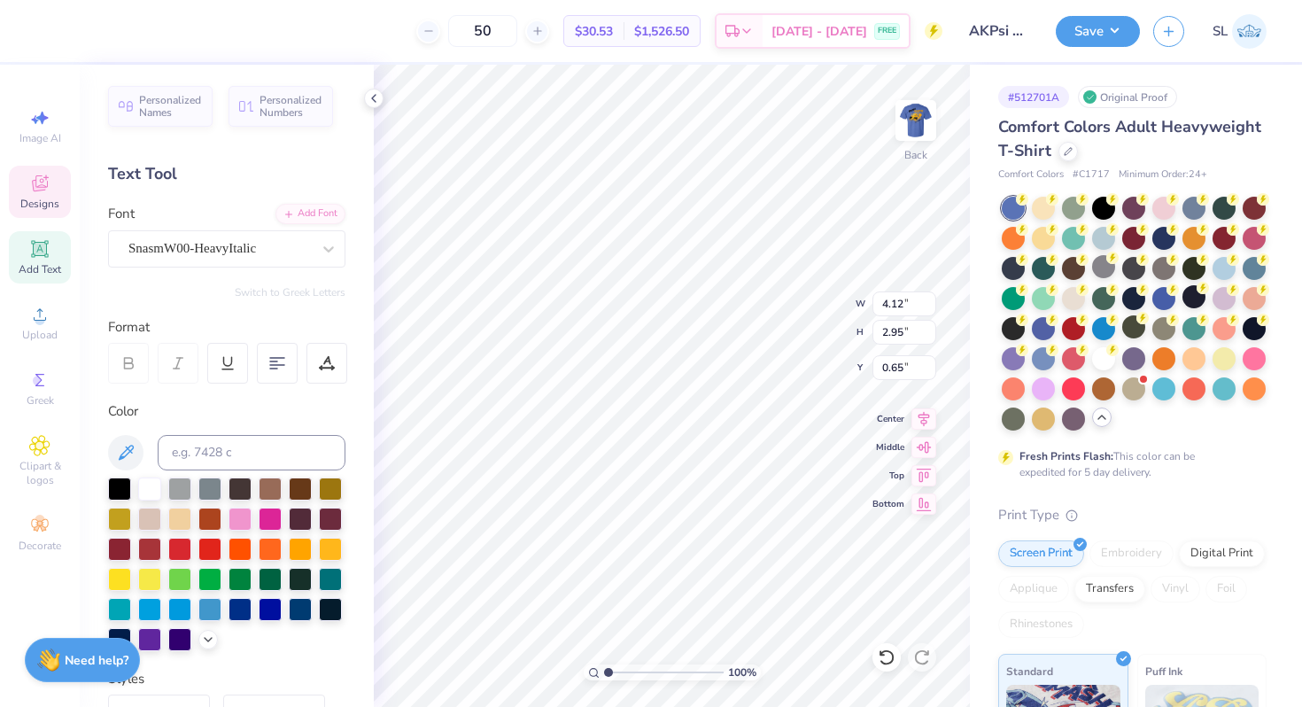
type textarea "RUSH"
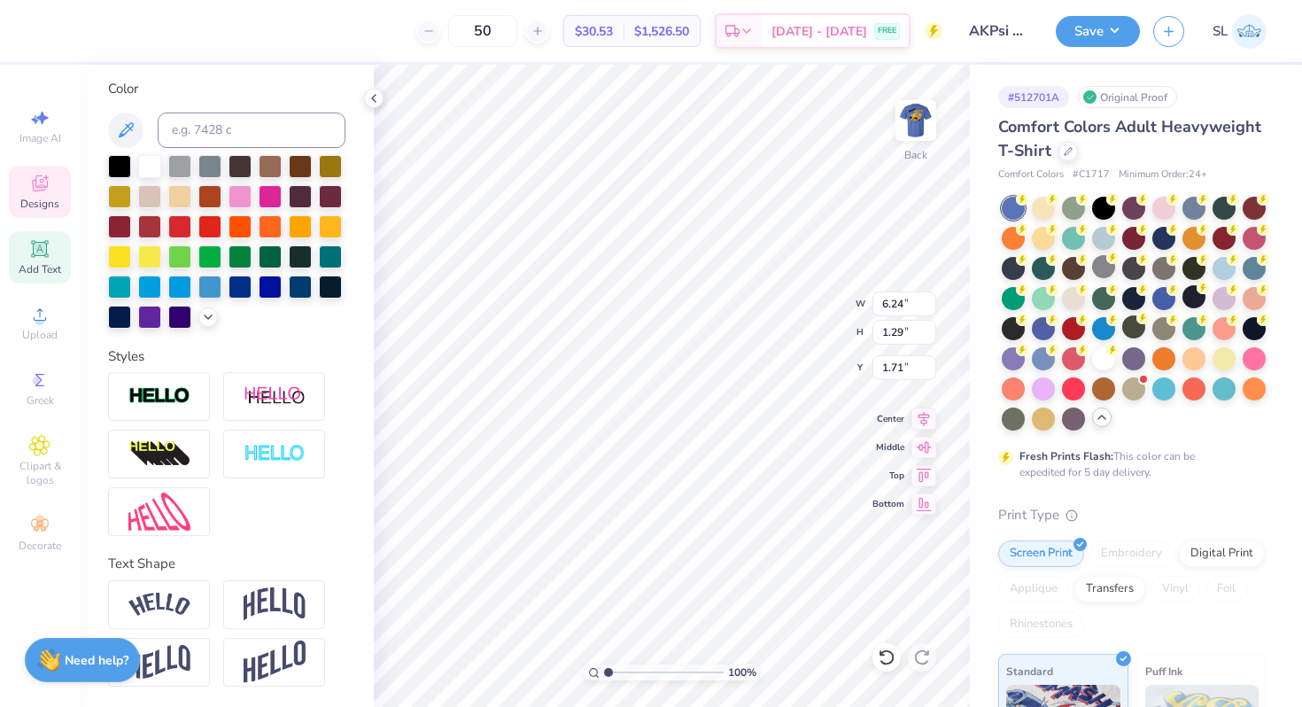
type input "6.24"
type input "1.29"
type input "3.00"
click at [157, 161] on div at bounding box center [149, 164] width 23 height 23
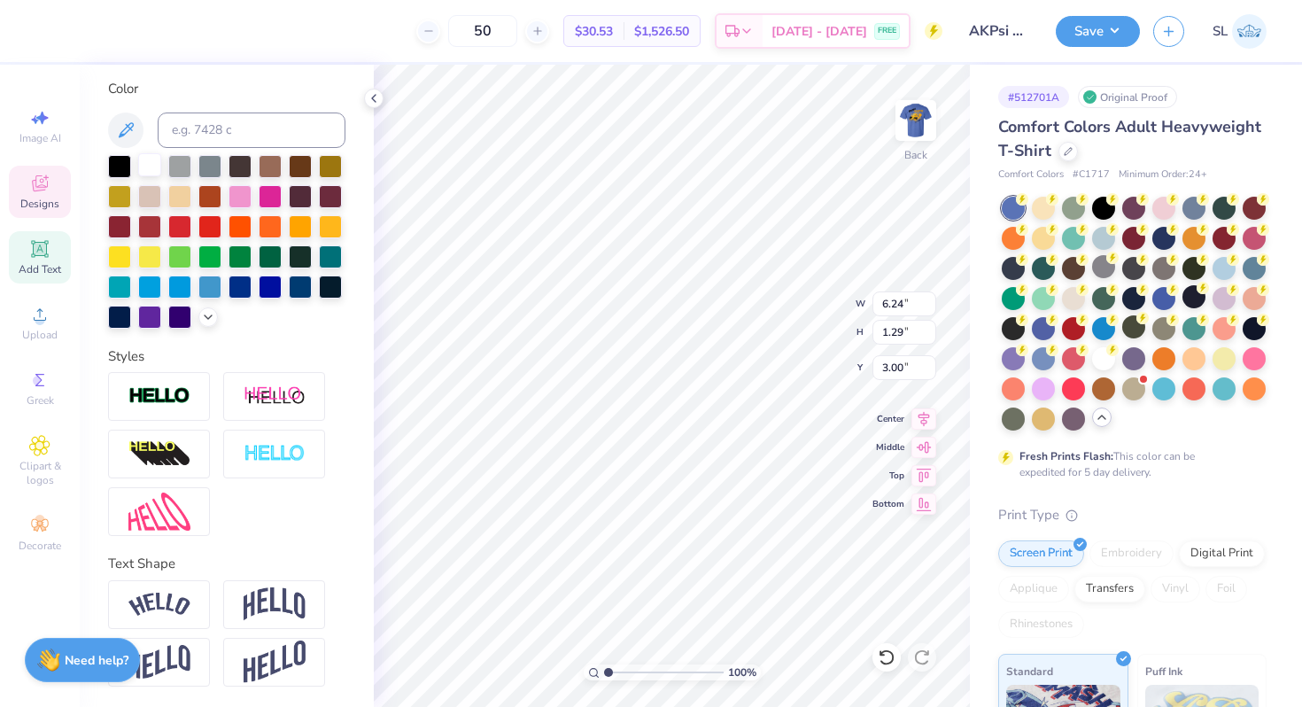
type textarea "R"
type textarea "A"
type textarea "AKPSI"
type input "5.33"
type input "1.02"
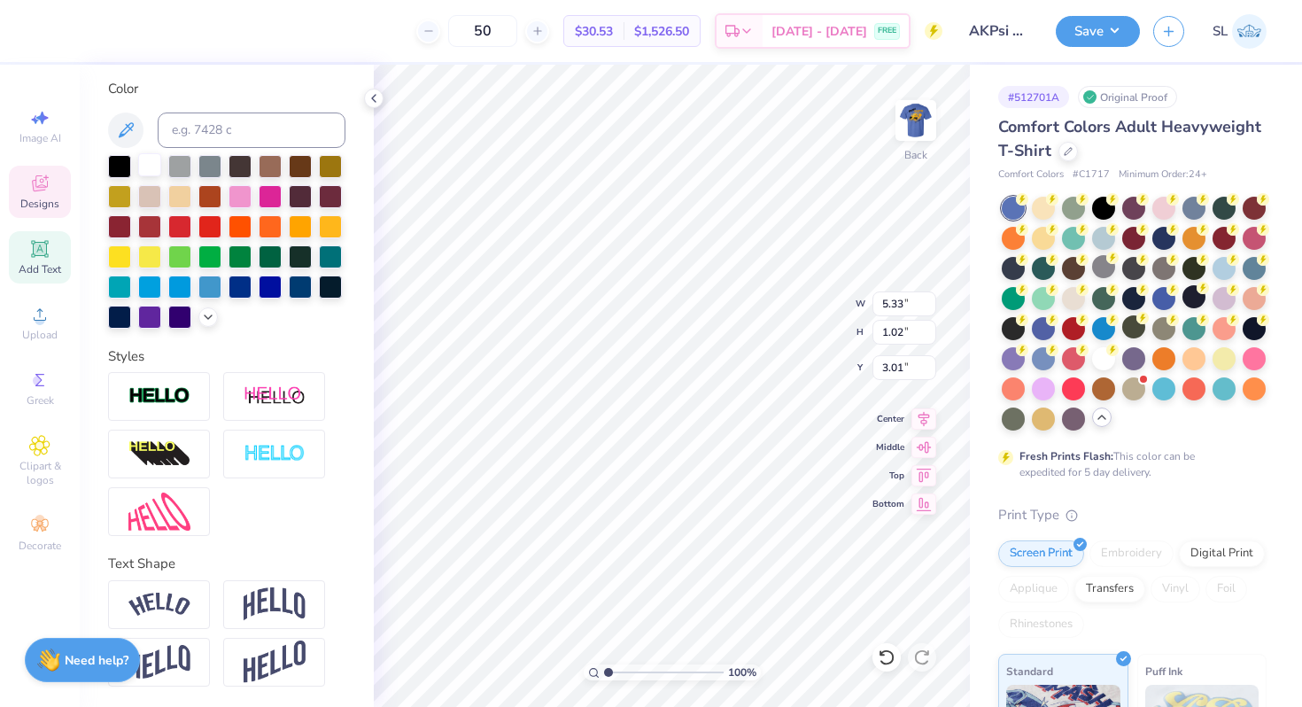
type input "3.00"
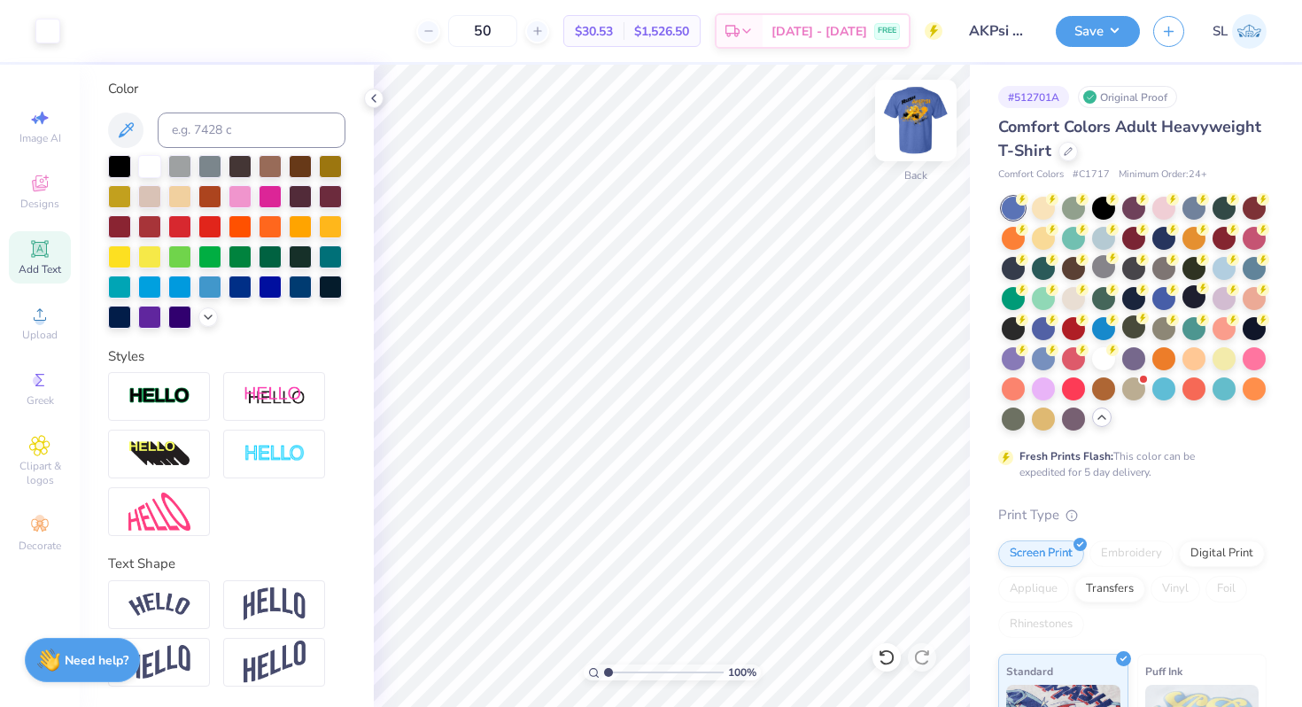
click at [921, 112] on img at bounding box center [915, 120] width 71 height 71
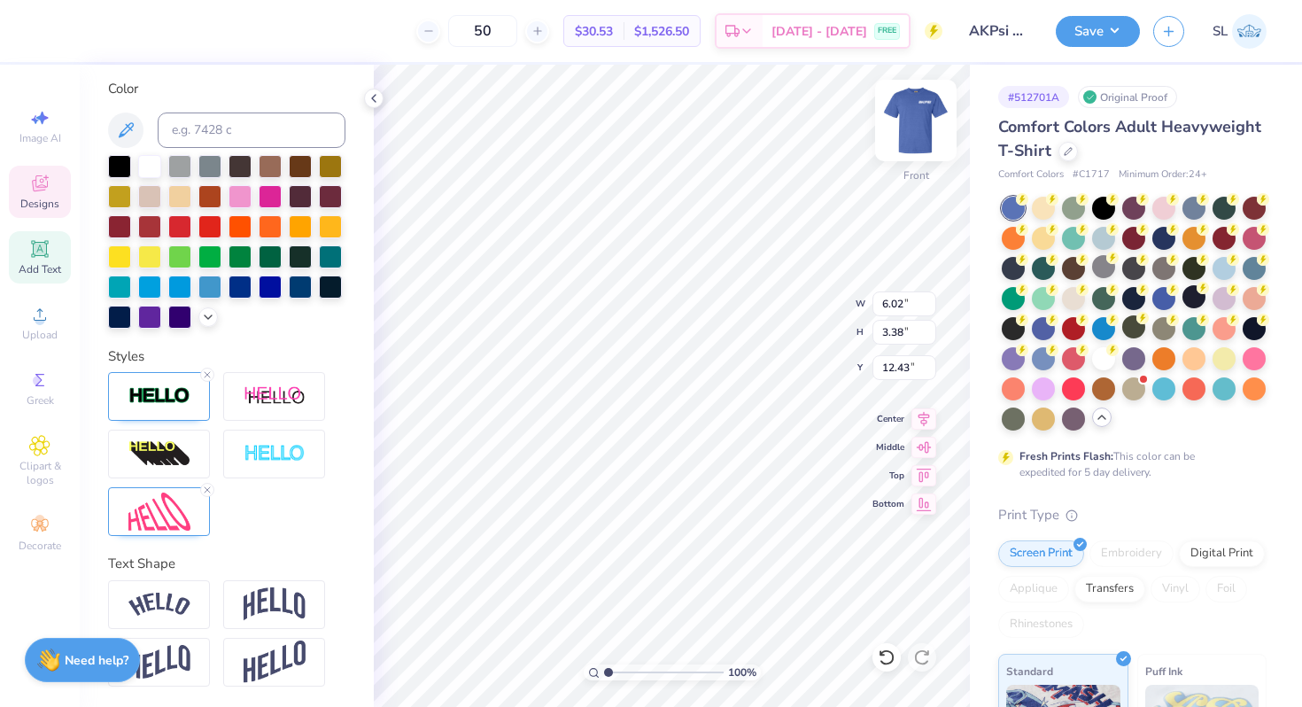
click at [911, 126] on img at bounding box center [915, 120] width 71 height 71
type input "6.59"
type input "1.24"
type input "10.87"
type textarea "S"
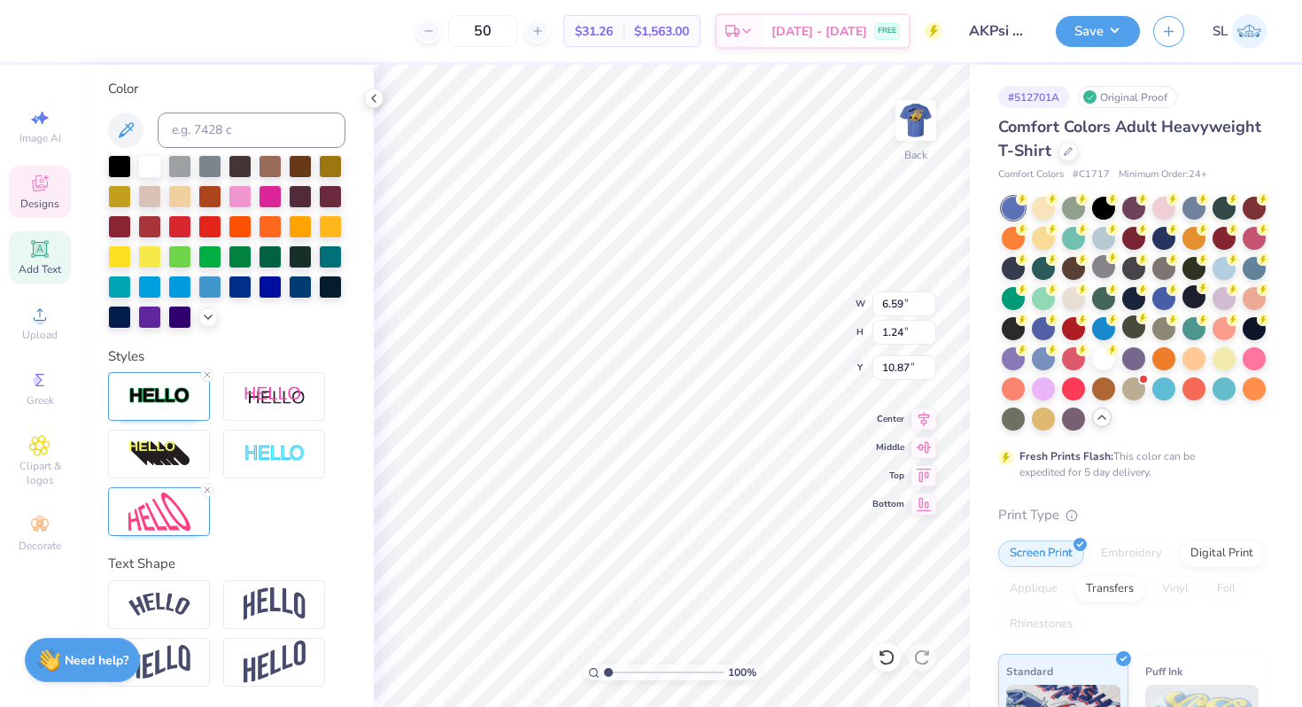
scroll to position [0, 4]
type textarea "Fall Rush 2025"
click at [304, 228] on div at bounding box center [300, 224] width 23 height 23
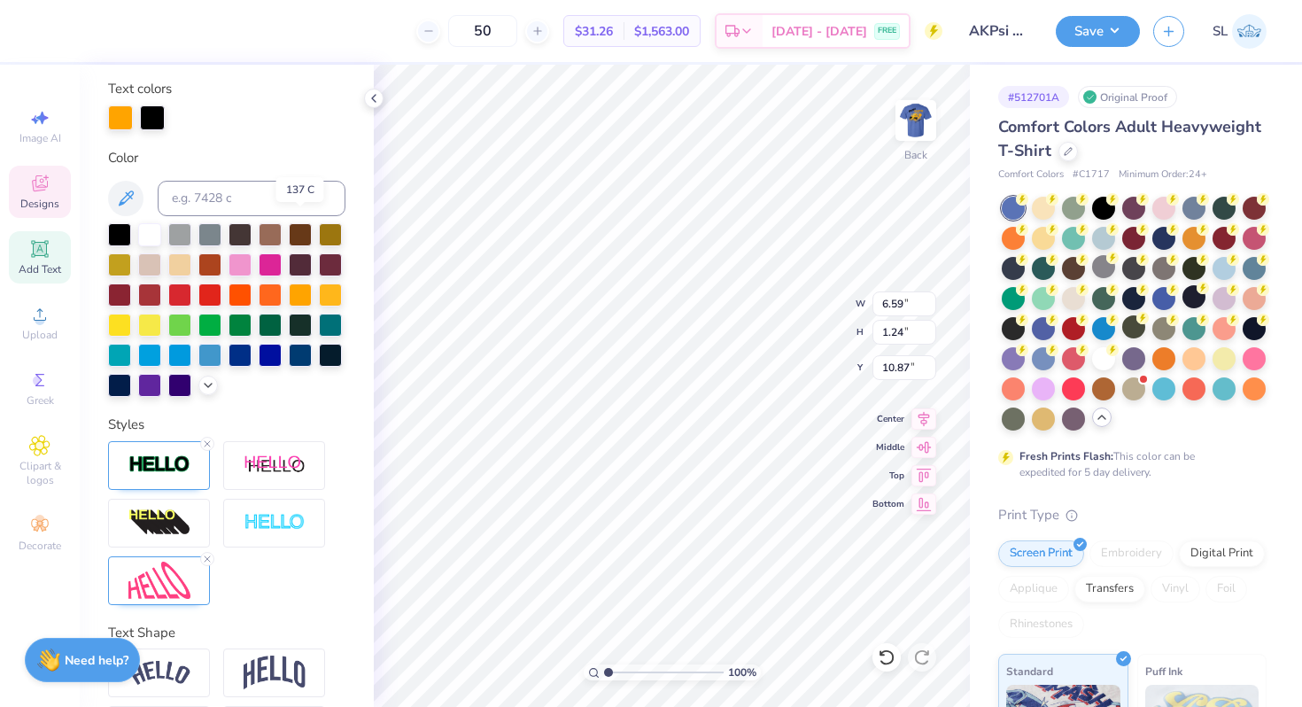
scroll to position [391, 0]
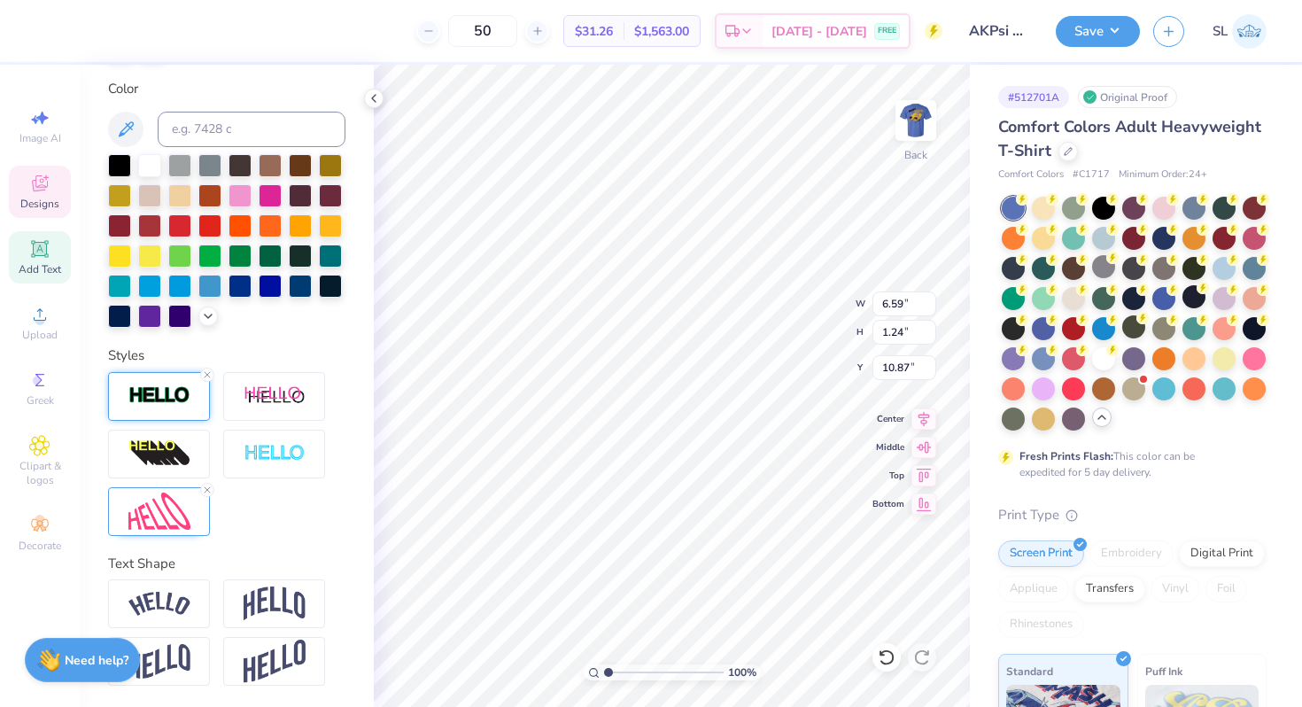
click at [173, 397] on img at bounding box center [159, 395] width 62 height 20
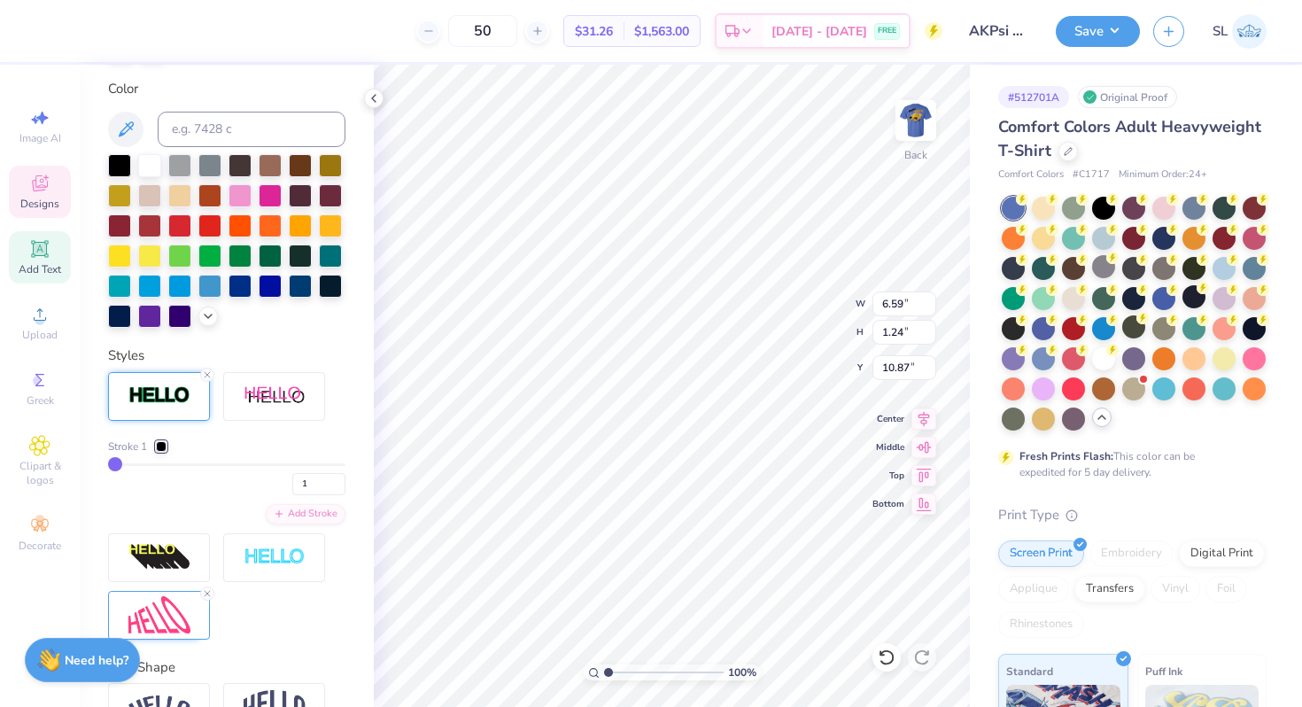
click at [160, 444] on div at bounding box center [161, 446] width 11 height 11
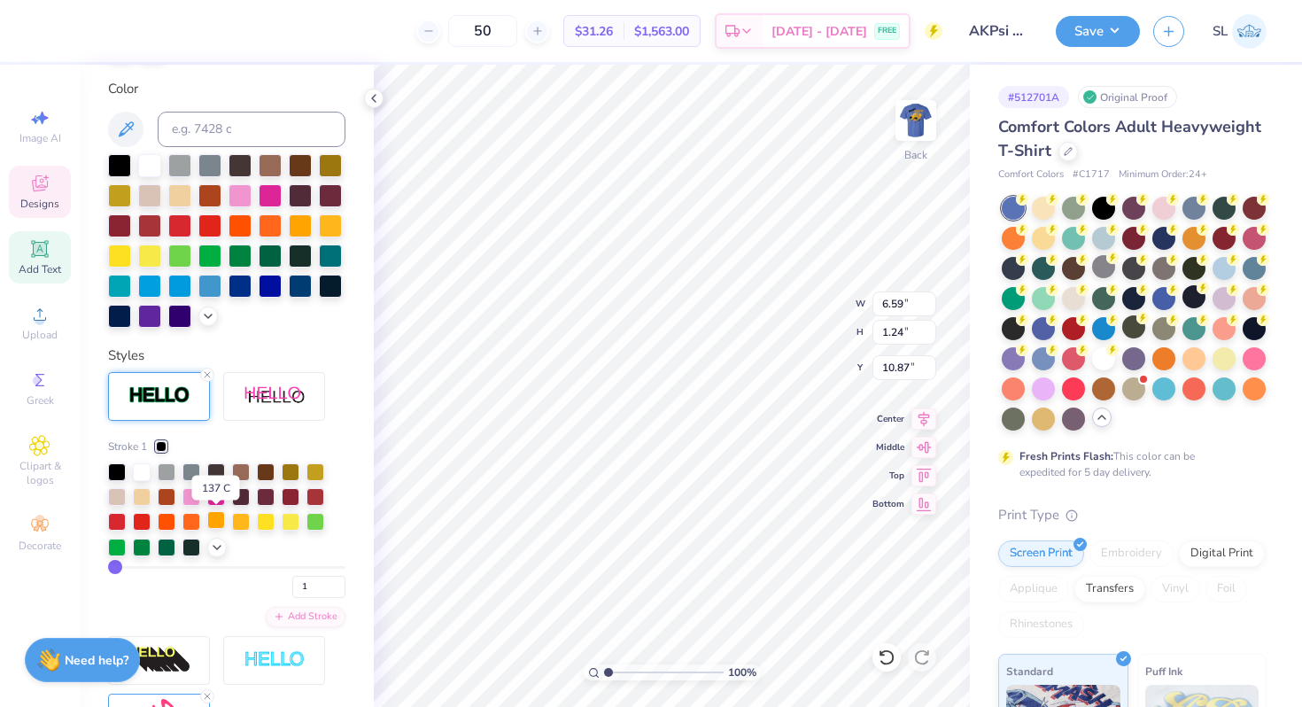
click at [218, 517] on div at bounding box center [216, 520] width 18 height 18
click at [206, 372] on icon at bounding box center [207, 374] width 11 height 11
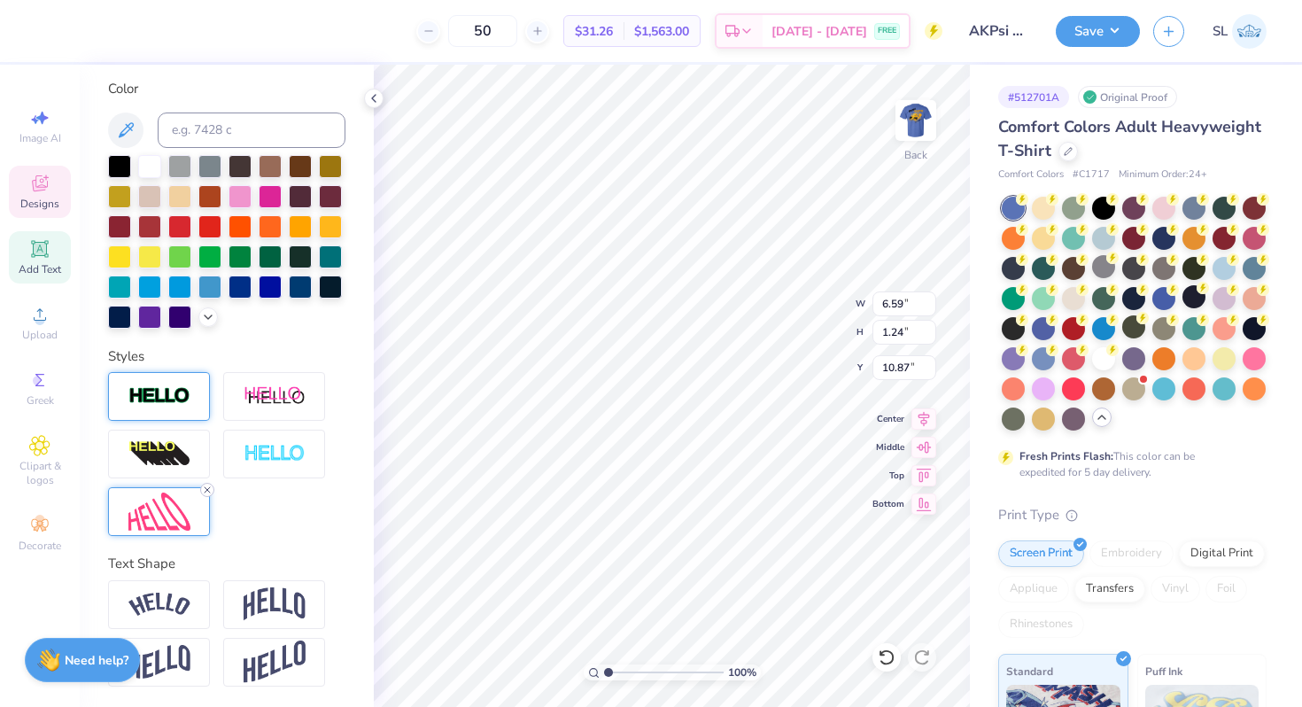
click at [208, 491] on icon at bounding box center [207, 489] width 11 height 11
type input "4.41"
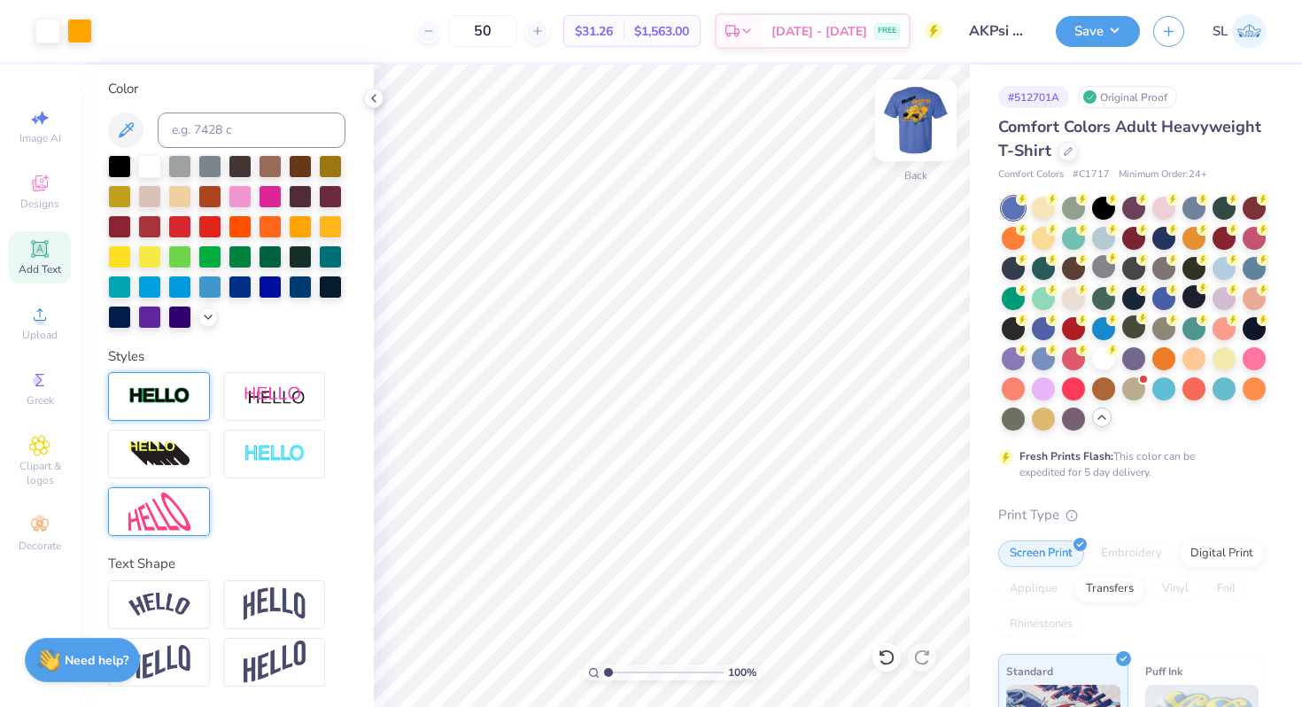
click at [916, 114] on img at bounding box center [915, 120] width 71 height 71
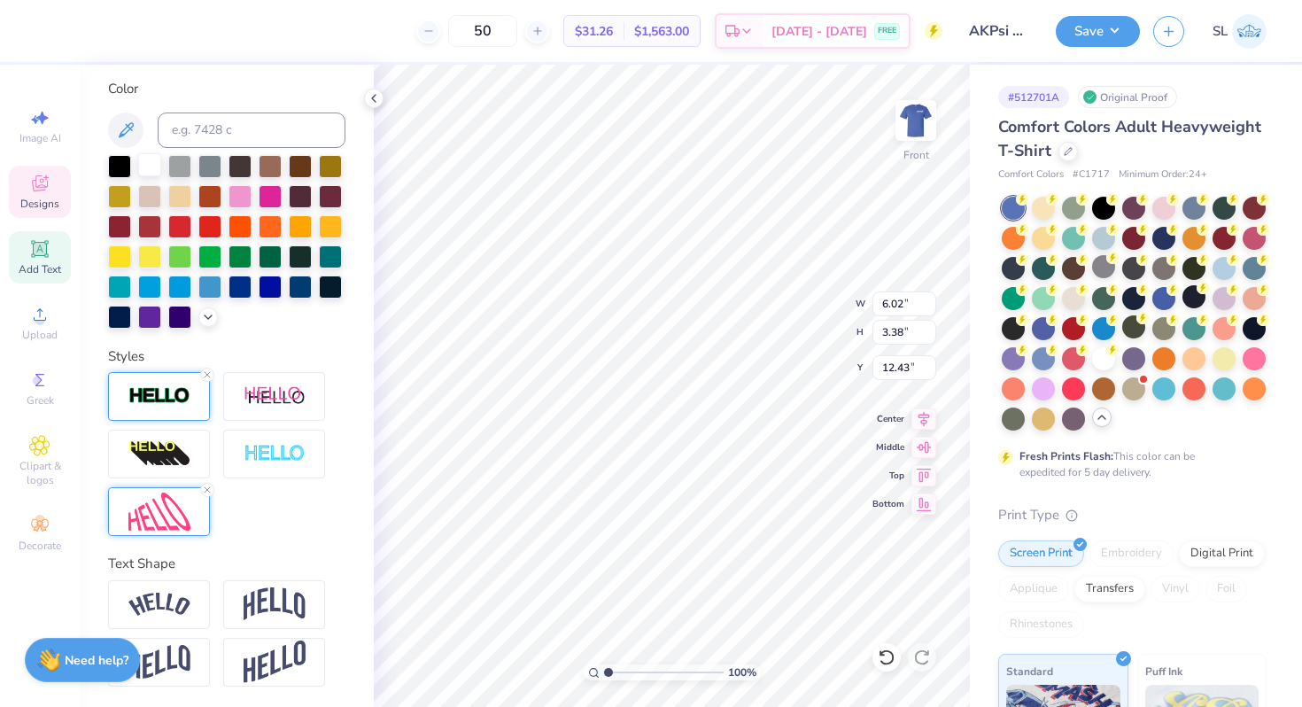
click at [148, 174] on div at bounding box center [149, 164] width 23 height 23
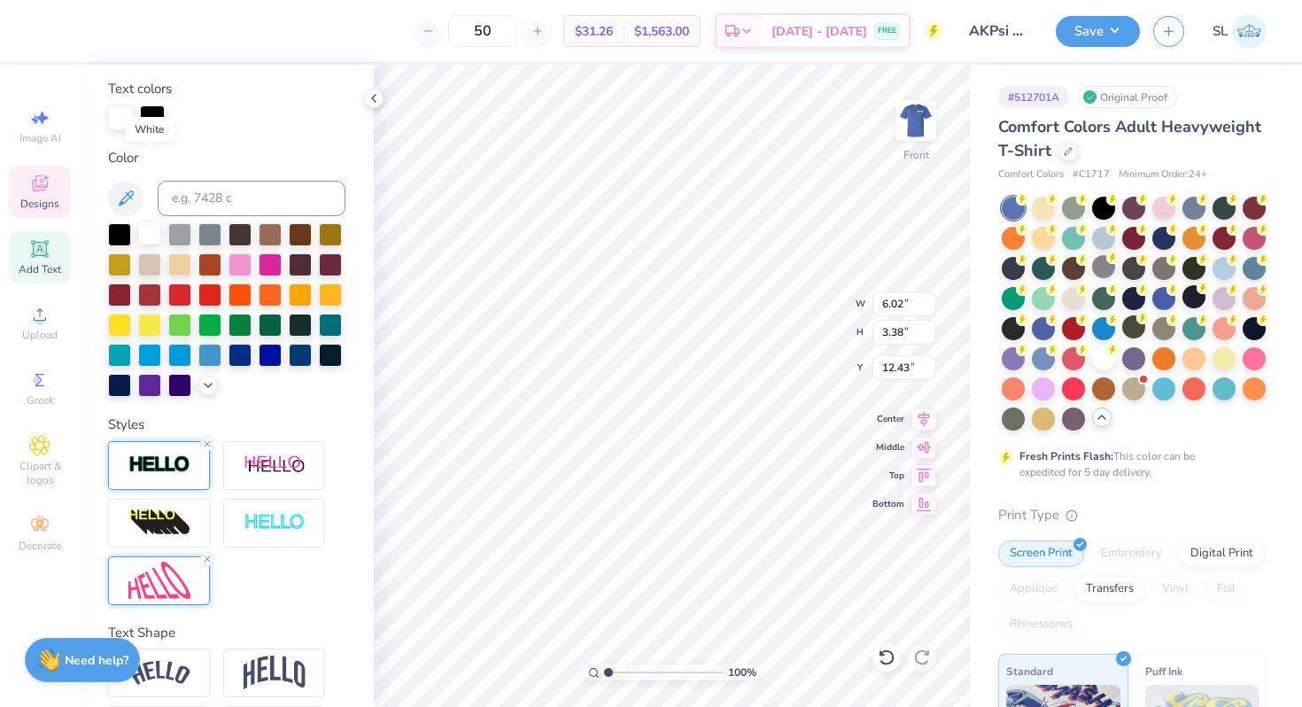
scroll to position [391, 0]
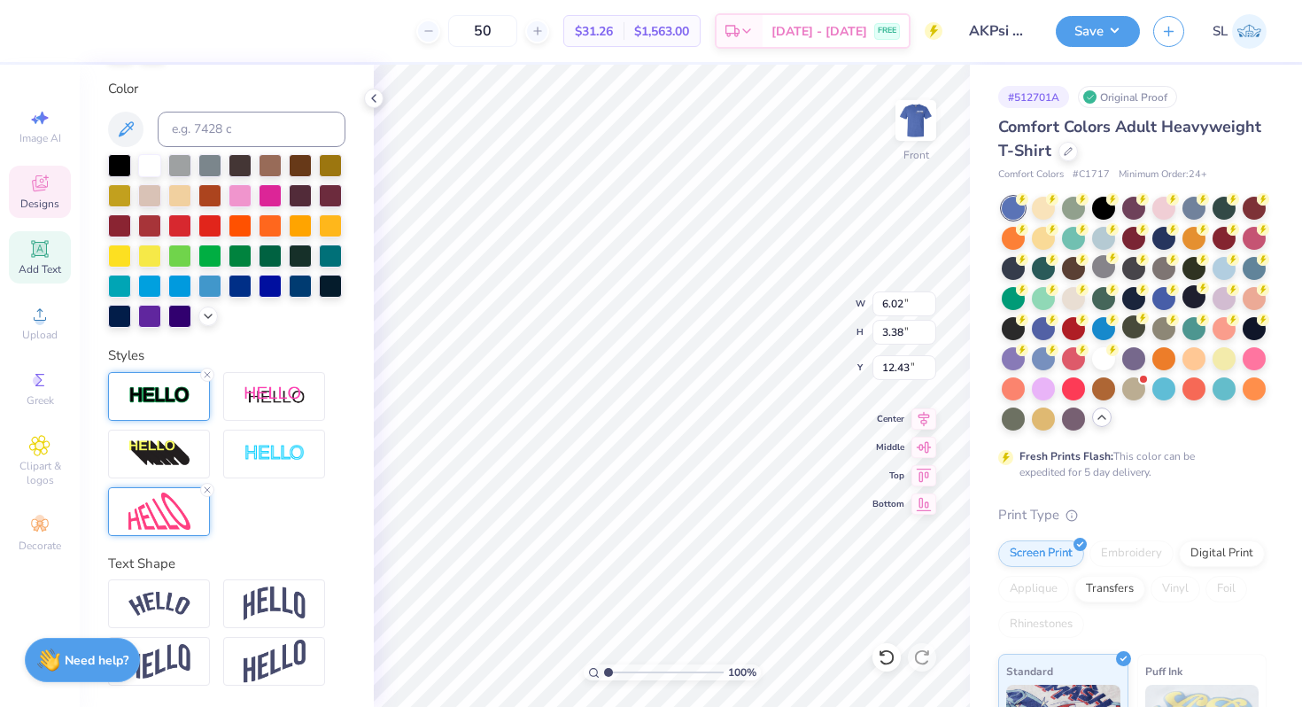
click at [169, 398] on img at bounding box center [159, 395] width 62 height 20
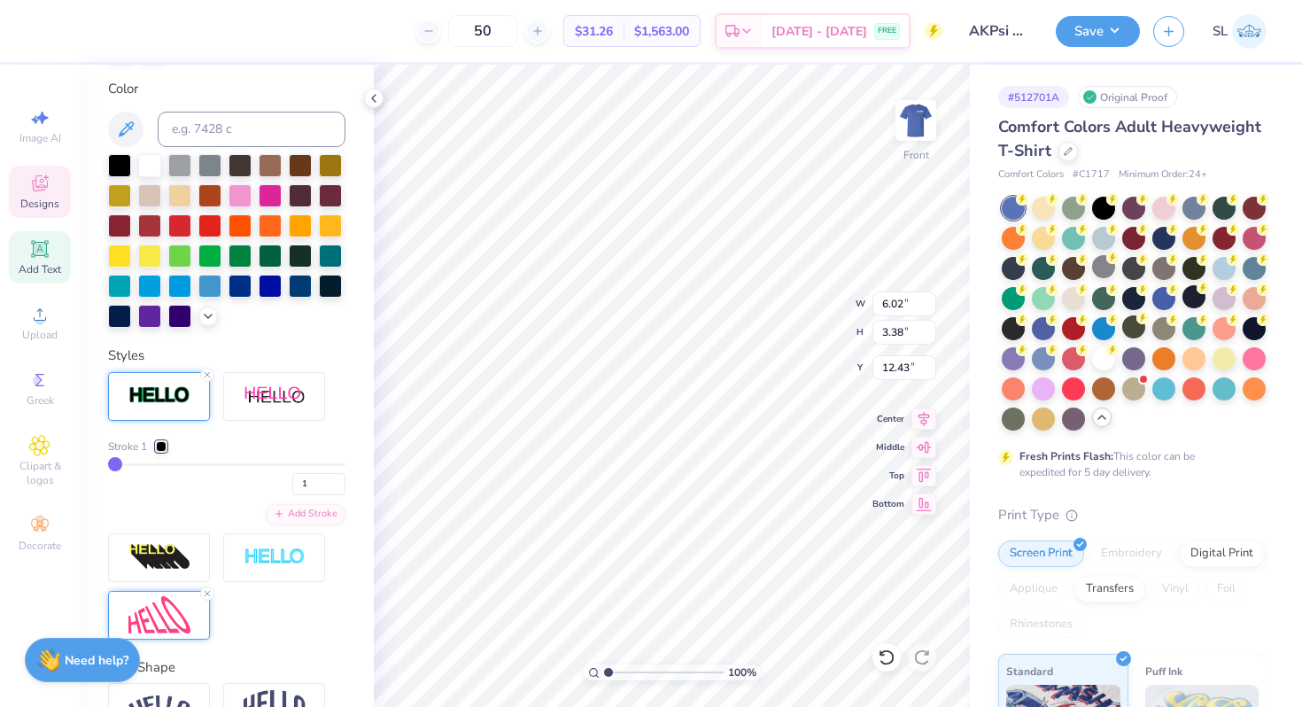
click at [158, 444] on div at bounding box center [161, 446] width 11 height 11
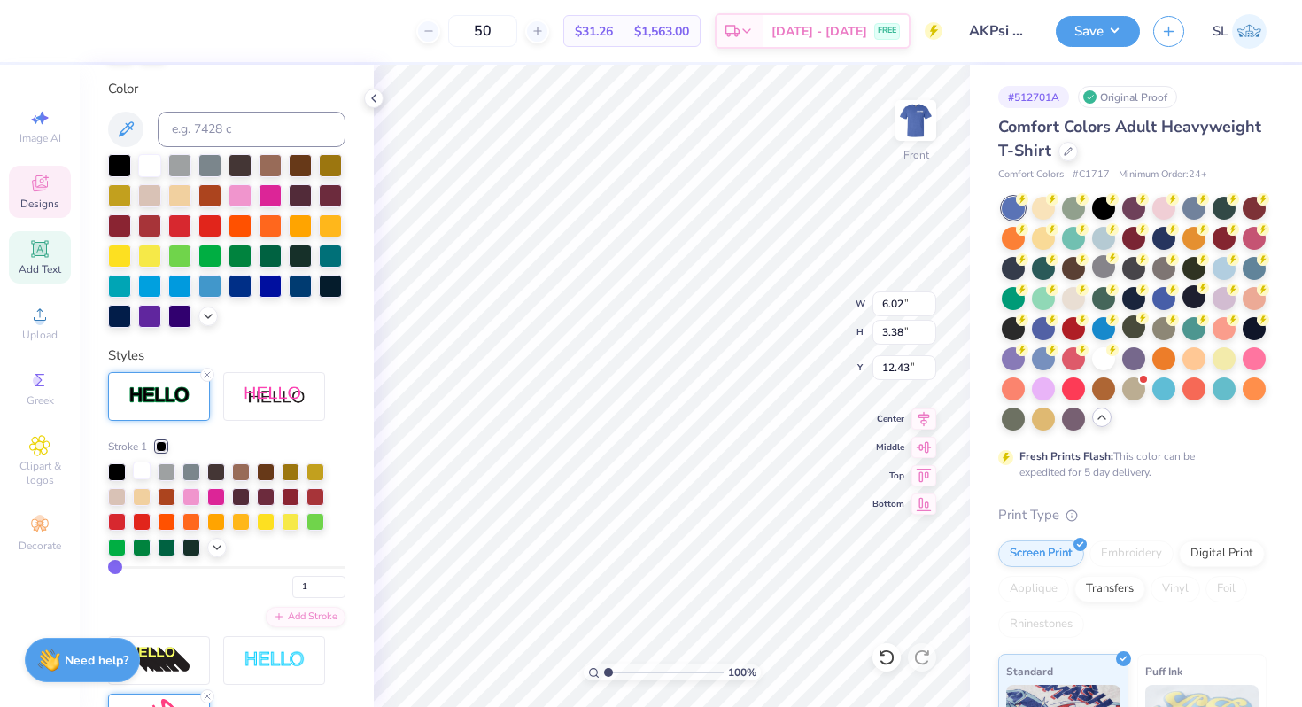
click at [140, 472] on div at bounding box center [142, 470] width 18 height 18
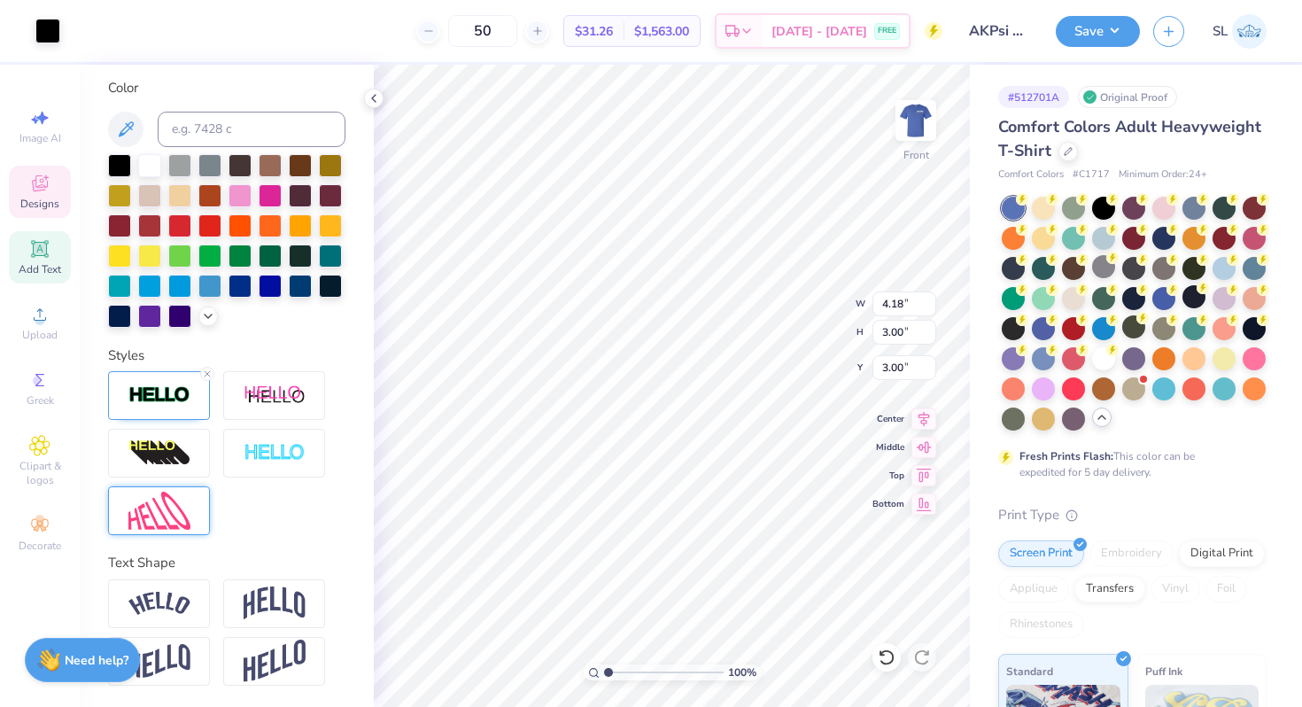
scroll to position [322, 0]
type input "4.21"
type input "3.02"
type input "2.99"
type input "5.97"
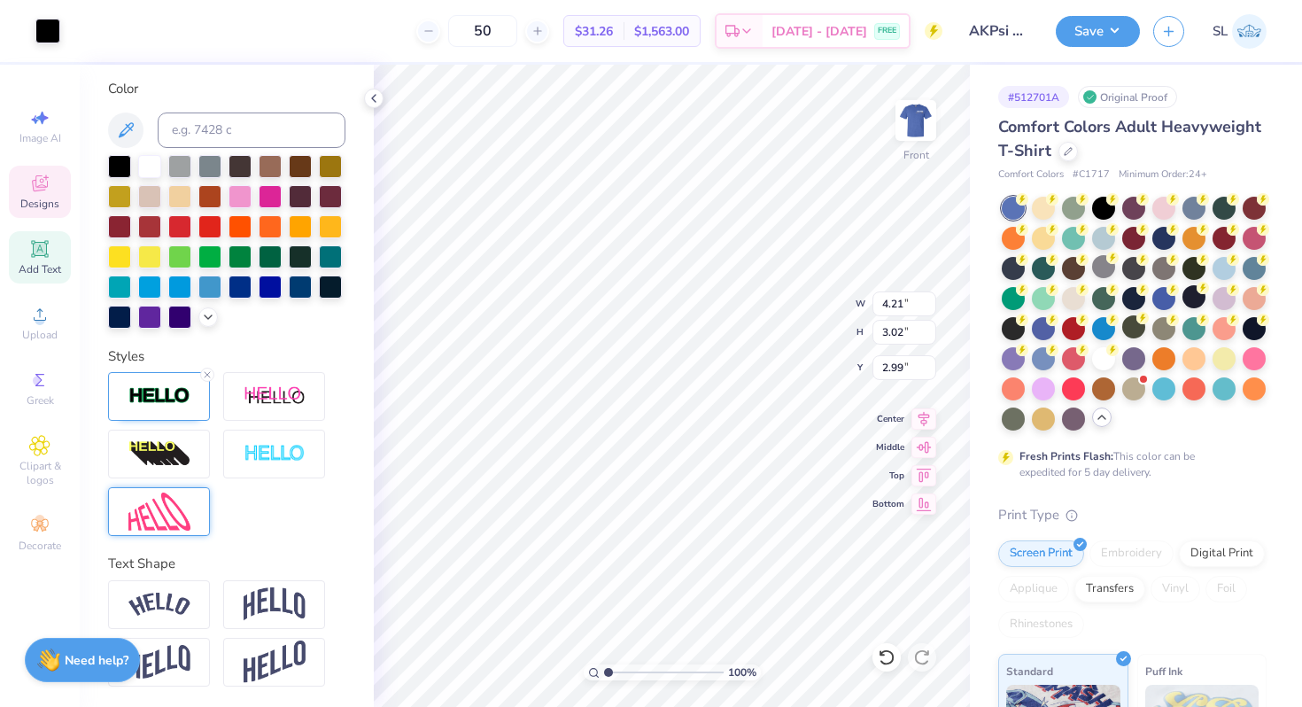
type input "3.91"
click at [50, 35] on div at bounding box center [47, 29] width 25 height 25
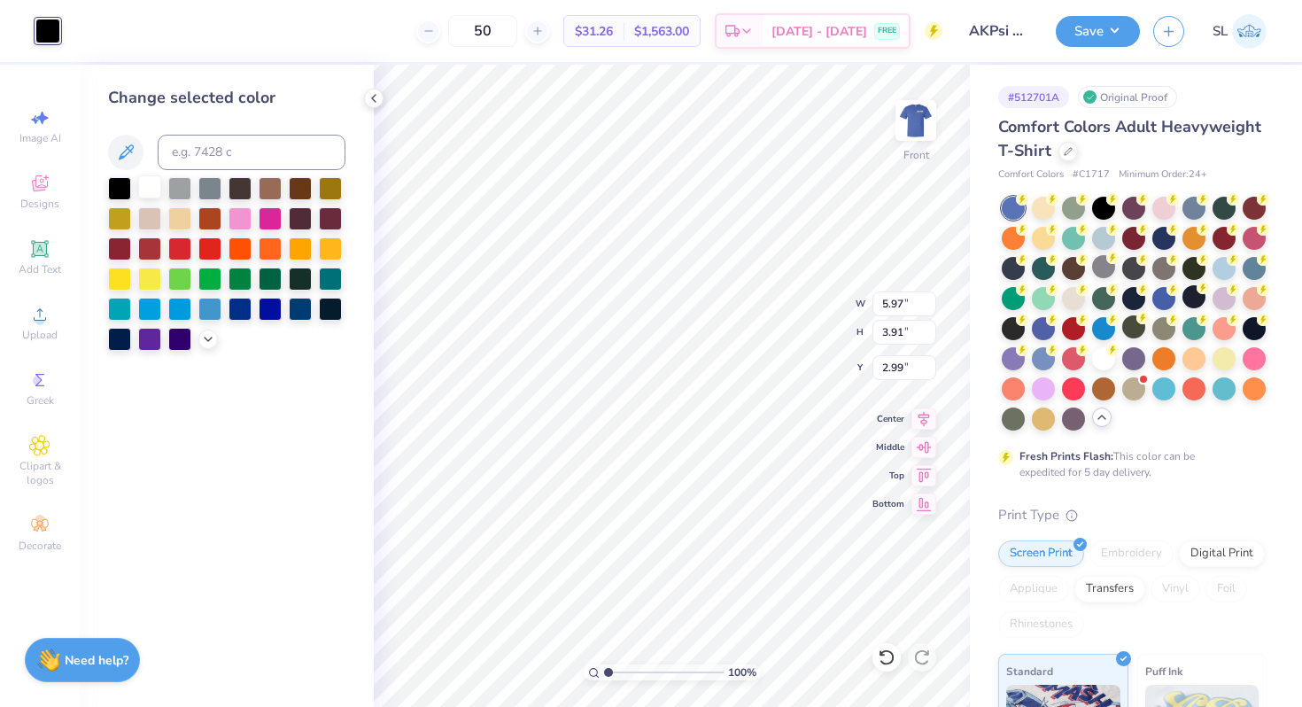
click at [155, 190] on div at bounding box center [149, 186] width 23 height 23
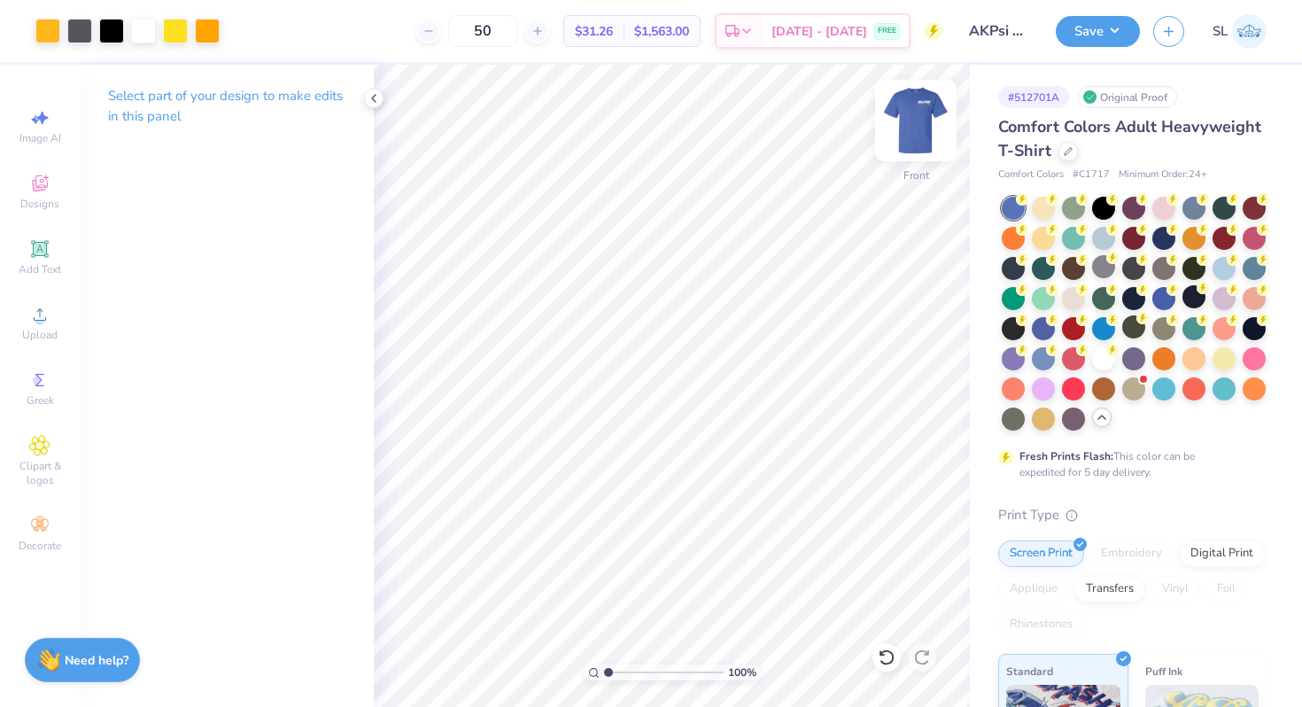
click at [903, 121] on img at bounding box center [915, 120] width 71 height 71
click at [920, 115] on img at bounding box center [915, 120] width 71 height 71
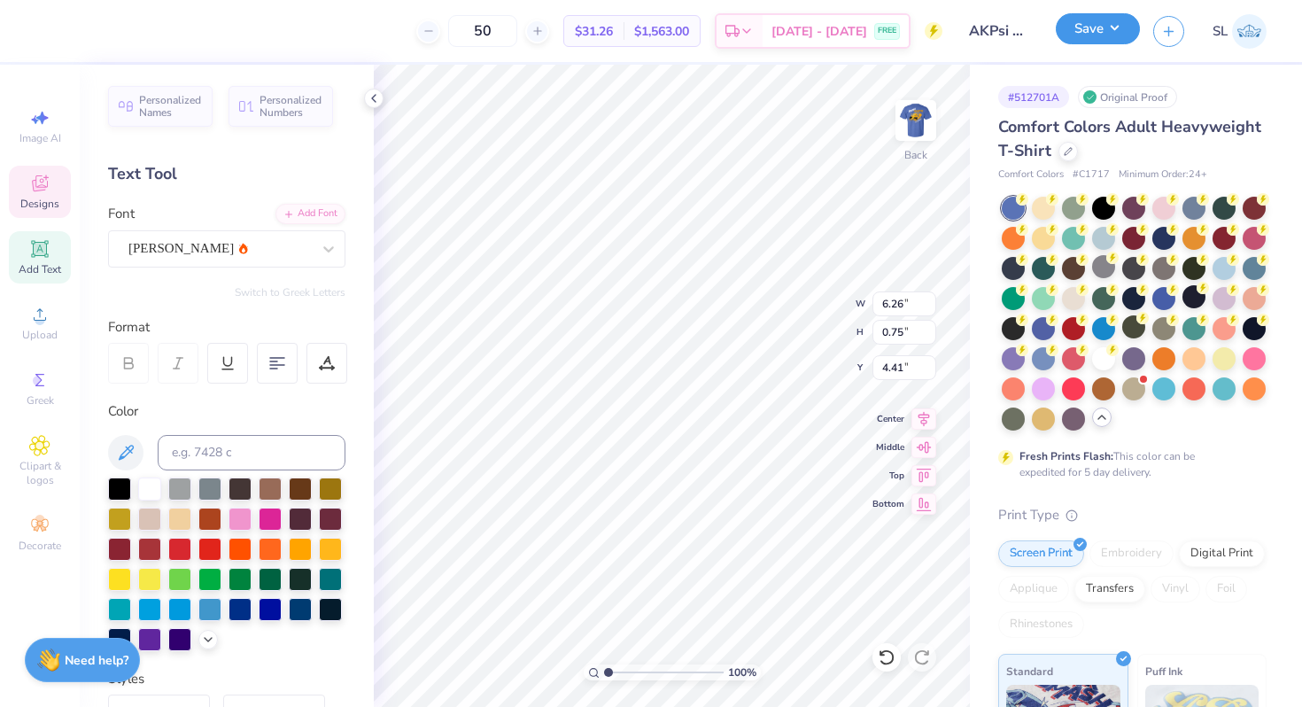
click at [1081, 34] on button "Save" at bounding box center [1097, 28] width 84 height 31
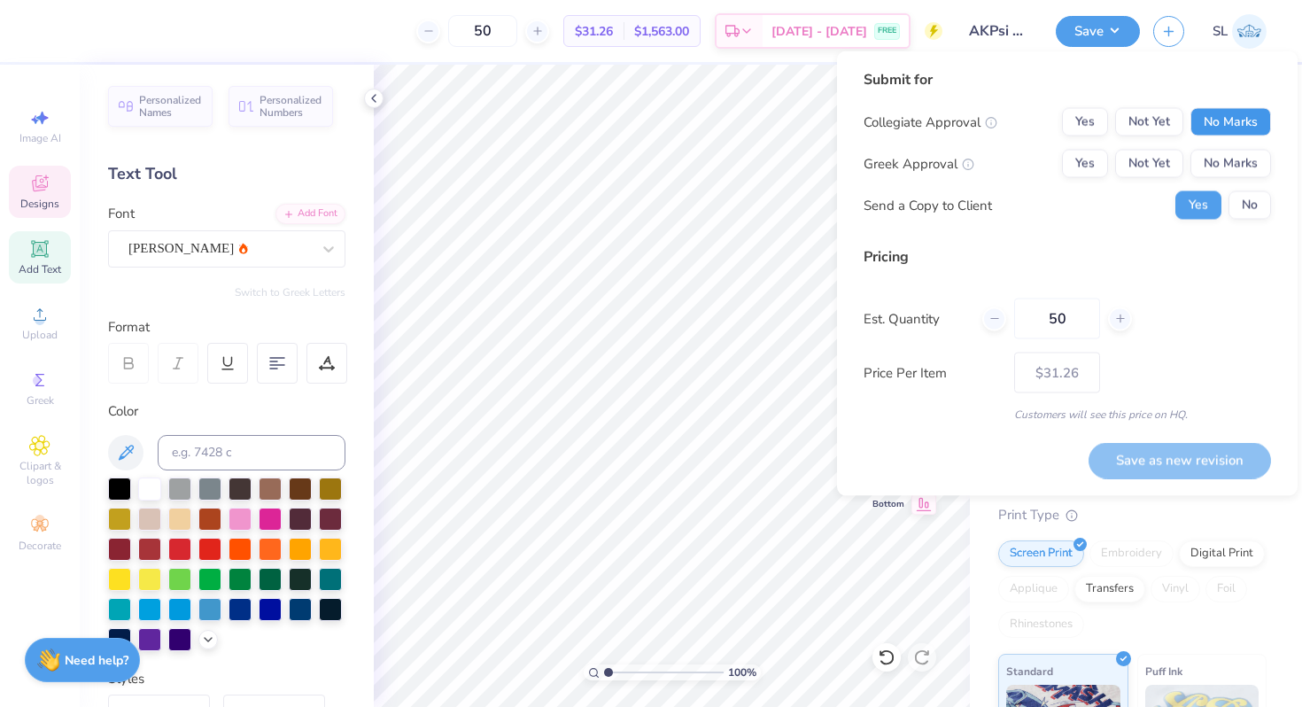
click at [1260, 120] on button "No Marks" at bounding box center [1230, 122] width 81 height 28
click at [1166, 158] on button "Not Yet" at bounding box center [1149, 164] width 68 height 28
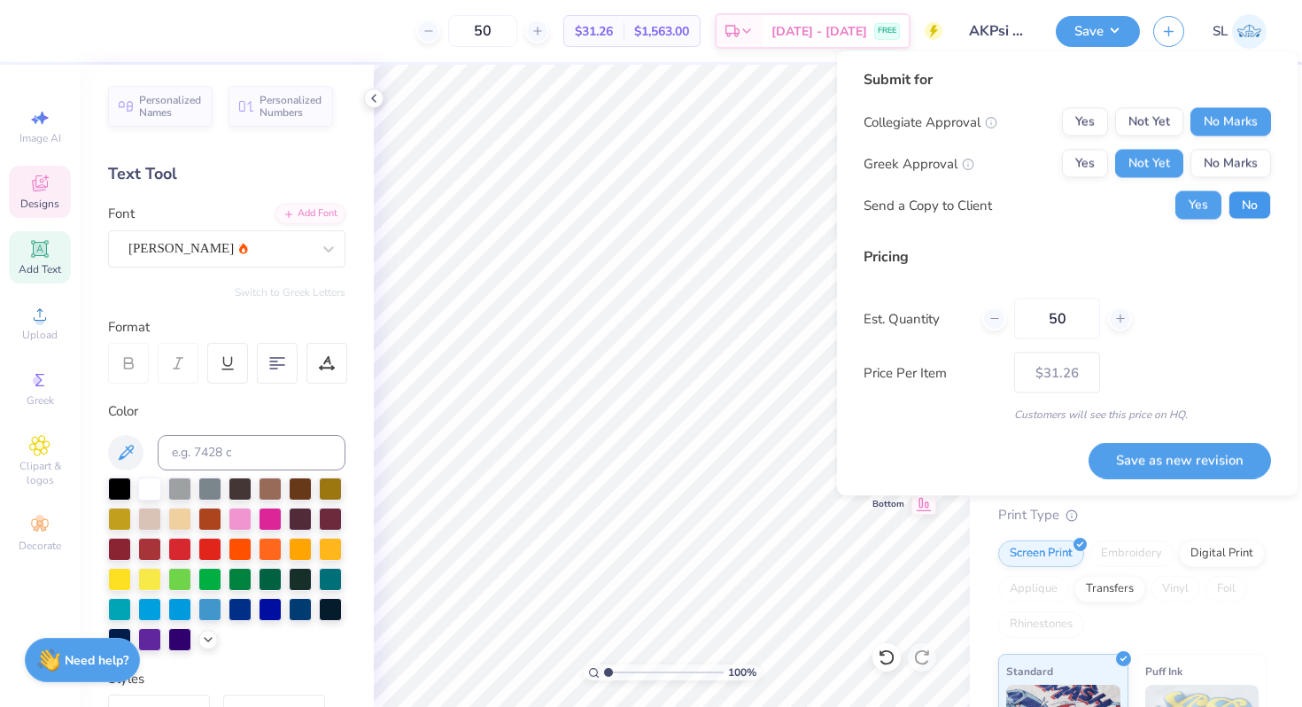
click at [1251, 198] on button "No" at bounding box center [1249, 205] width 43 height 28
click at [1160, 461] on button "Save as new revision" at bounding box center [1179, 460] width 182 height 36
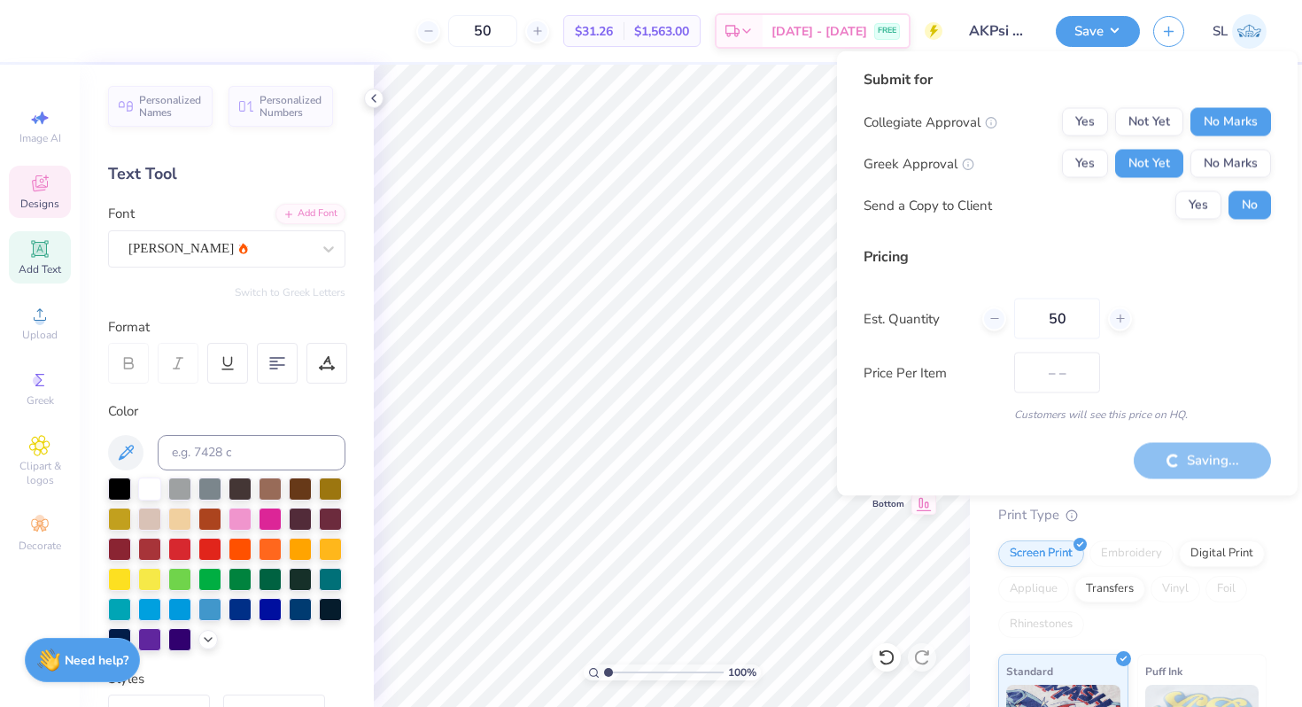
type input "$31.26"
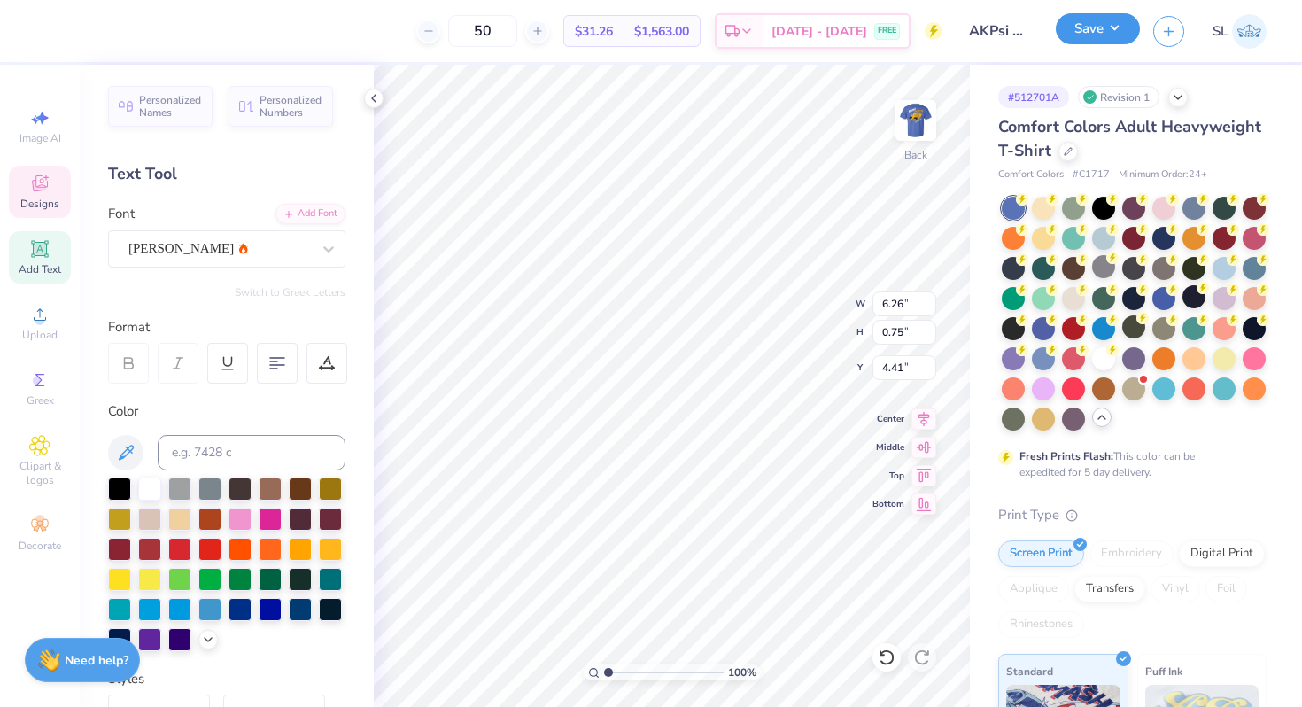
click at [1119, 26] on button "Save" at bounding box center [1097, 28] width 84 height 31
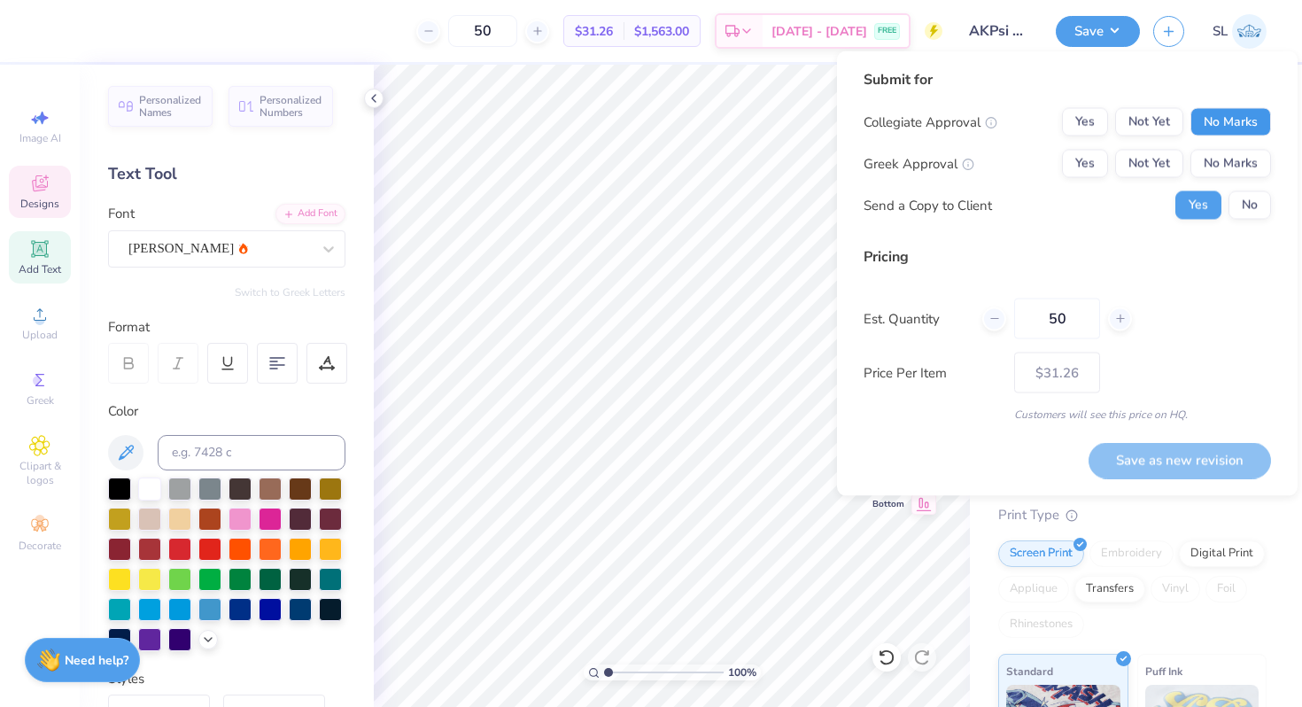
click at [1244, 128] on button "No Marks" at bounding box center [1230, 122] width 81 height 28
click at [1157, 164] on button "Not Yet" at bounding box center [1149, 164] width 68 height 28
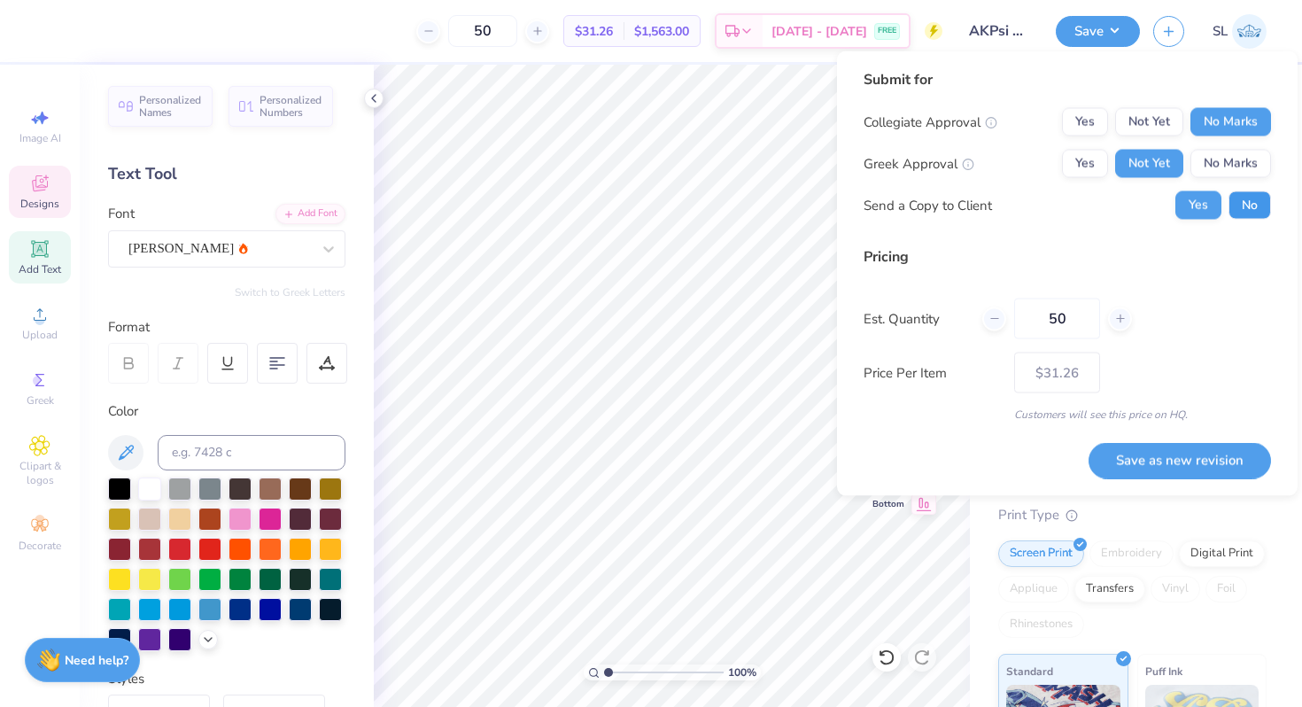
click at [1255, 194] on button "No" at bounding box center [1249, 205] width 43 height 28
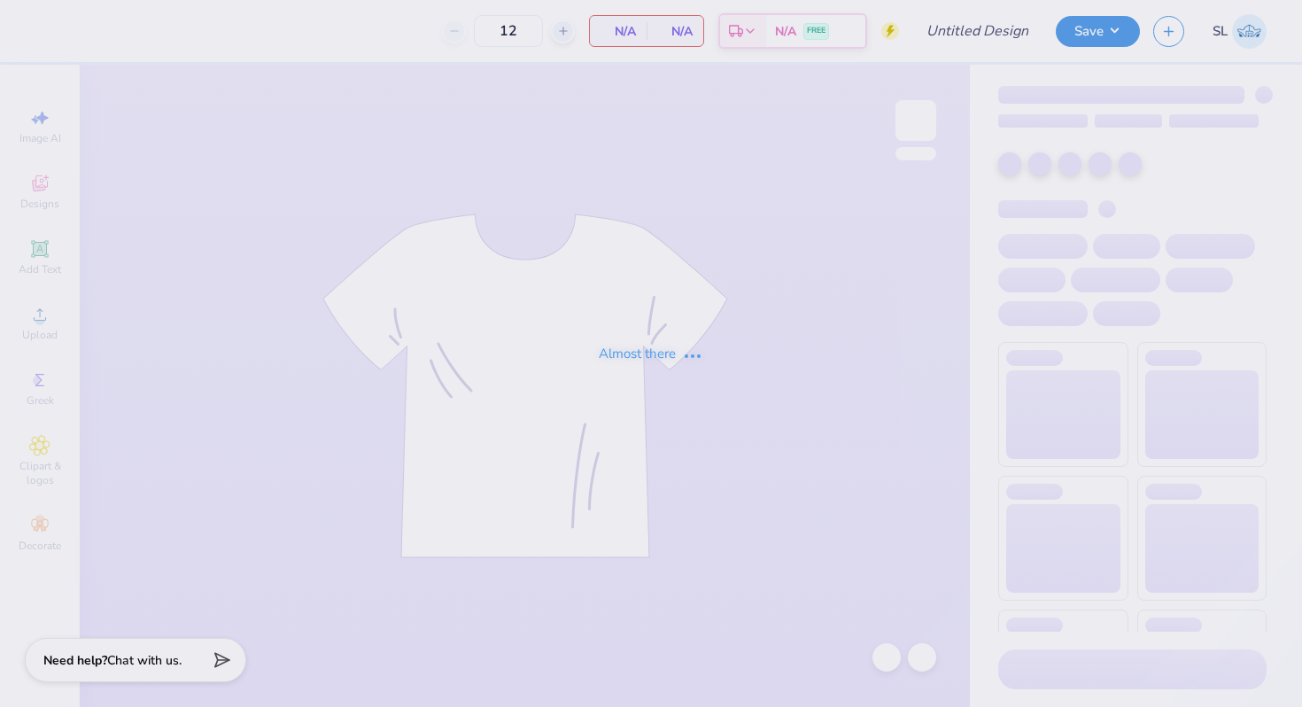
type input "AKPsi Fall Rush Tee"
type input "50"
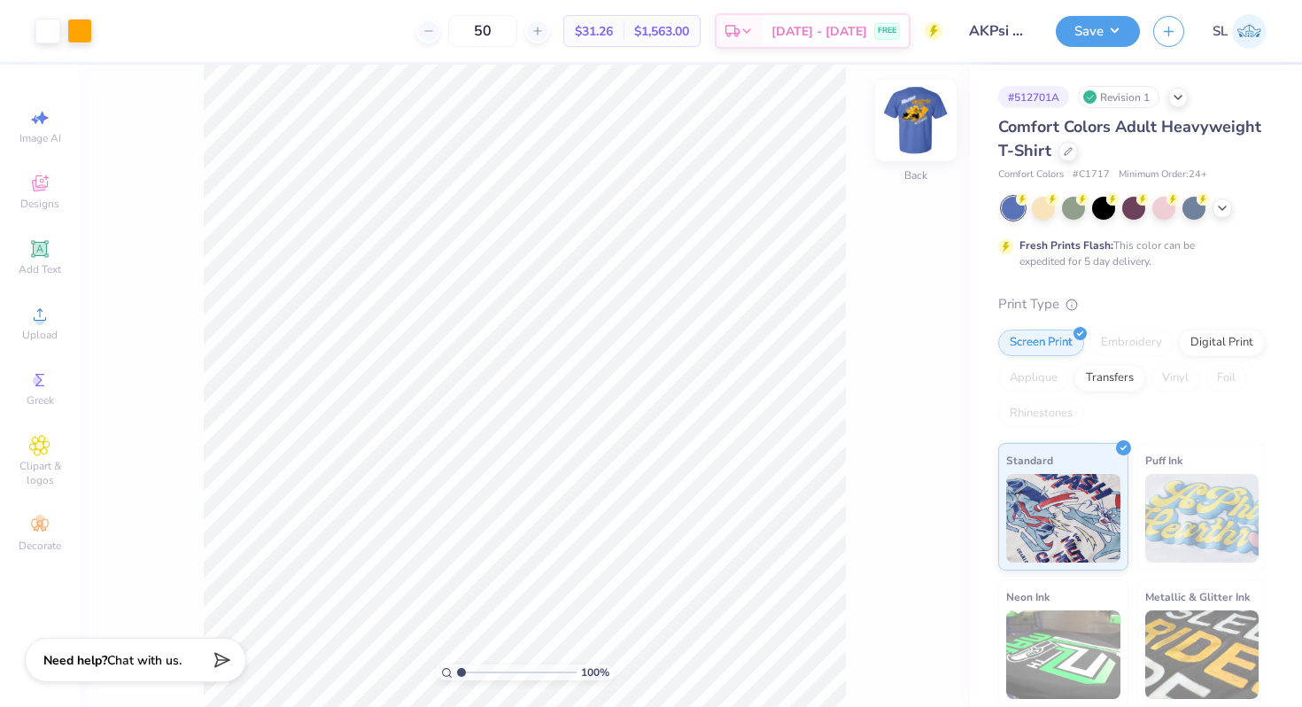
click at [915, 114] on img at bounding box center [915, 120] width 71 height 71
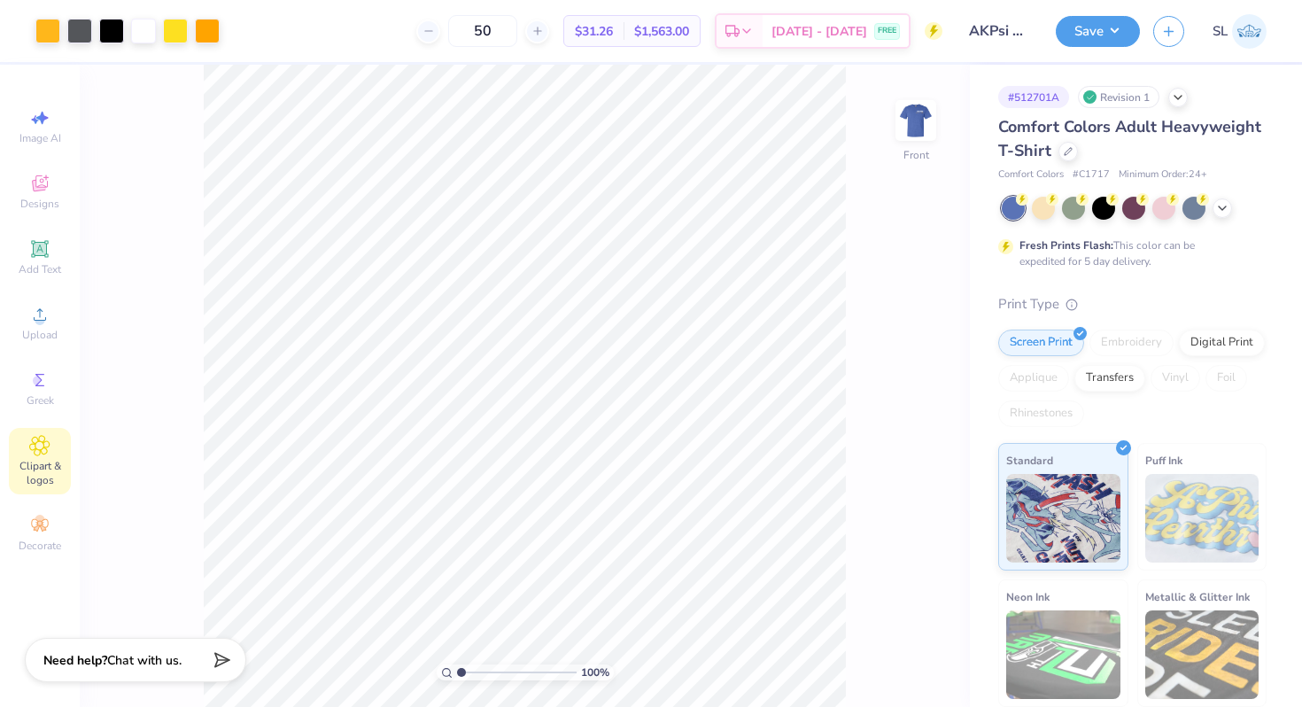
click at [39, 447] on icon at bounding box center [39, 445] width 9 height 9
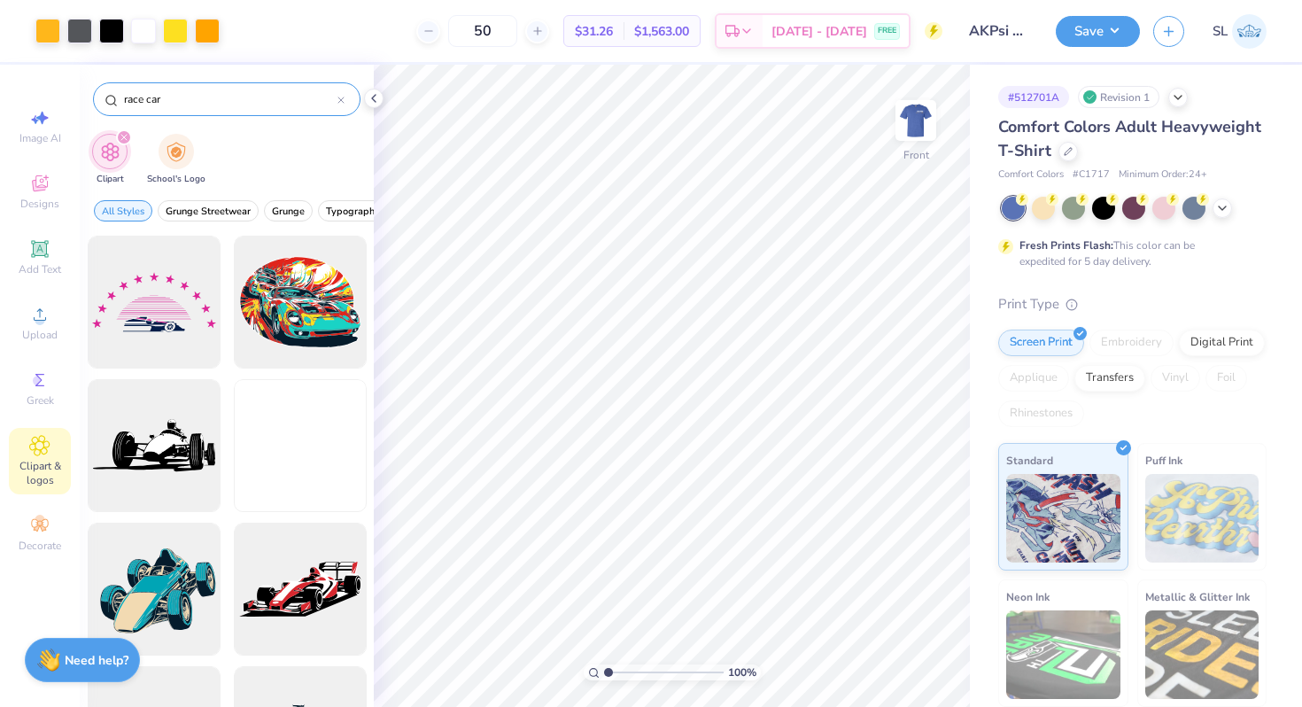
type input "race car"
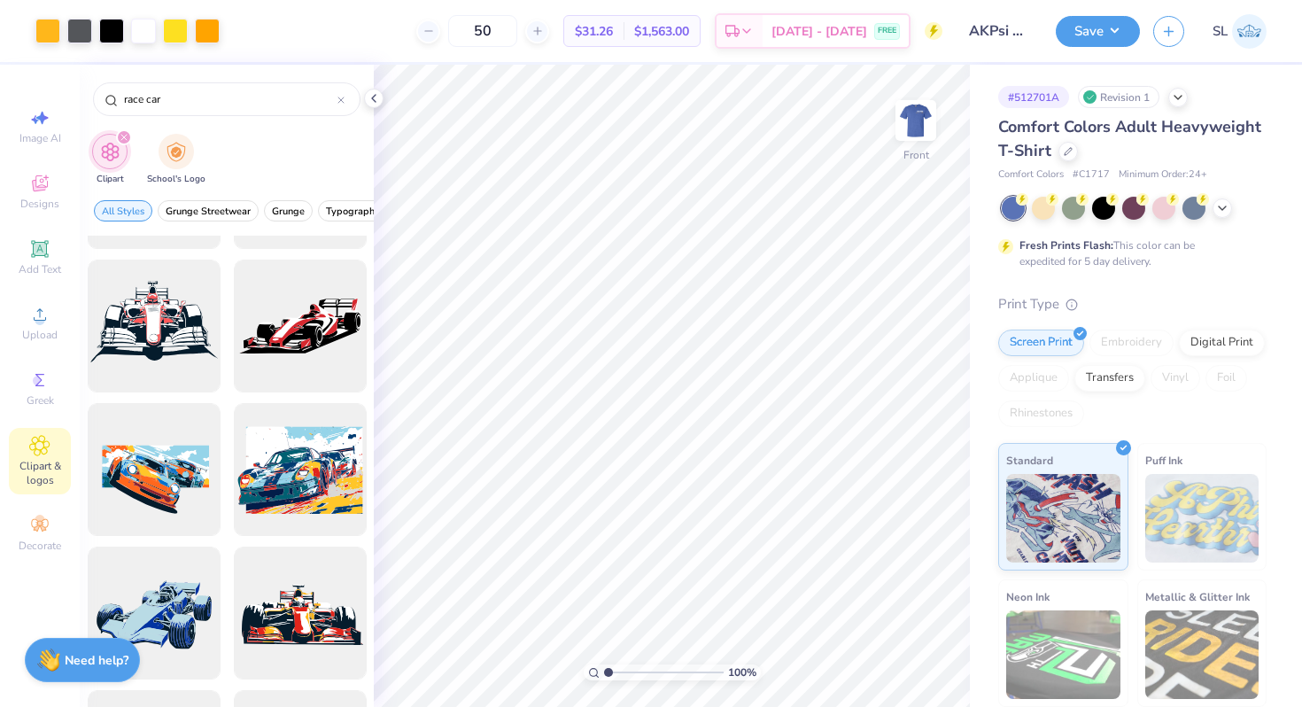
scroll to position [691, 0]
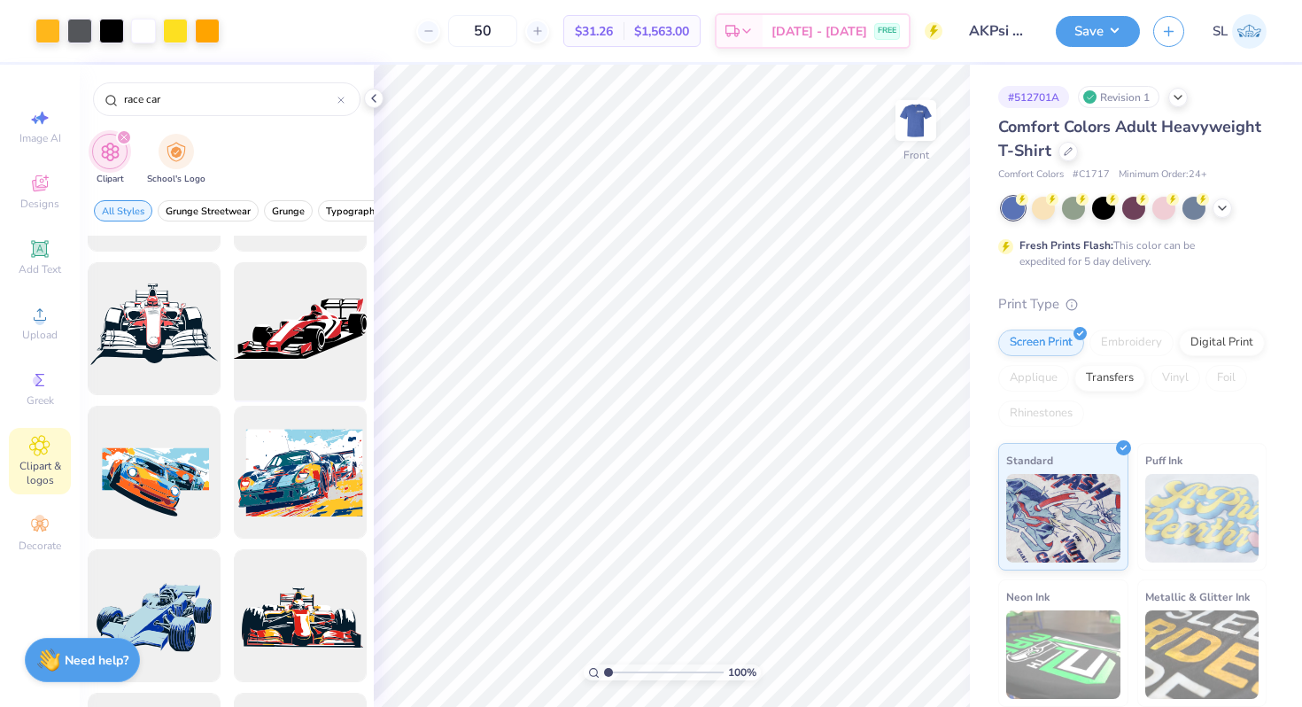
drag, startPoint x: 280, startPoint y: 328, endPoint x: 273, endPoint y: 322, distance: 9.4
click at [273, 322] on div at bounding box center [300, 329] width 146 height 146
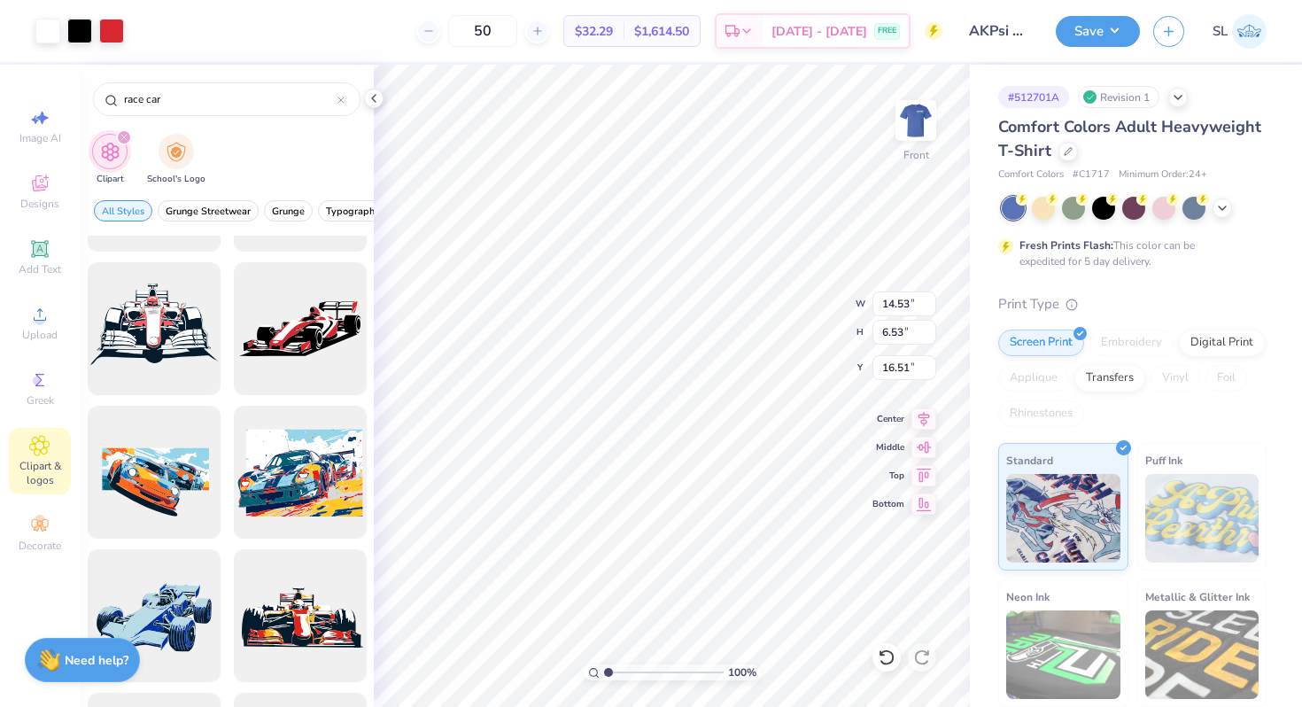
type input "16.51"
type input "3.00"
type input "16.52"
type input "7.38"
type input "9.40"
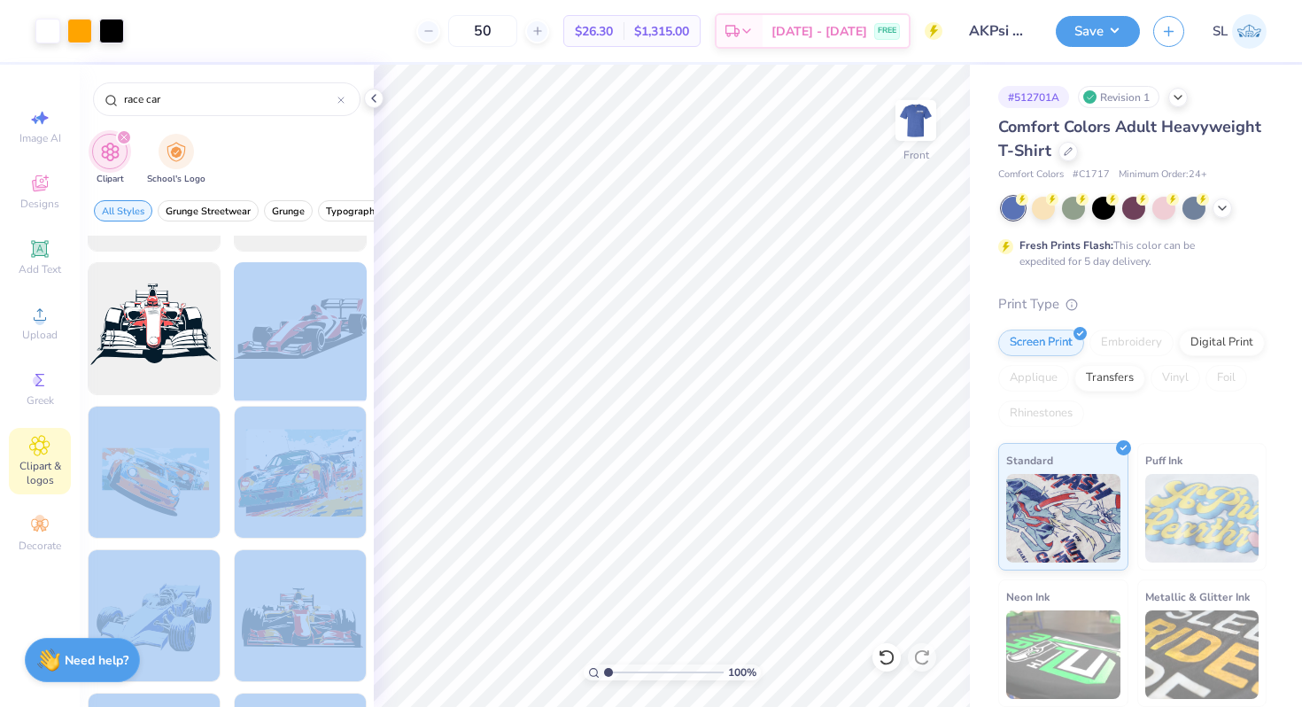
click at [653, 288] on div "Art colors 50 $26.30 Per Item $1,315.00 Total Est. Delivery Sep 9 - 12 FREE Des…" at bounding box center [651, 353] width 1302 height 707
click at [317, 338] on div at bounding box center [300, 329] width 146 height 146
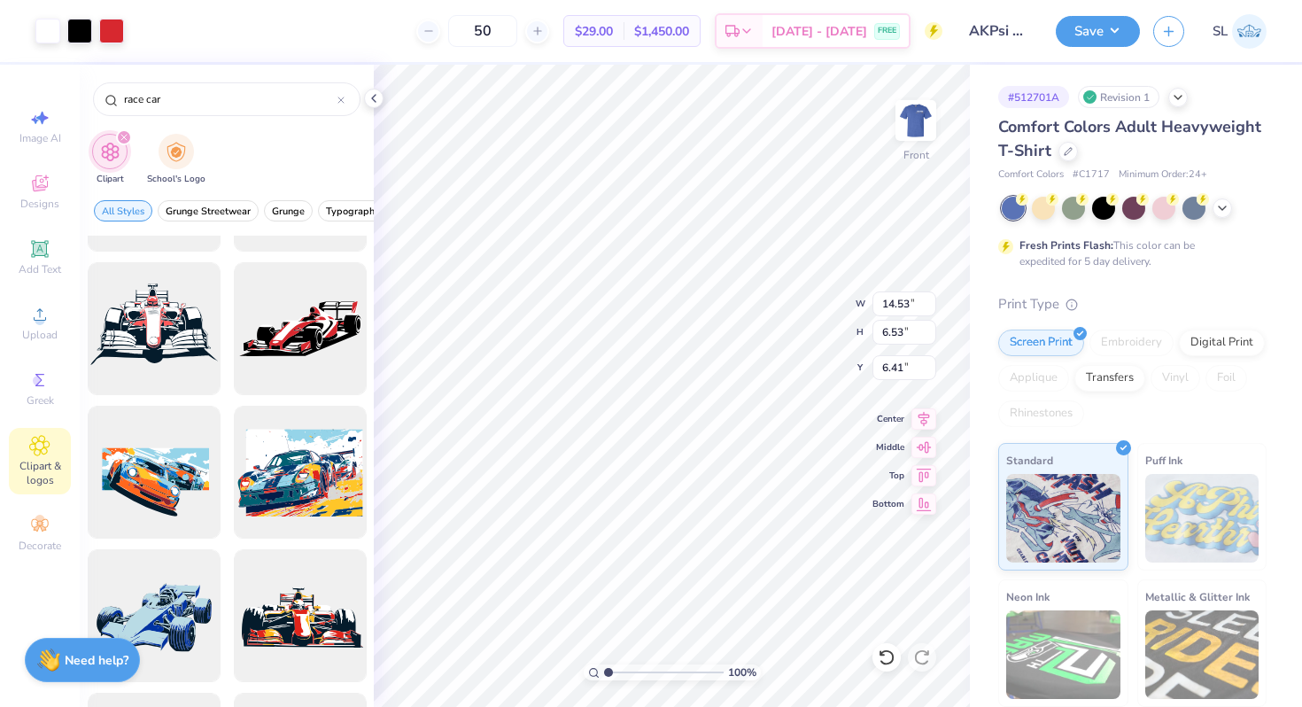
type input "6.41"
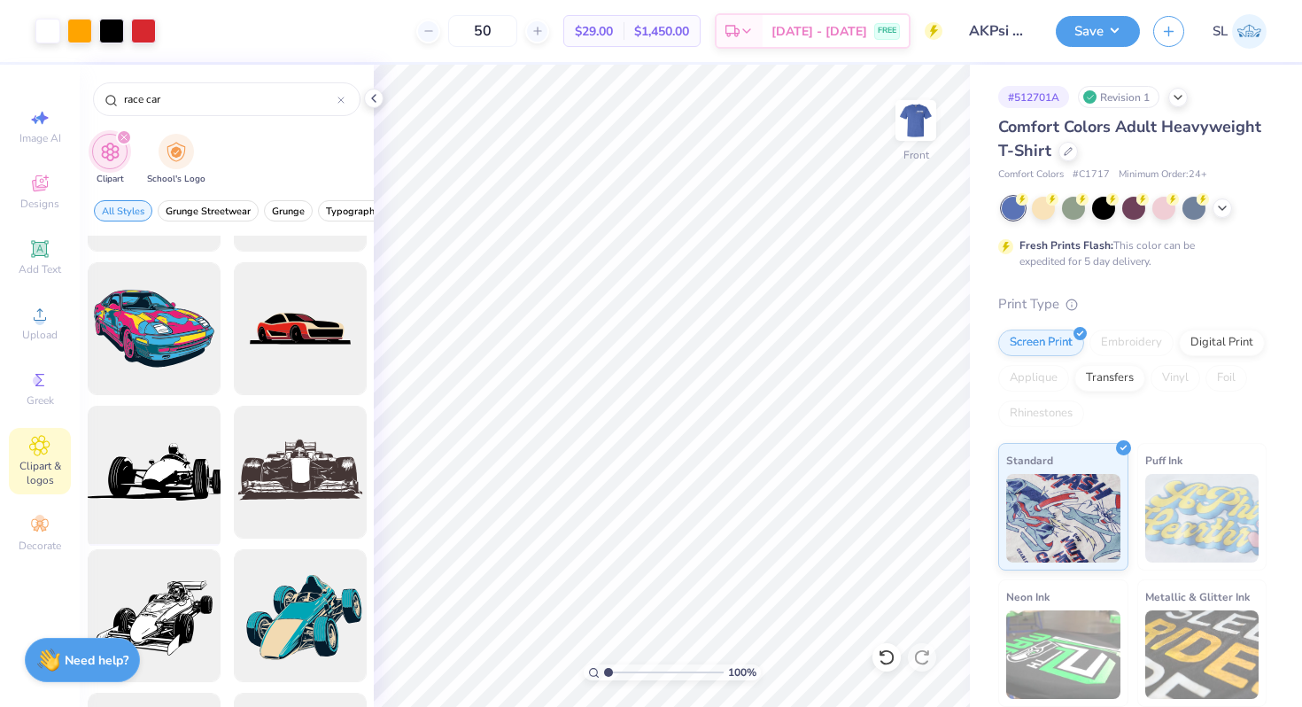
scroll to position [119, 0]
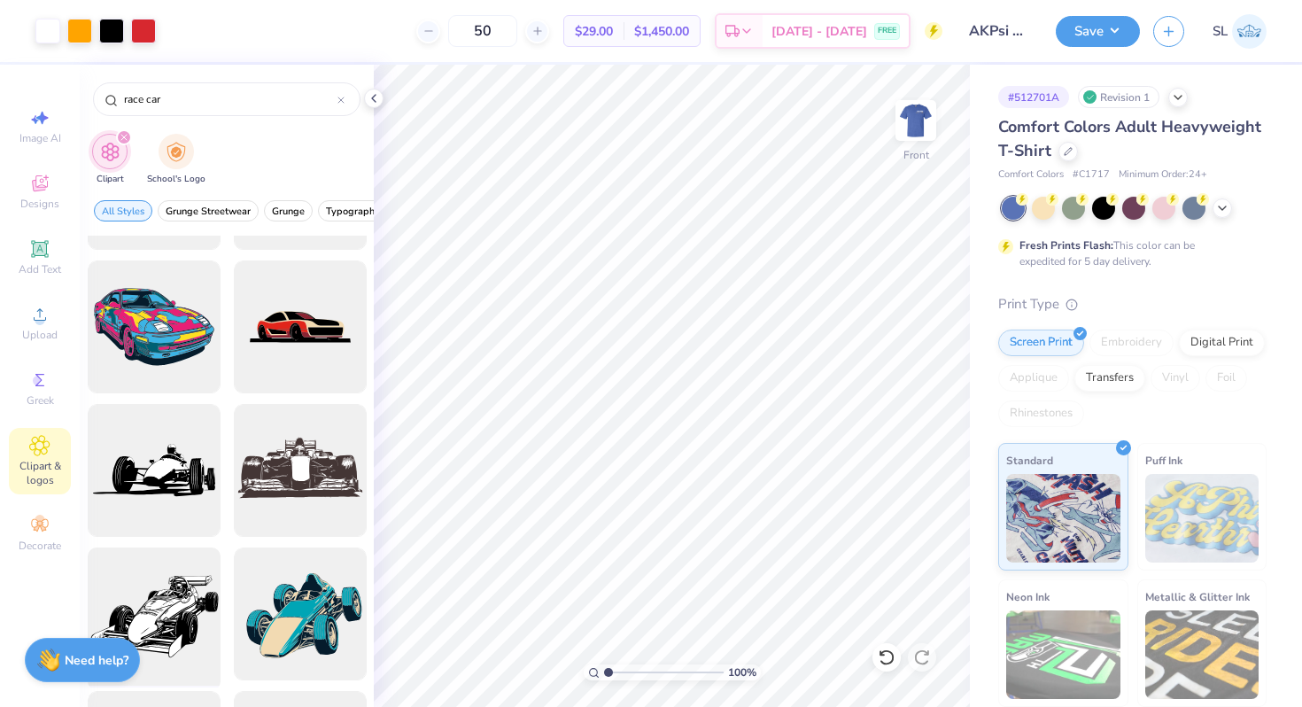
click at [161, 614] on div at bounding box center [154, 614] width 146 height 146
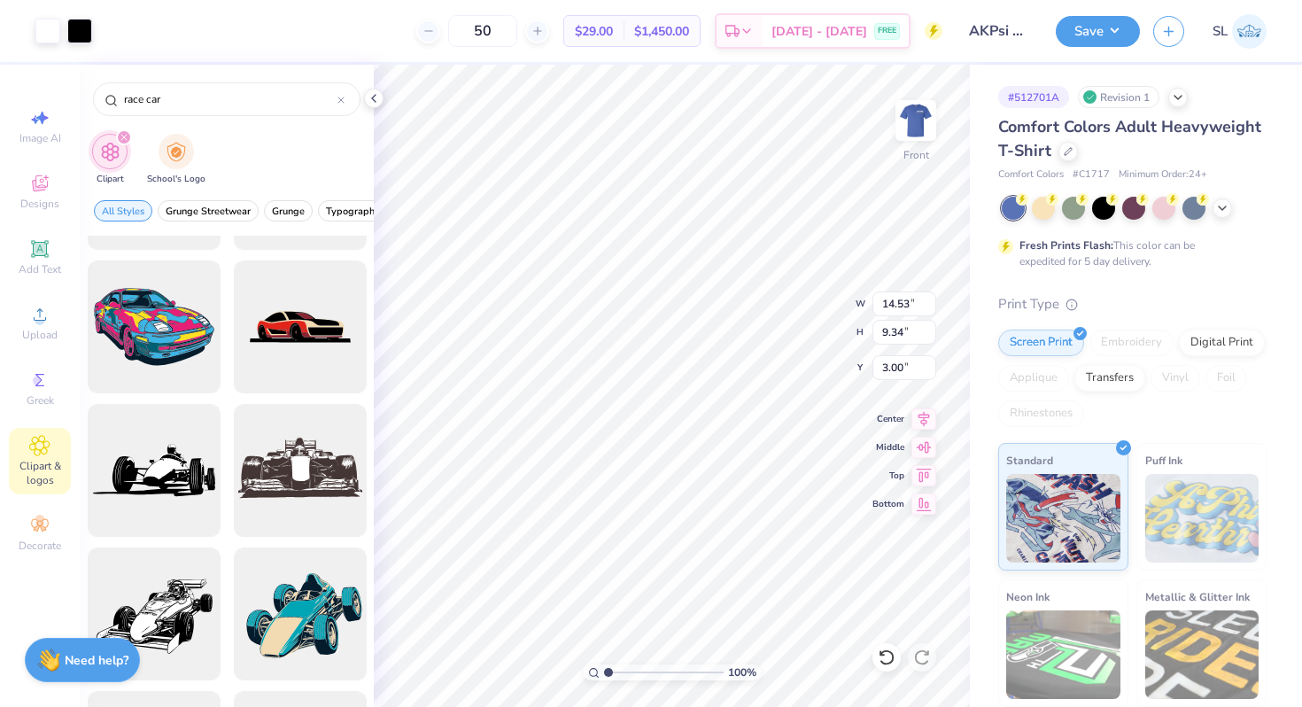
type input "6.53"
type input "6.41"
type input "4.76"
type input "13.34"
type input "8.57"
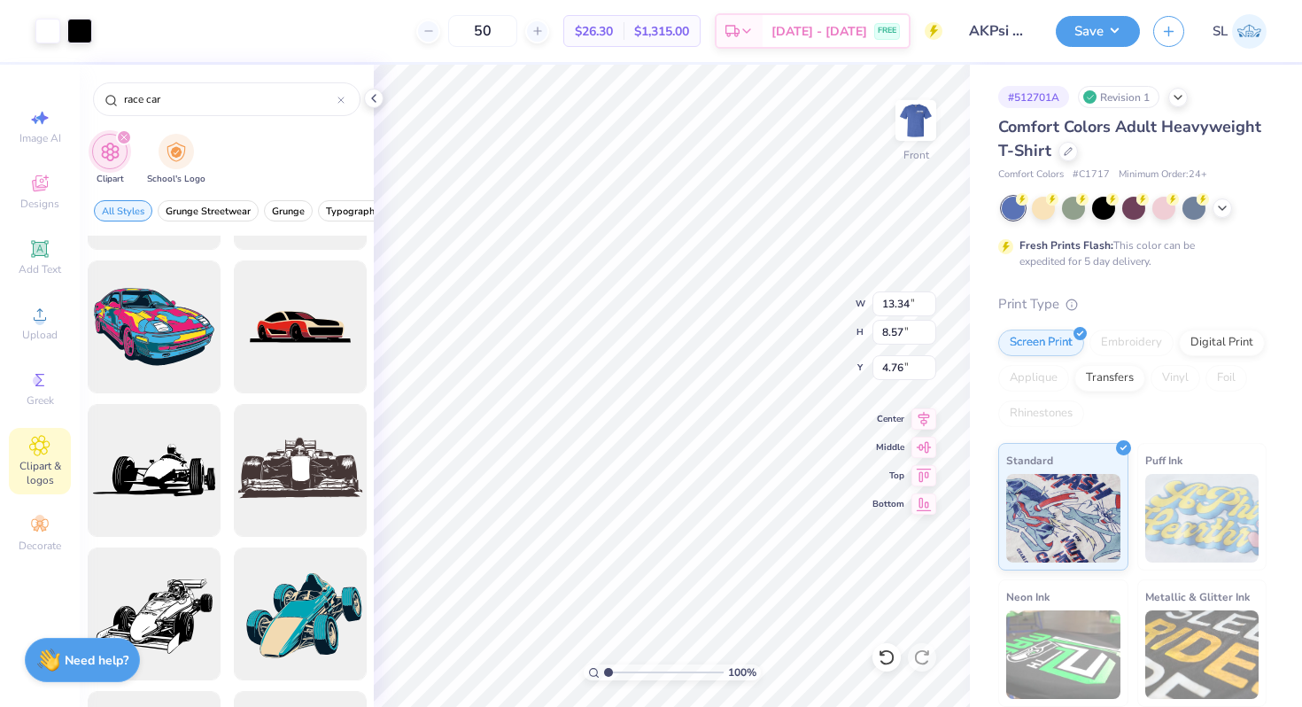
type input "5.58"
type input "8.11"
type input "1.65"
type input "4.76"
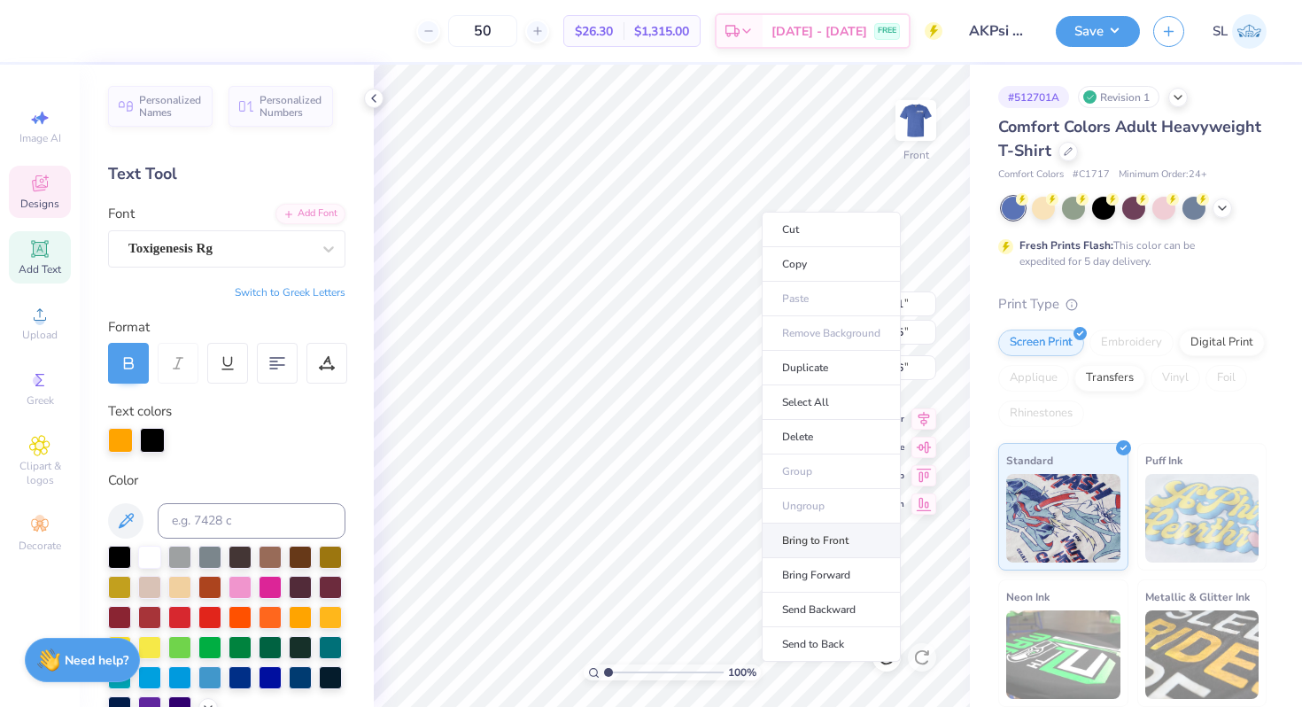
click at [825, 530] on li "Bring to Front" at bounding box center [830, 540] width 139 height 35
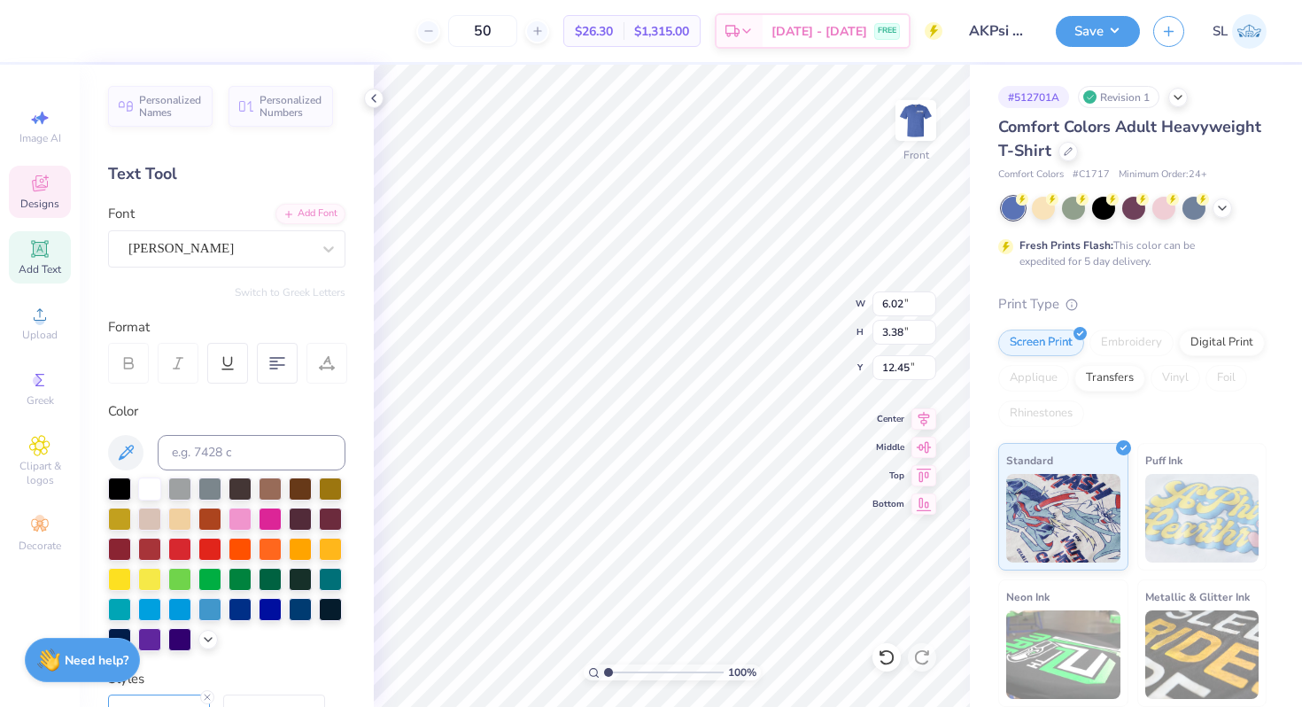
type input "5.45"
type input "4.26"
type input "13.19"
type input "4.21"
type input "3.02"
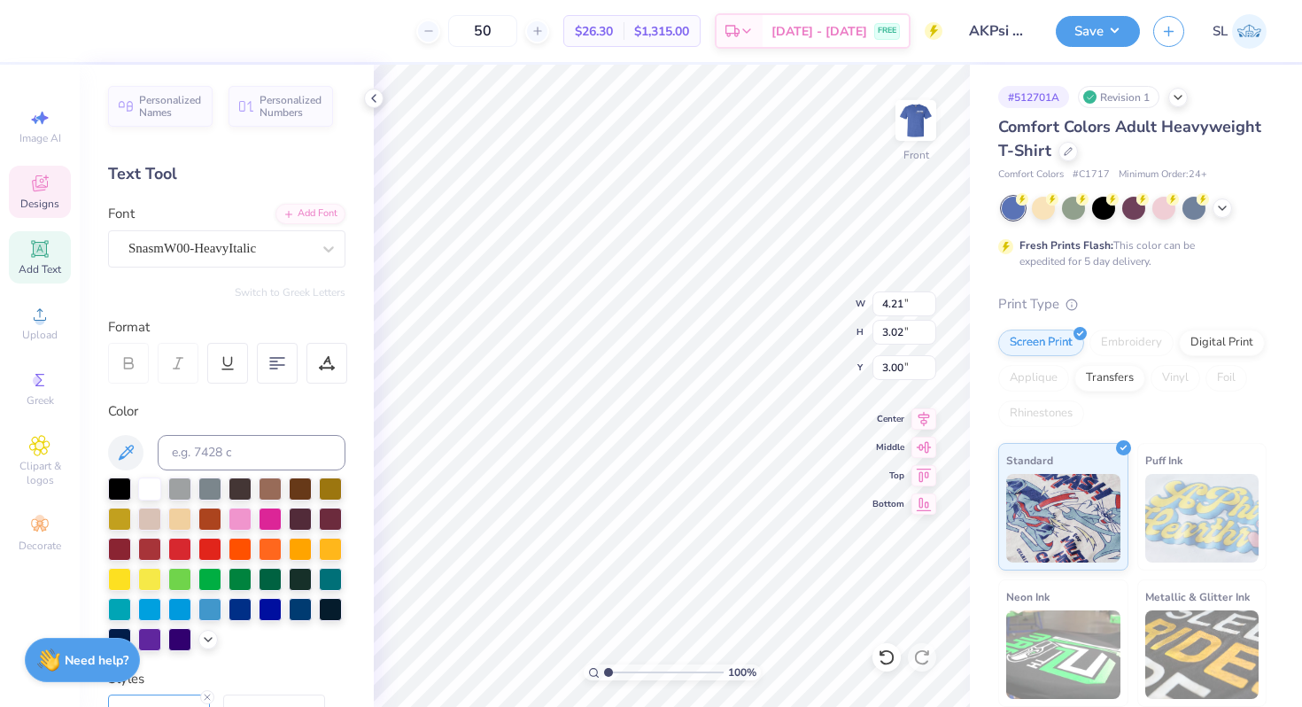
type input "5.78"
type input "1.90"
type input "2.26"
type input "7.29"
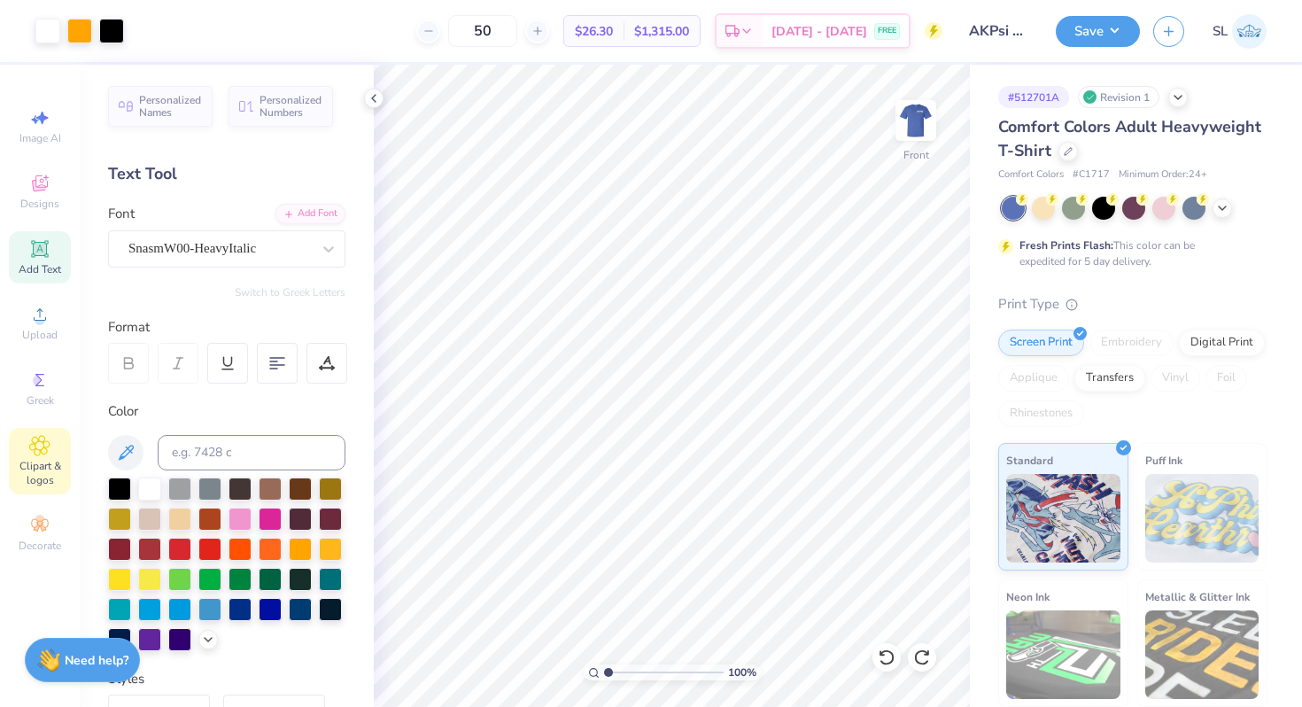
click at [33, 451] on icon at bounding box center [39, 445] width 20 height 21
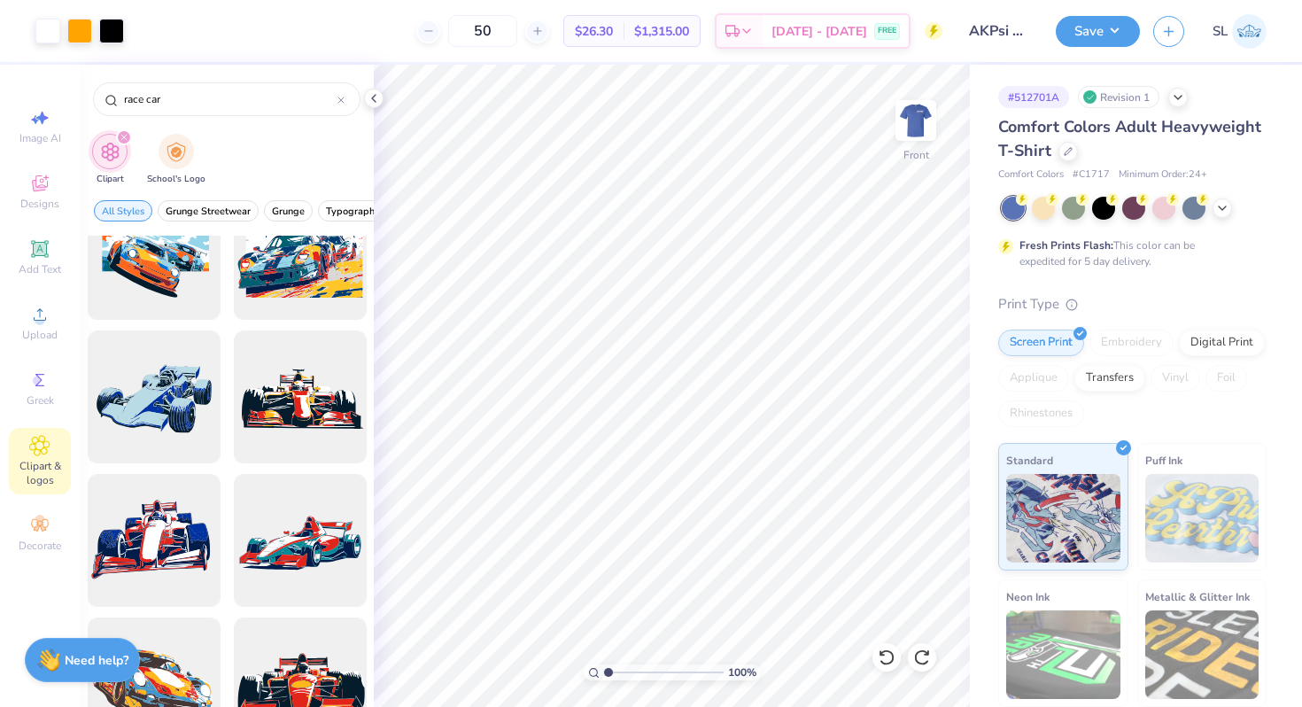
scroll to position [881, 0]
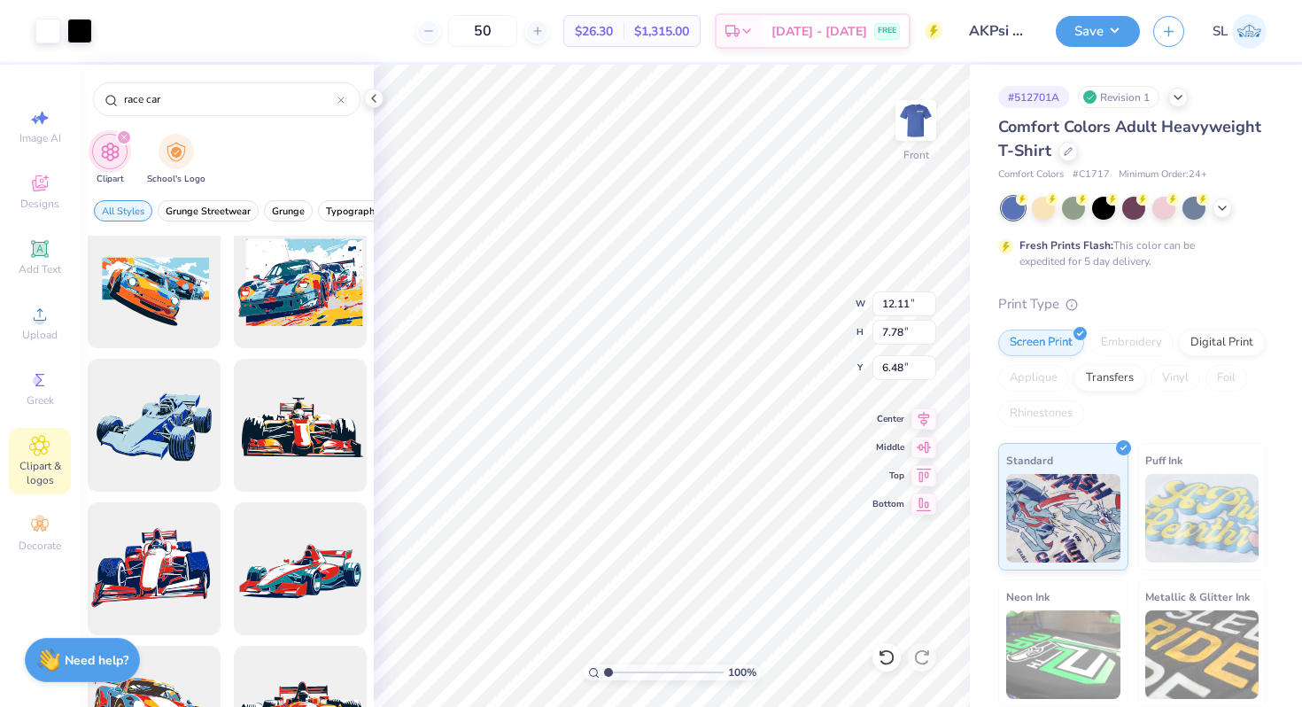
type input "12.11"
type input "7.78"
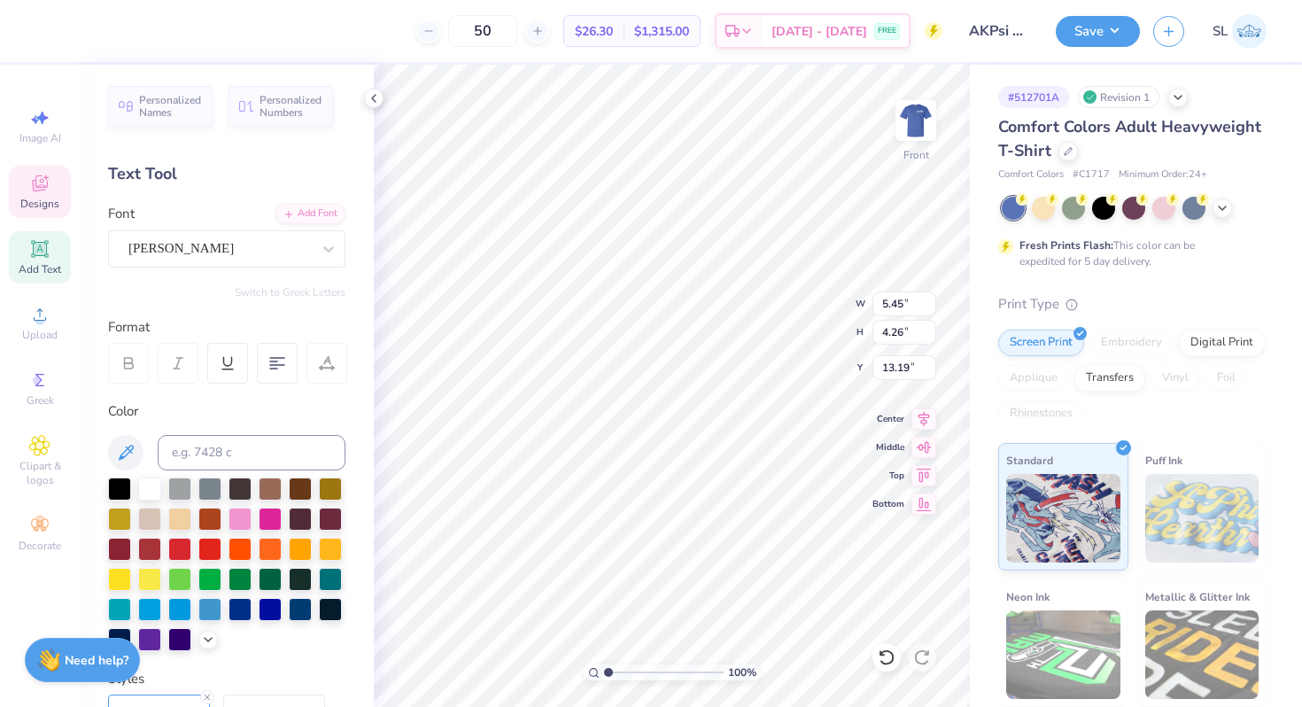
type input "11.62"
type textarea "S"
type textarea "Beta Mu, Since 1933"
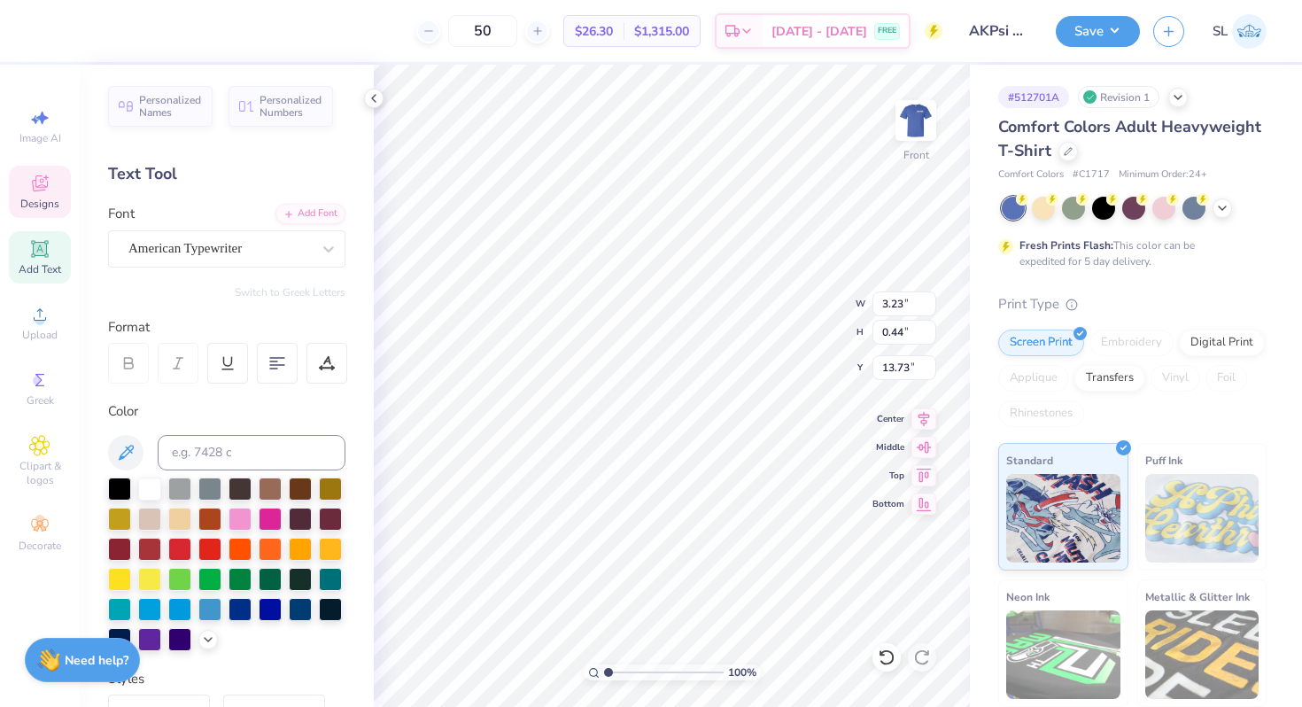
scroll to position [0, 6]
type input "6.02"
type input "1.21"
type input "13.29"
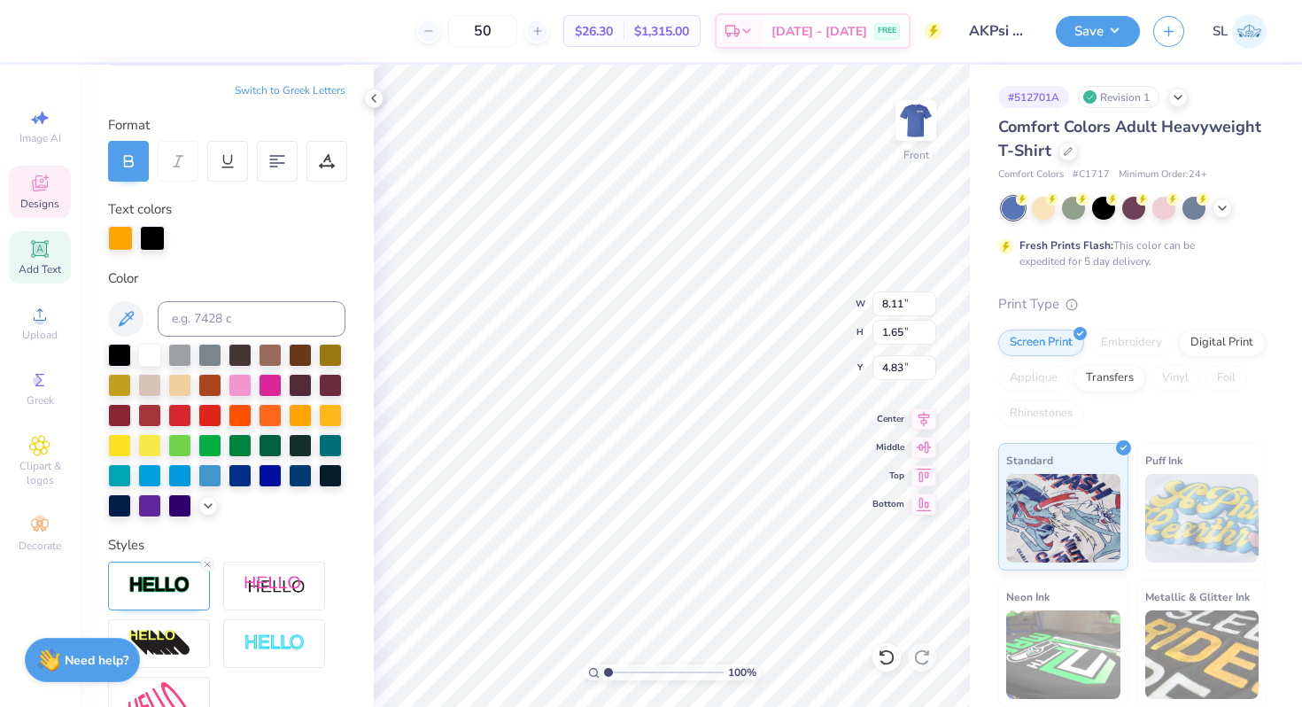
scroll to position [0, 0]
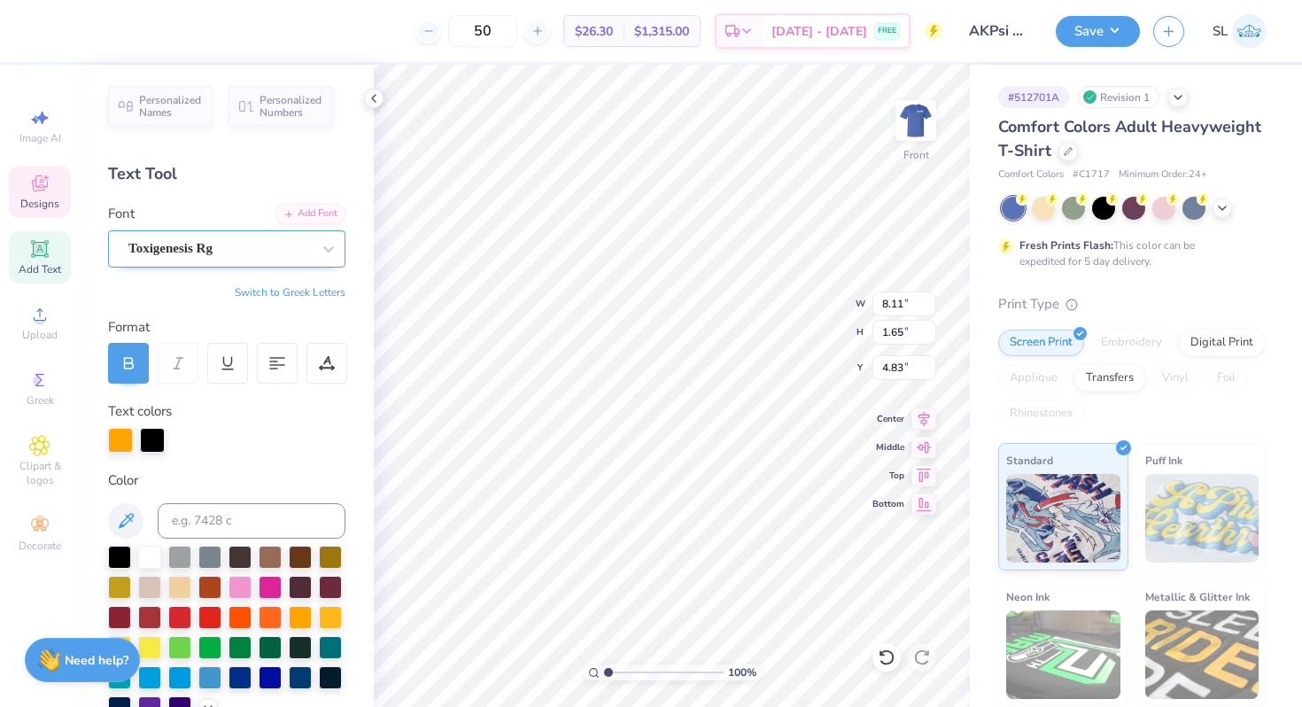
click at [228, 256] on div "Toxigenesis Rg" at bounding box center [220, 248] width 186 height 27
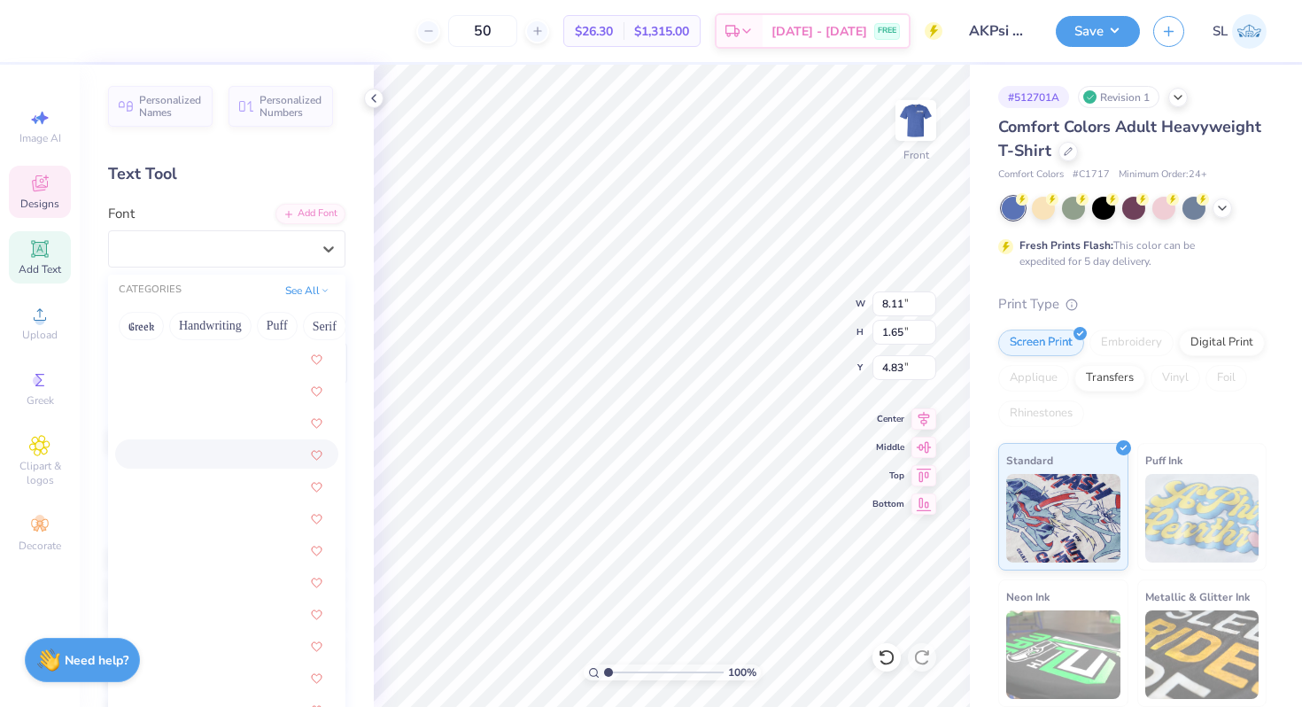
scroll to position [2205, 0]
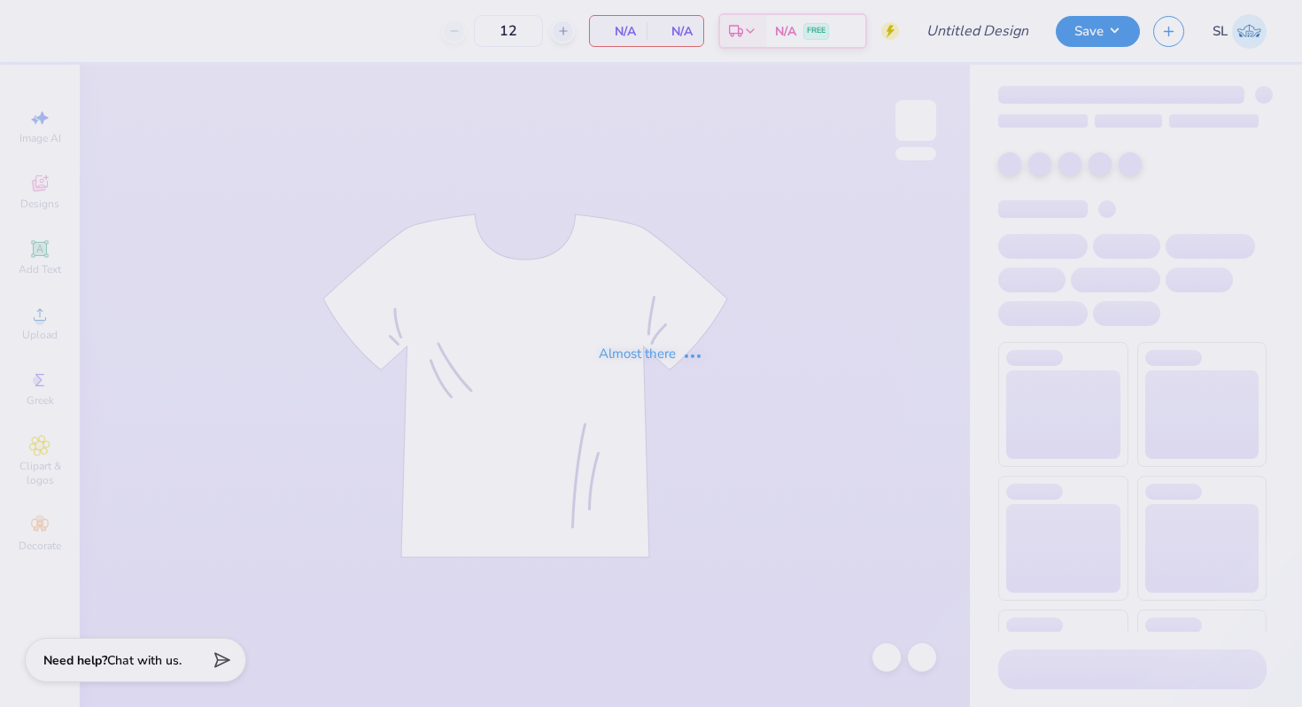
type input "AKPsi Fall Rush Tee"
type input "50"
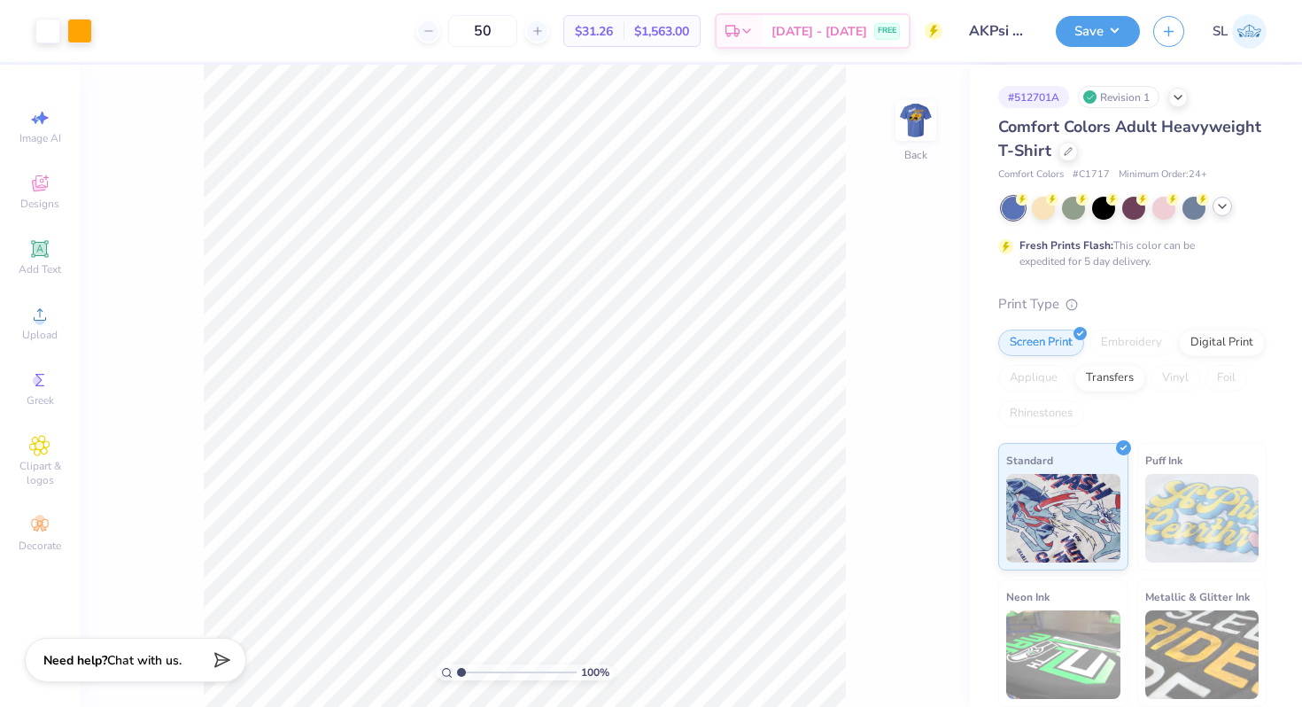
click at [1225, 205] on icon at bounding box center [1222, 206] width 14 height 14
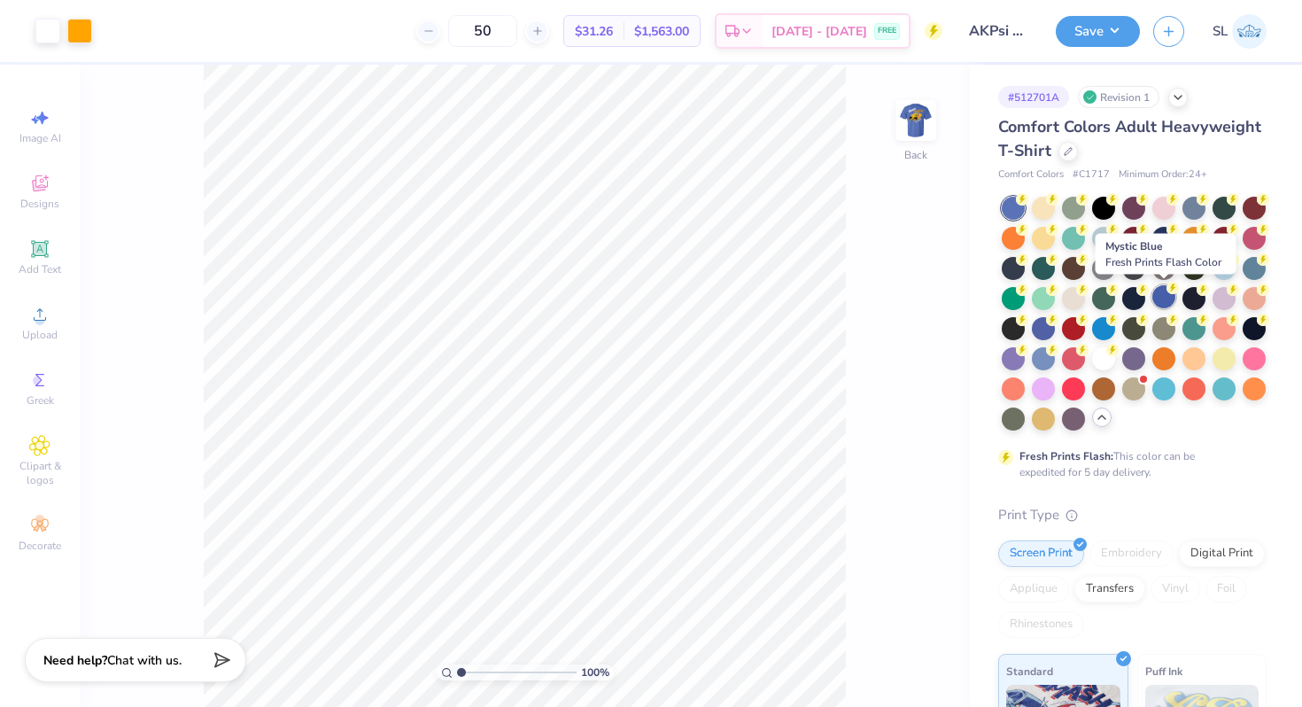
click at [1167, 296] on div at bounding box center [1163, 296] width 23 height 23
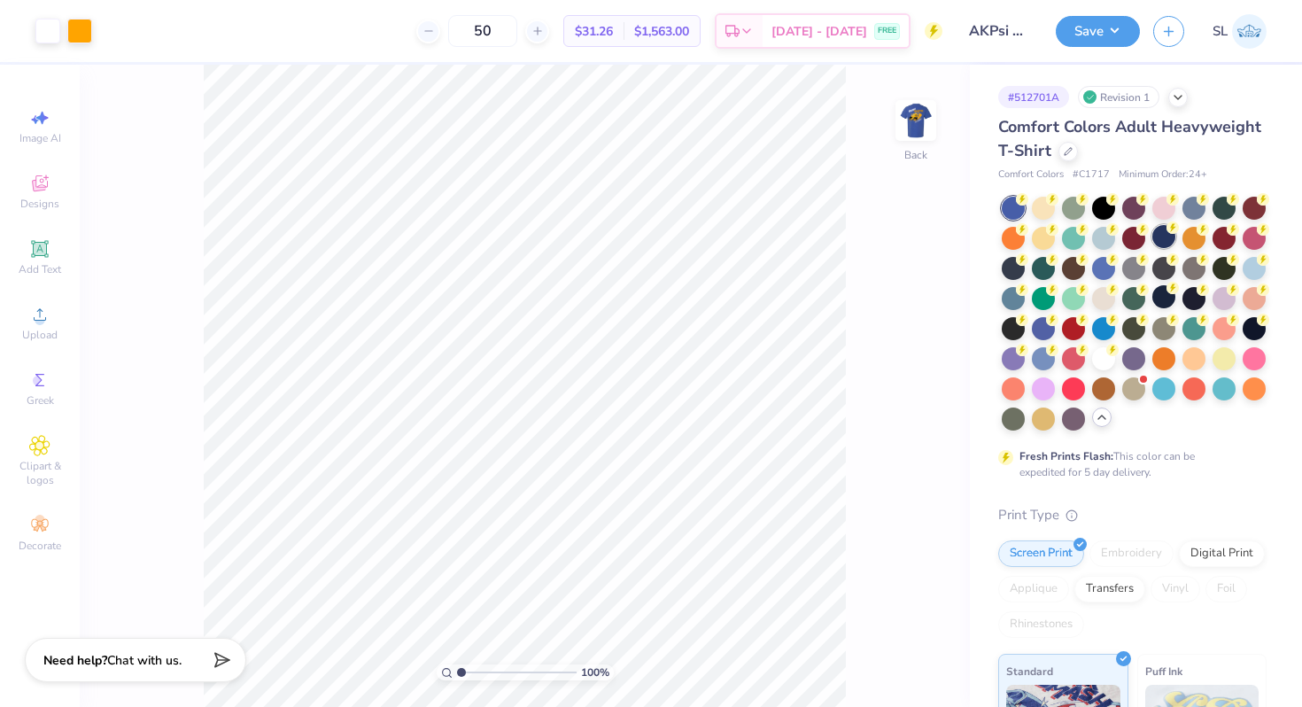
click at [1161, 233] on div at bounding box center [1163, 236] width 23 height 23
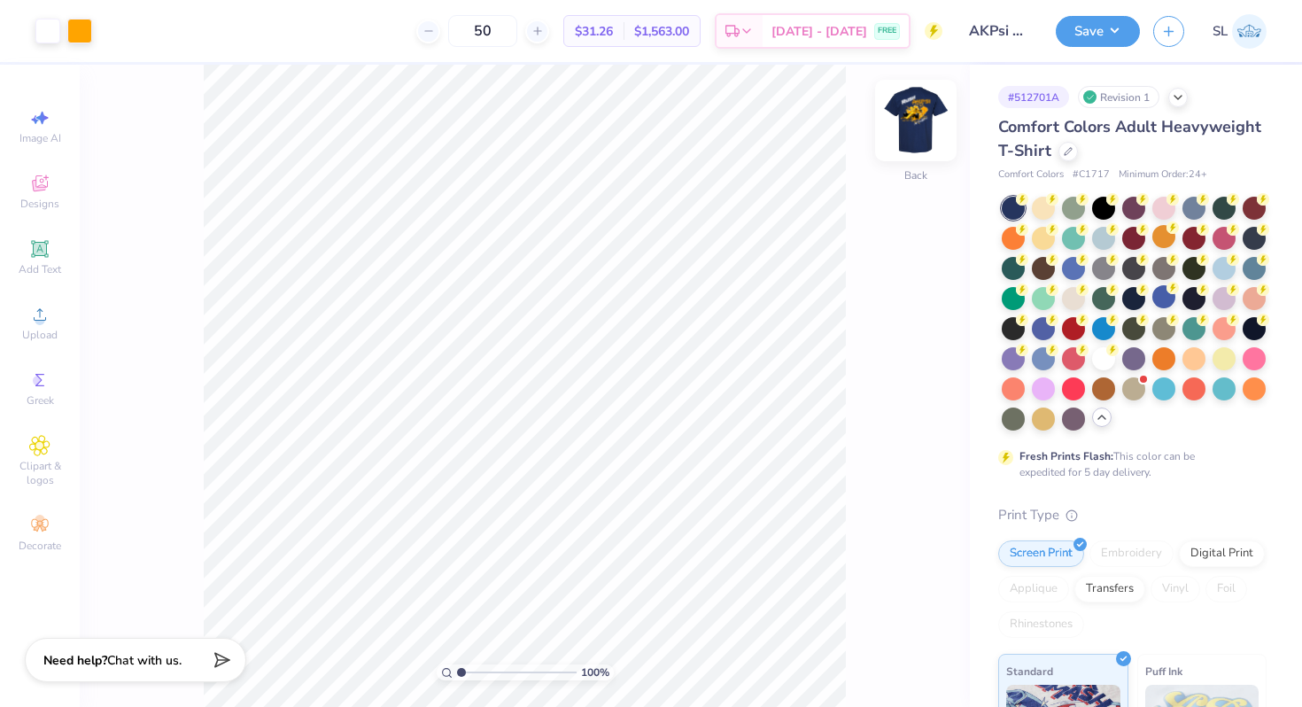
click at [896, 110] on img at bounding box center [915, 120] width 71 height 71
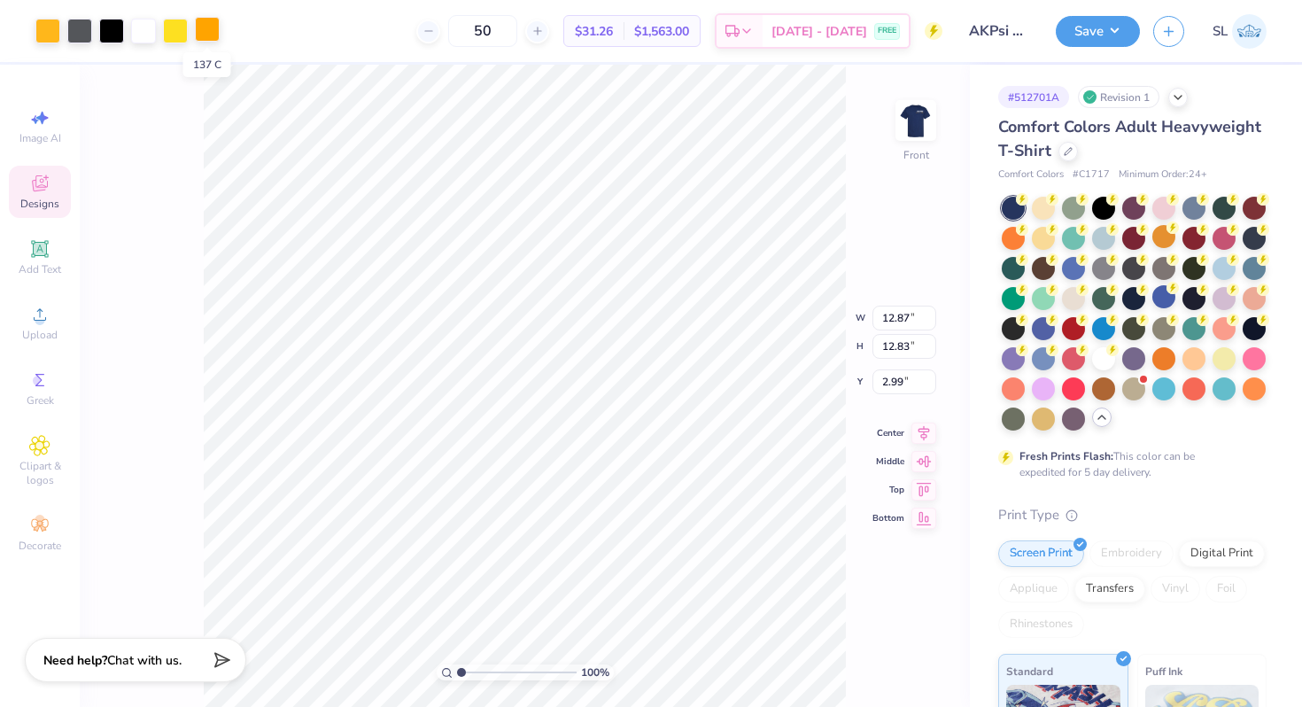
click at [217, 32] on div at bounding box center [207, 29] width 25 height 25
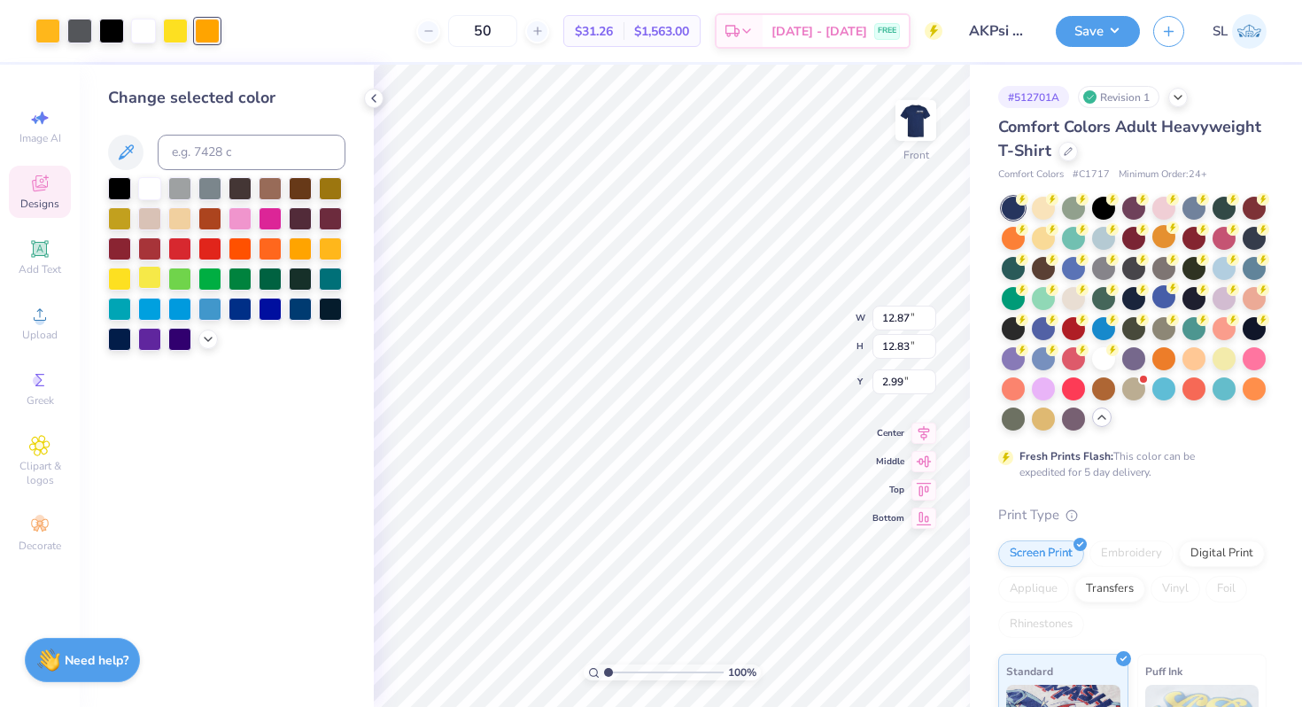
click at [158, 278] on div at bounding box center [149, 277] width 23 height 23
click at [289, 250] on div at bounding box center [300, 247] width 23 height 23
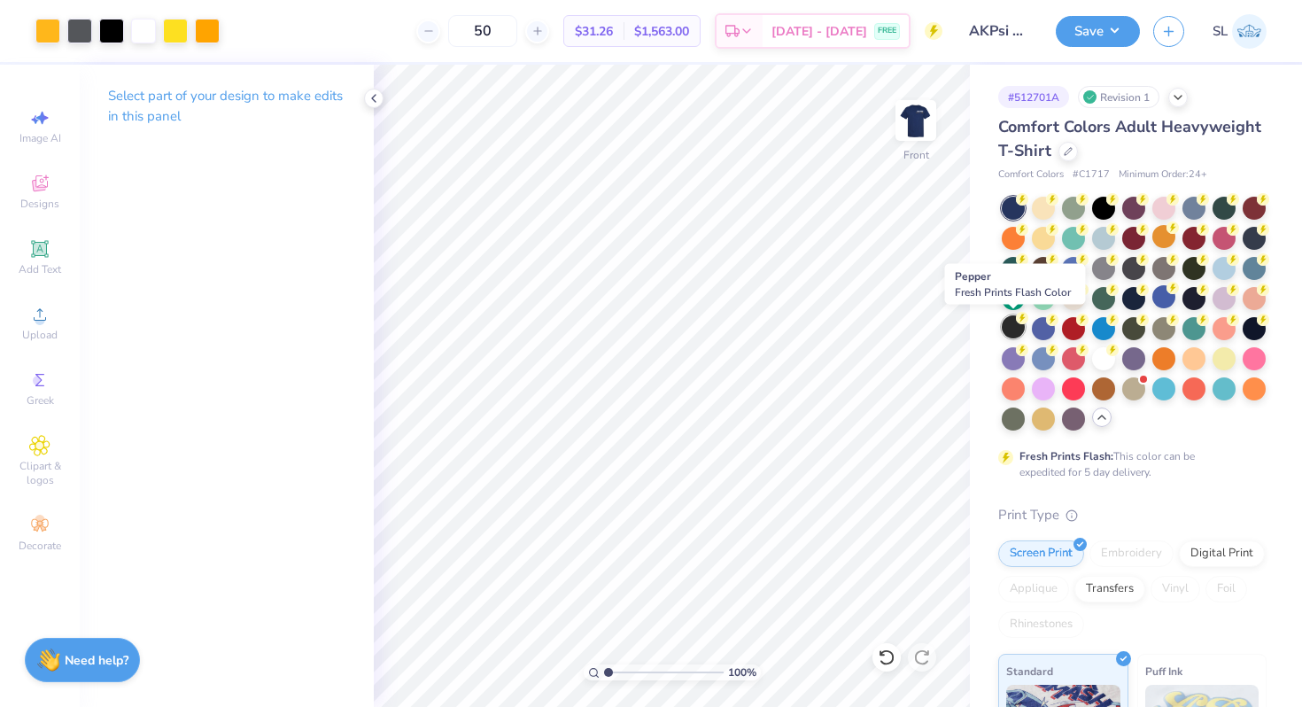
click at [1010, 326] on div at bounding box center [1012, 326] width 23 height 23
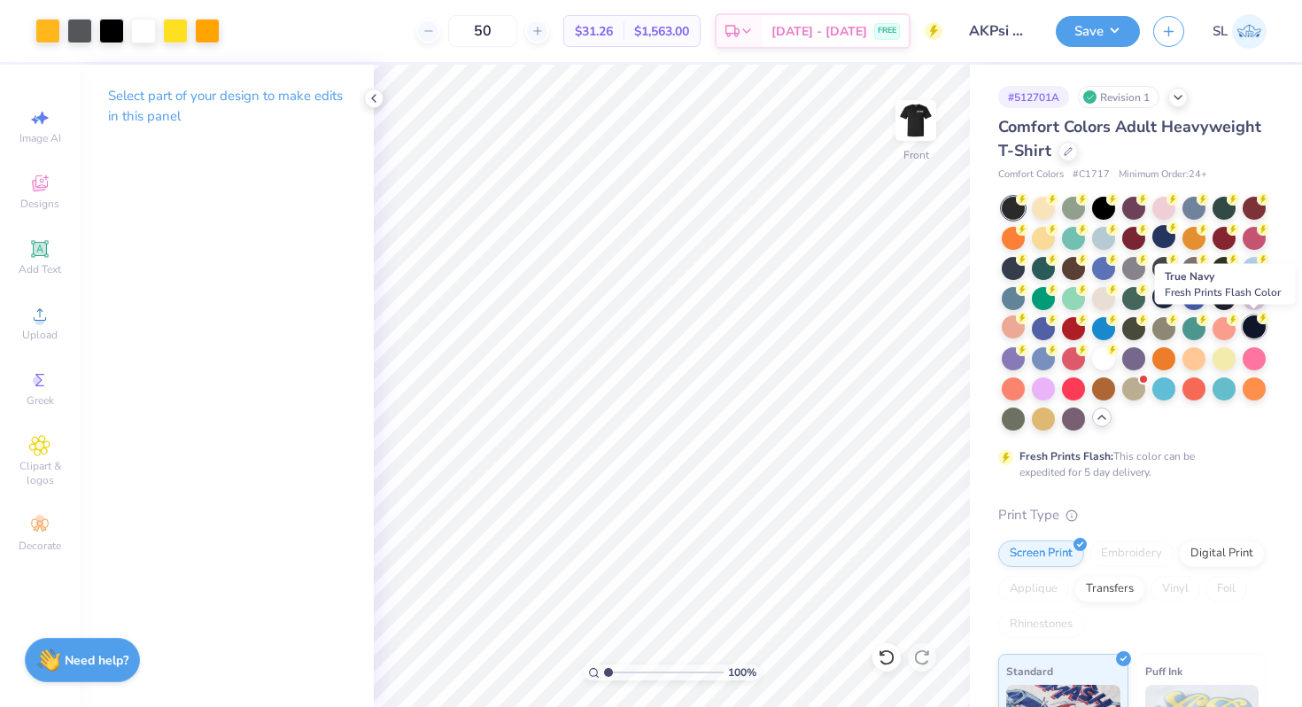
click at [1256, 328] on div at bounding box center [1253, 326] width 23 height 23
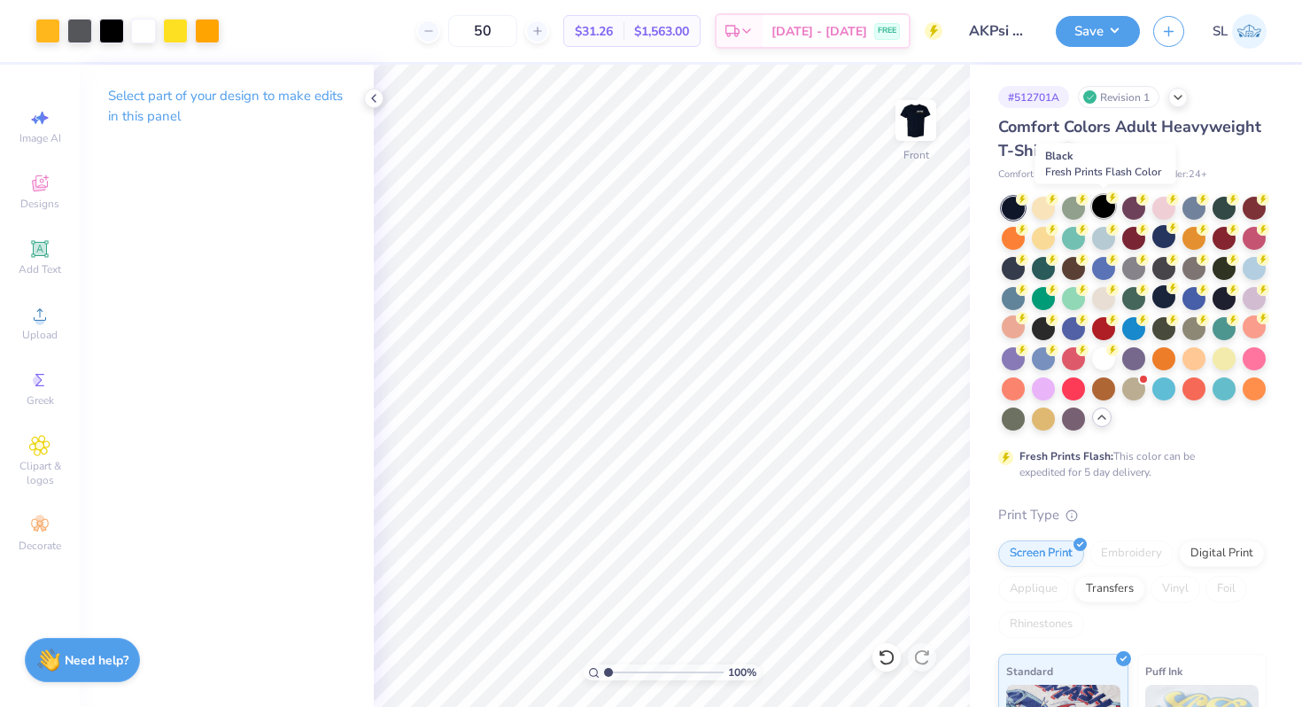
click at [1101, 207] on div at bounding box center [1103, 206] width 23 height 23
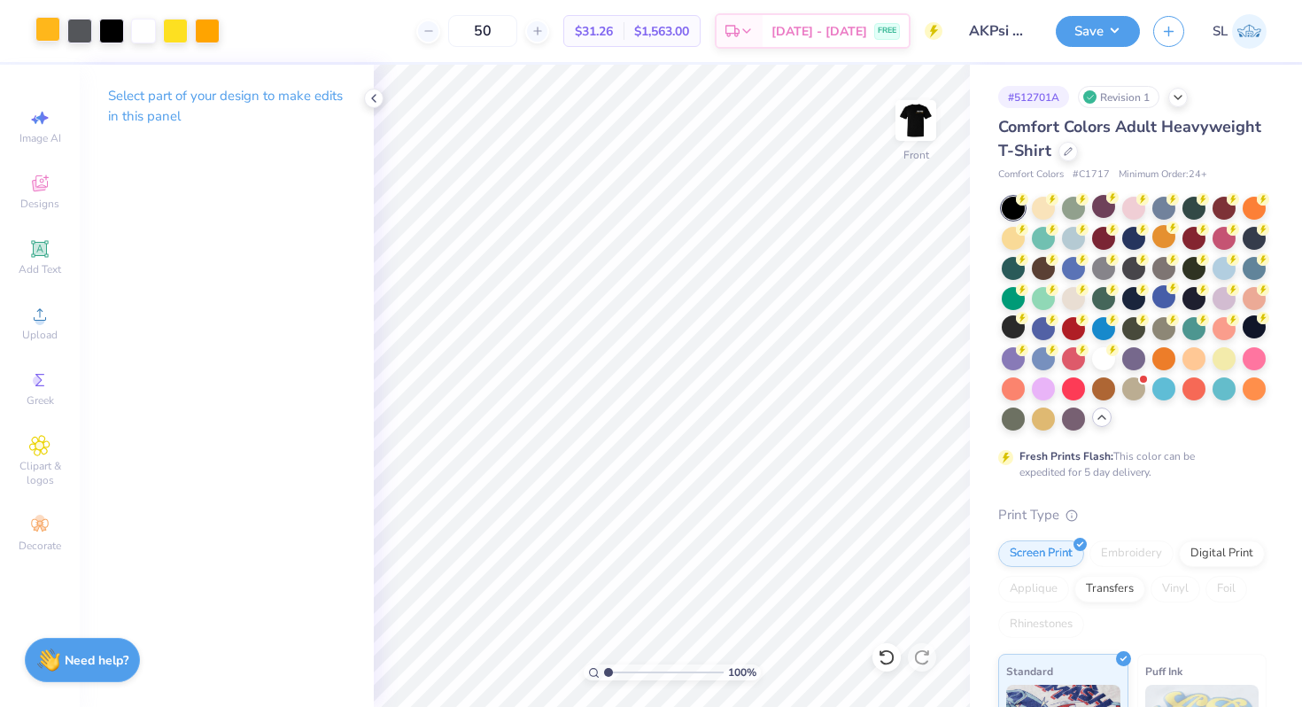
click at [43, 26] on div at bounding box center [47, 29] width 25 height 25
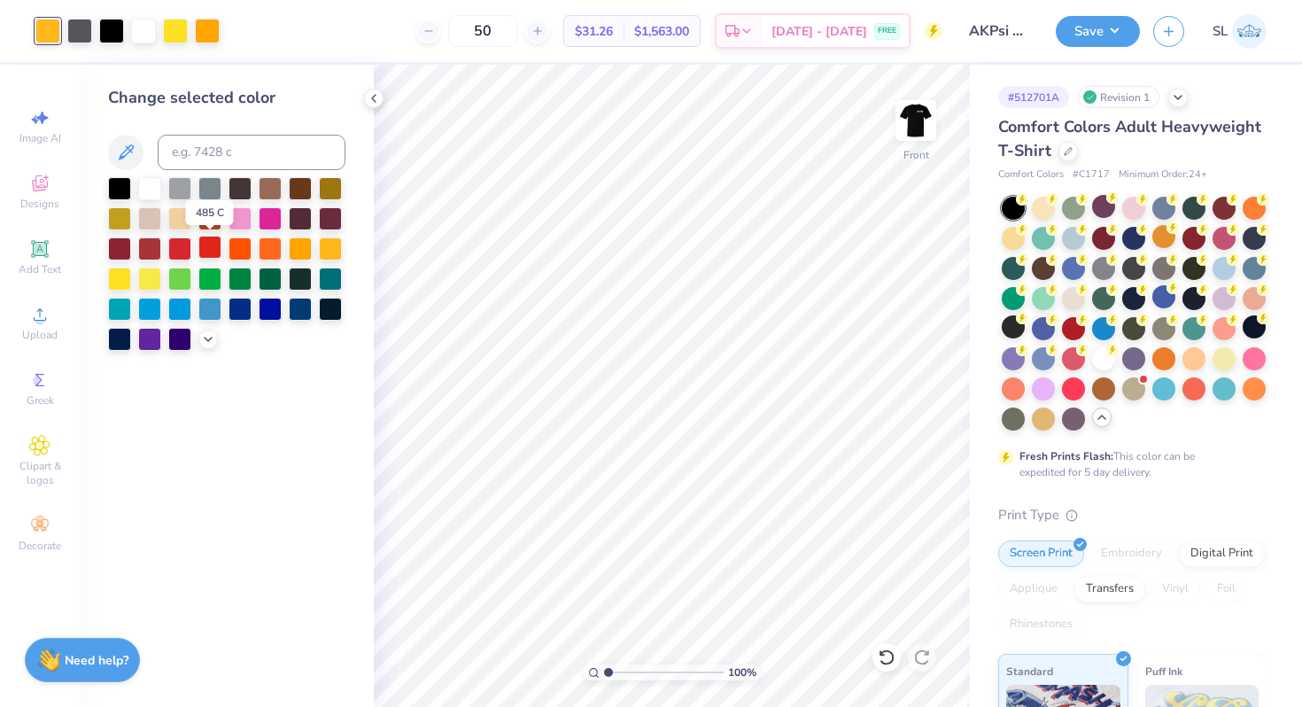
click at [218, 251] on div at bounding box center [209, 247] width 23 height 23
click at [175, 33] on div at bounding box center [175, 29] width 25 height 25
click at [248, 251] on div at bounding box center [239, 247] width 23 height 23
click at [213, 31] on div at bounding box center [207, 29] width 25 height 25
click at [187, 247] on div at bounding box center [179, 247] width 23 height 23
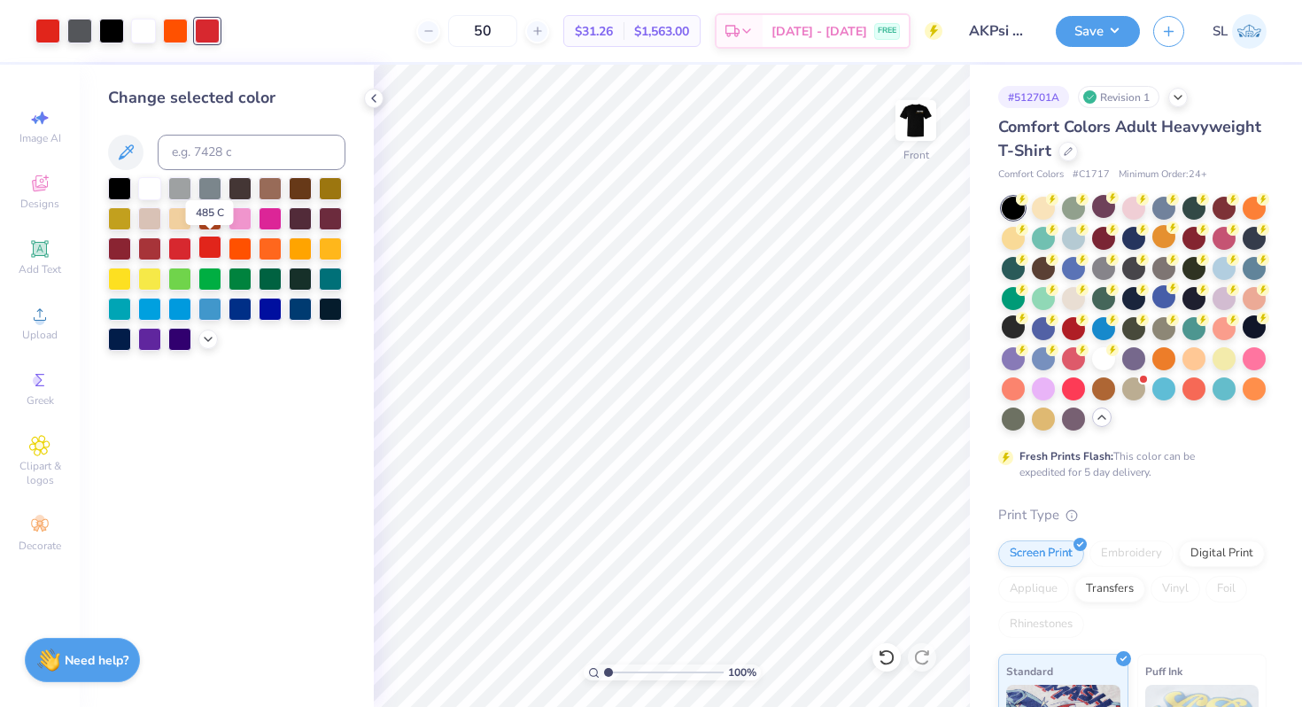
click at [206, 252] on div at bounding box center [209, 247] width 23 height 23
click at [174, 35] on div at bounding box center [175, 29] width 25 height 25
click at [214, 254] on div at bounding box center [209, 247] width 23 height 23
click at [206, 337] on polyline at bounding box center [208, 338] width 7 height 4
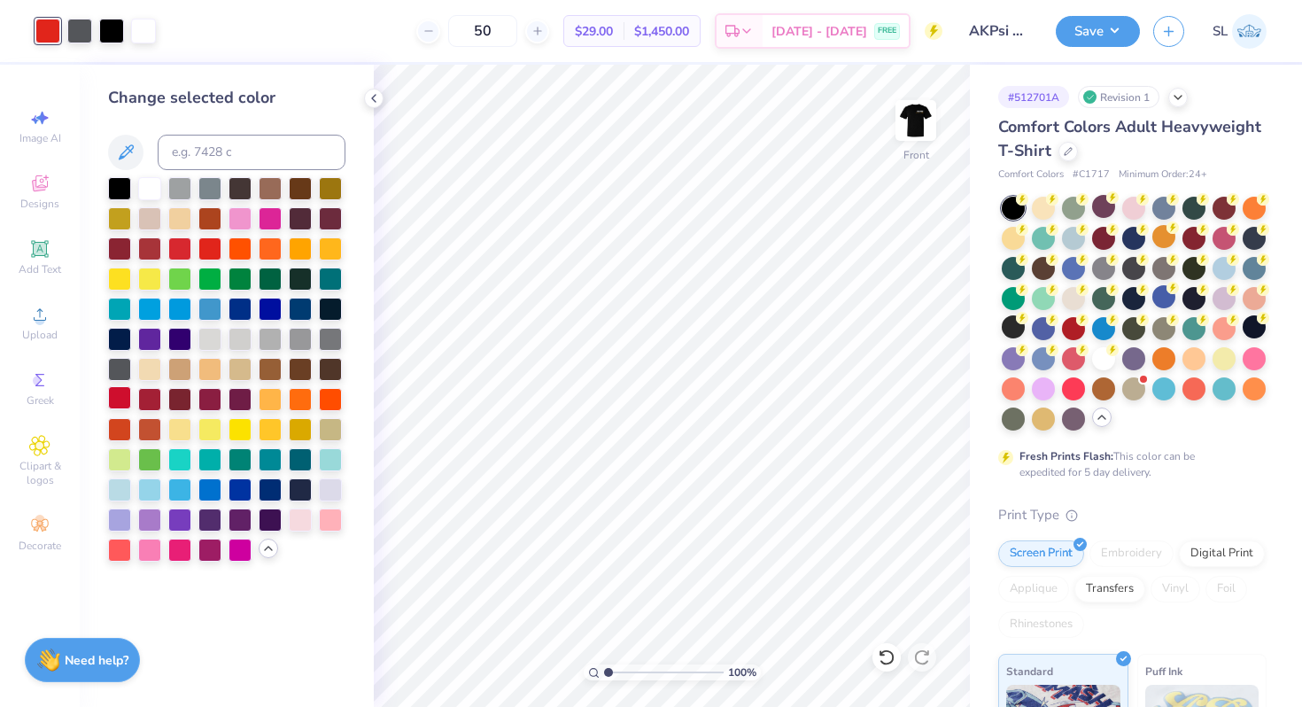
click at [121, 397] on div at bounding box center [119, 397] width 23 height 23
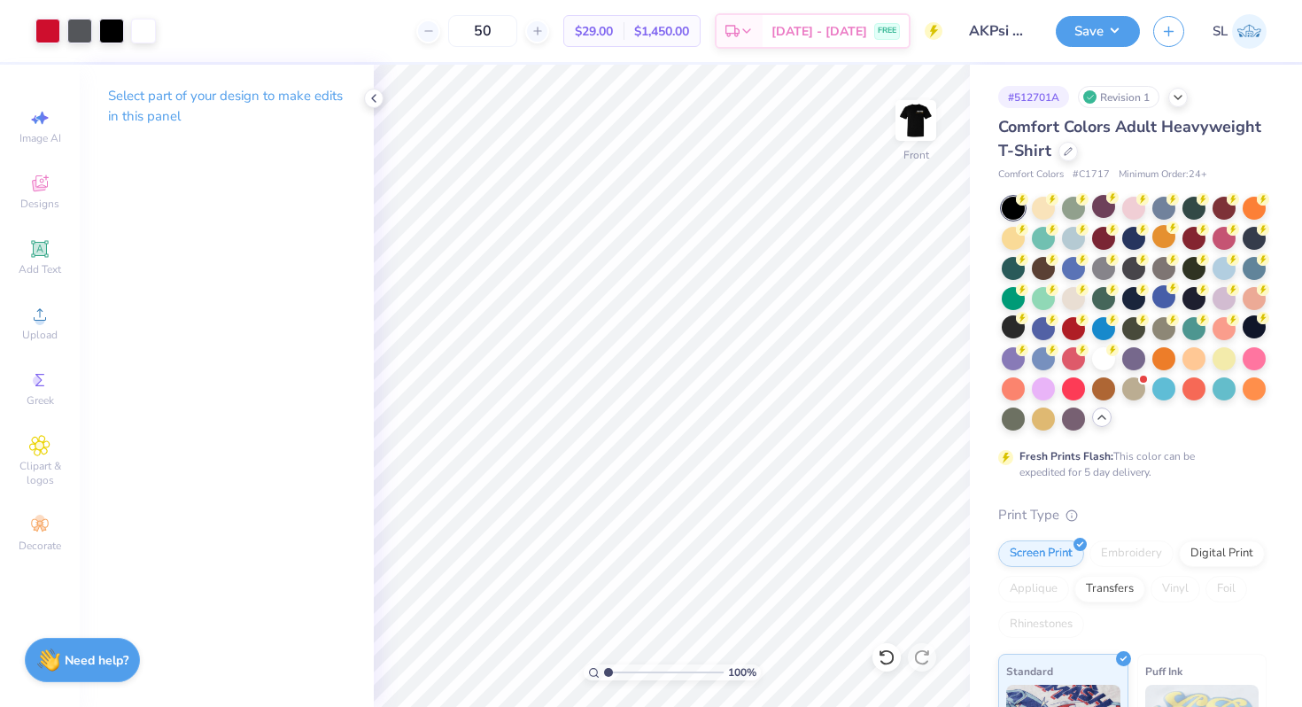
click at [196, 36] on div "50 $29.00 Per Item $1,450.00 Total Est. Delivery Sep 9 - 12 FREE" at bounding box center [555, 31] width 773 height 62
click at [177, 34] on div at bounding box center [175, 29] width 25 height 25
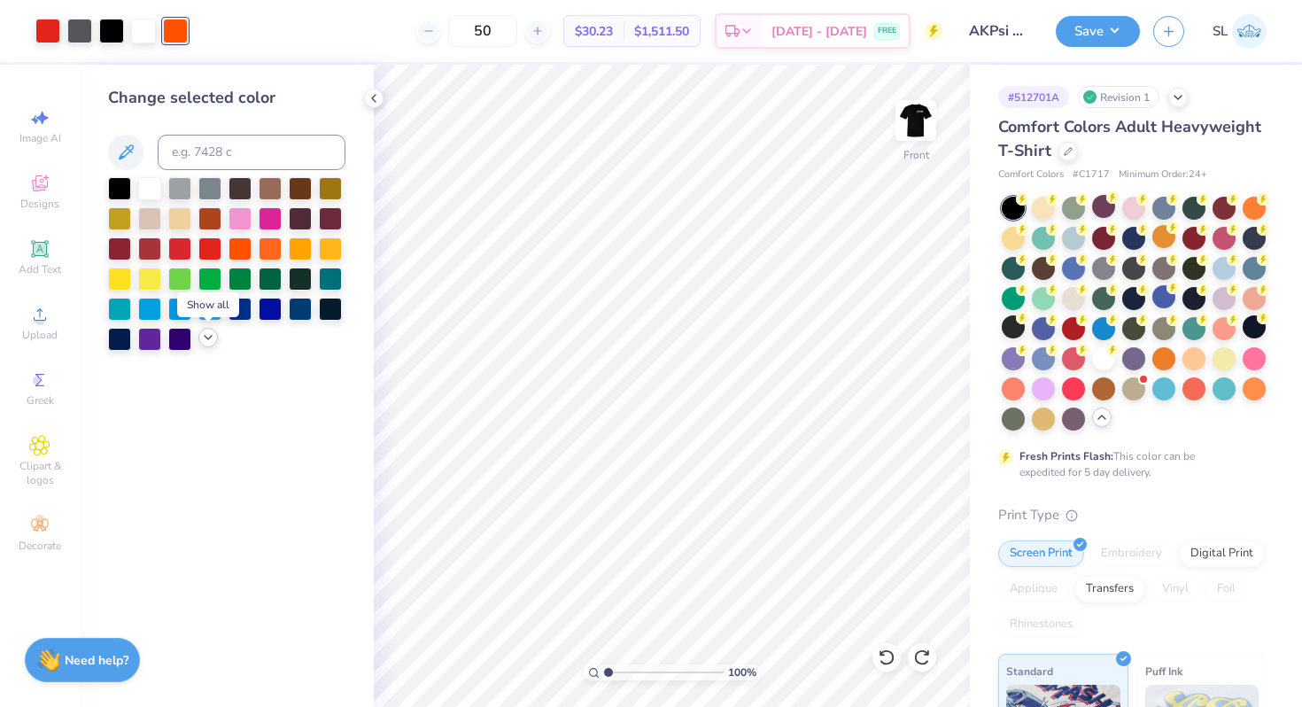
click at [208, 342] on icon at bounding box center [208, 337] width 14 height 14
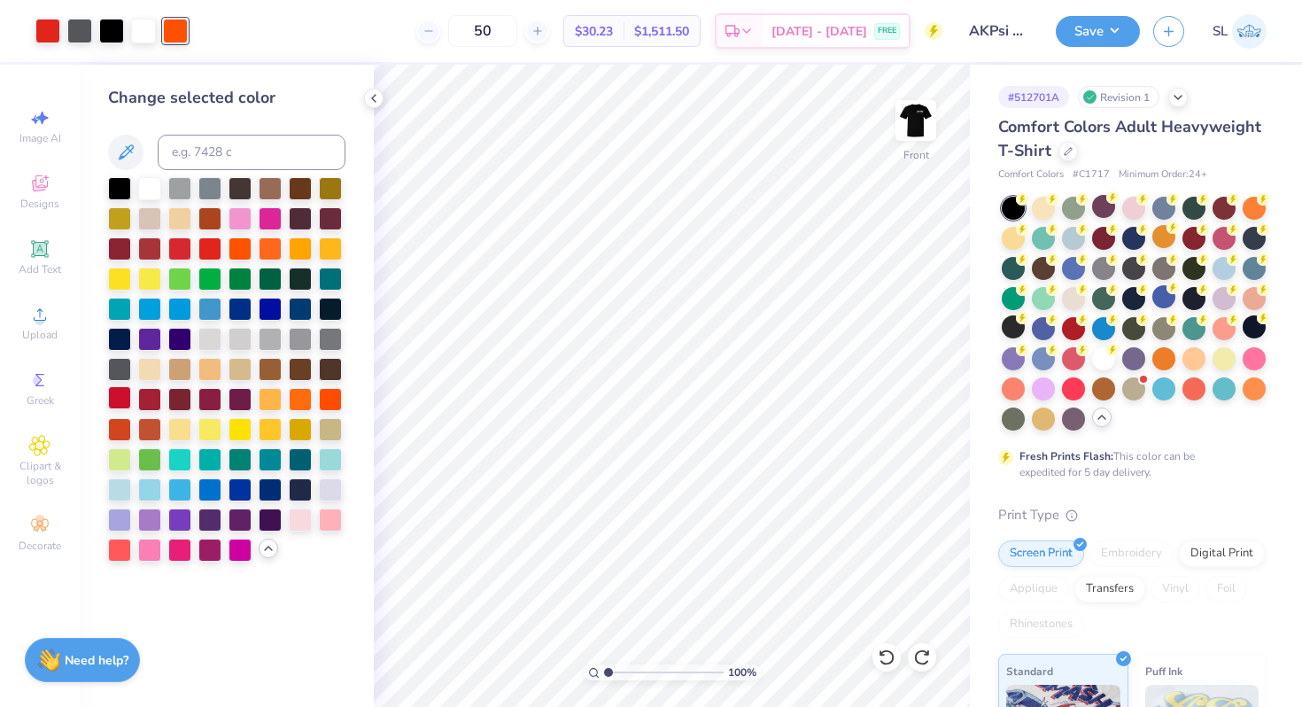
click at [119, 406] on div at bounding box center [119, 397] width 23 height 23
click at [125, 144] on icon at bounding box center [125, 152] width 21 height 21
click at [121, 149] on icon at bounding box center [125, 152] width 21 height 21
click at [1091, 25] on button "Save" at bounding box center [1097, 28] width 84 height 31
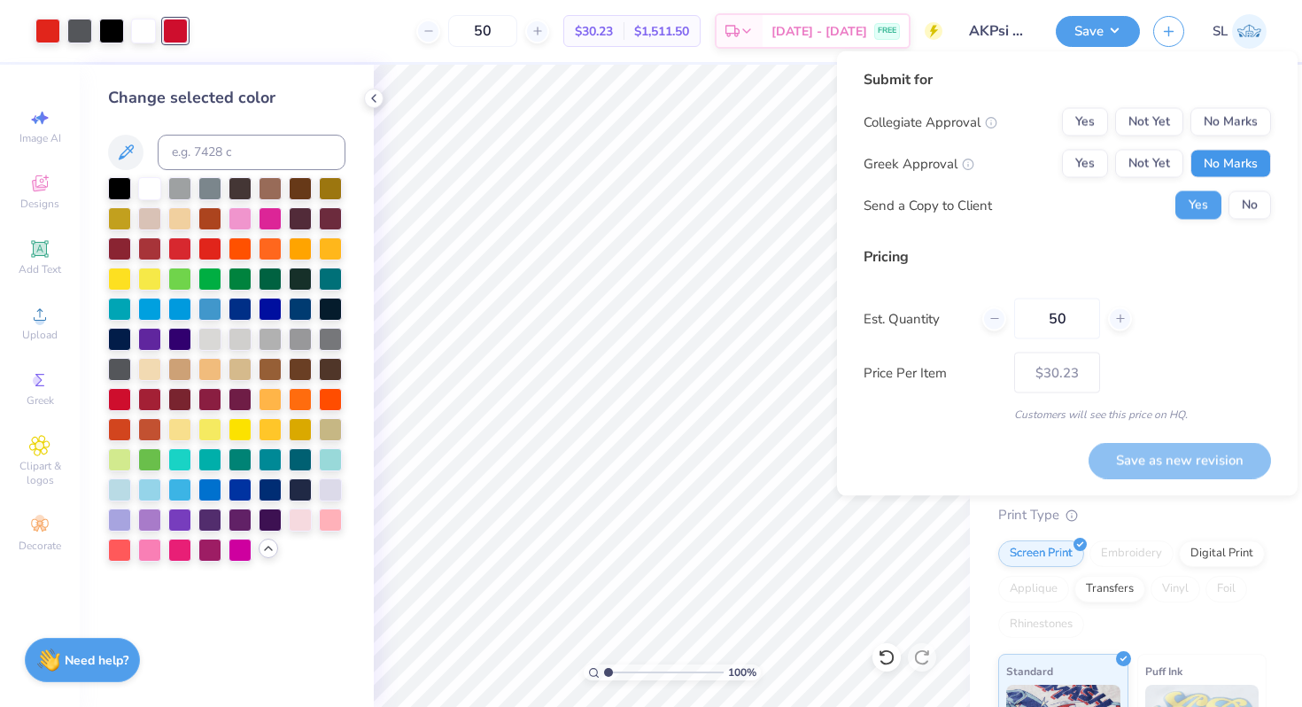
click at [1224, 167] on button "No Marks" at bounding box center [1230, 164] width 81 height 28
click at [1234, 128] on button "No Marks" at bounding box center [1230, 122] width 81 height 28
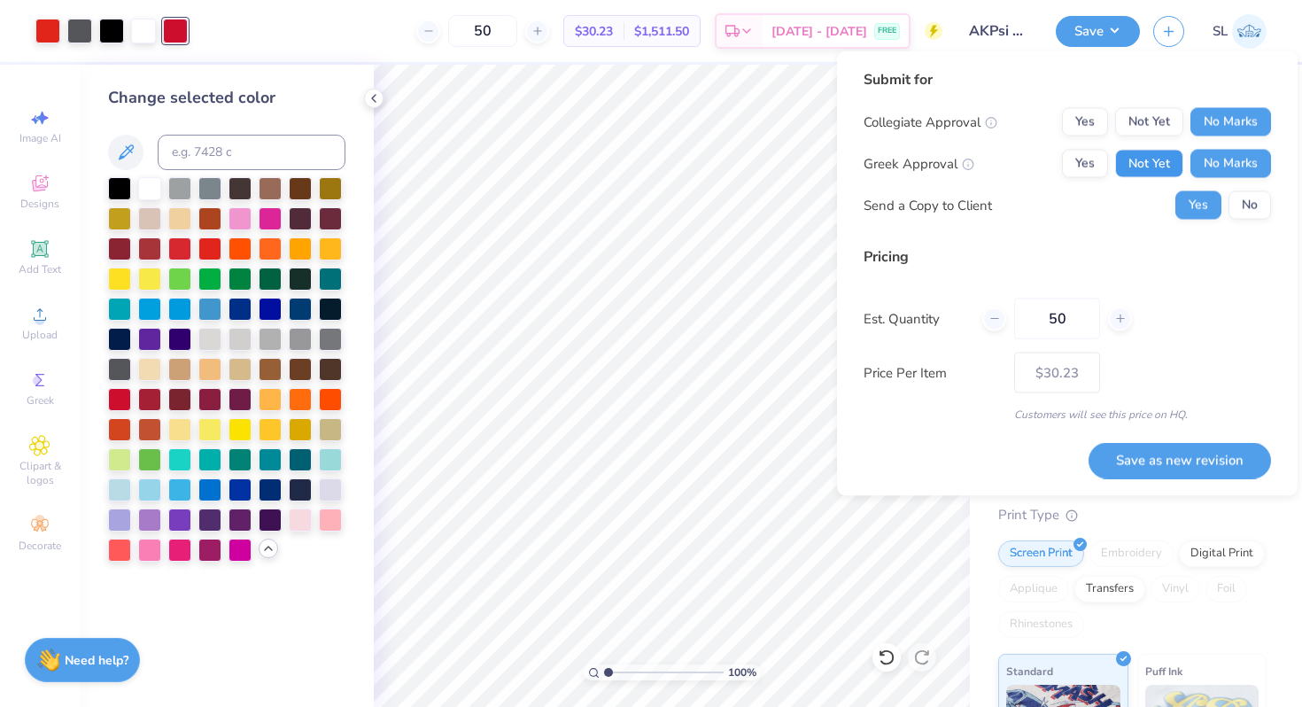
click at [1164, 152] on button "Not Yet" at bounding box center [1149, 164] width 68 height 28
click at [1154, 454] on button "Save as new revision" at bounding box center [1179, 460] width 182 height 36
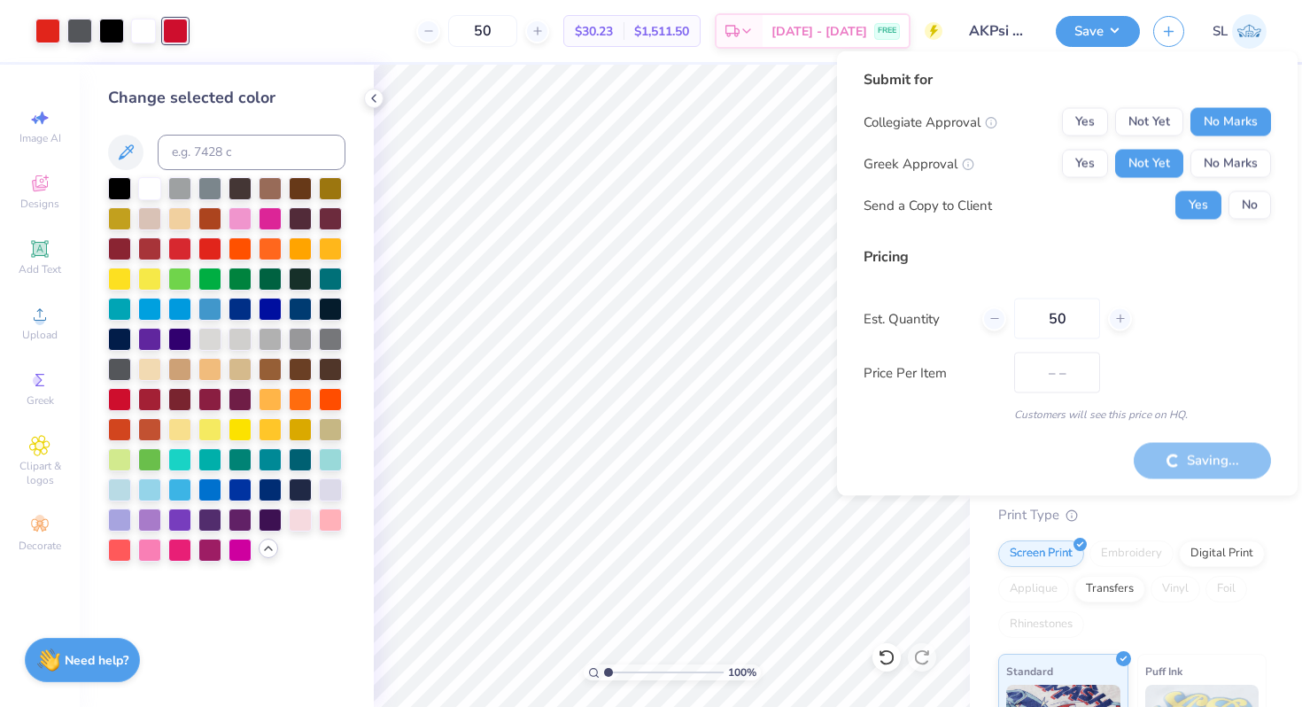
type input "$30.23"
